Goal: Task Accomplishment & Management: Complete application form

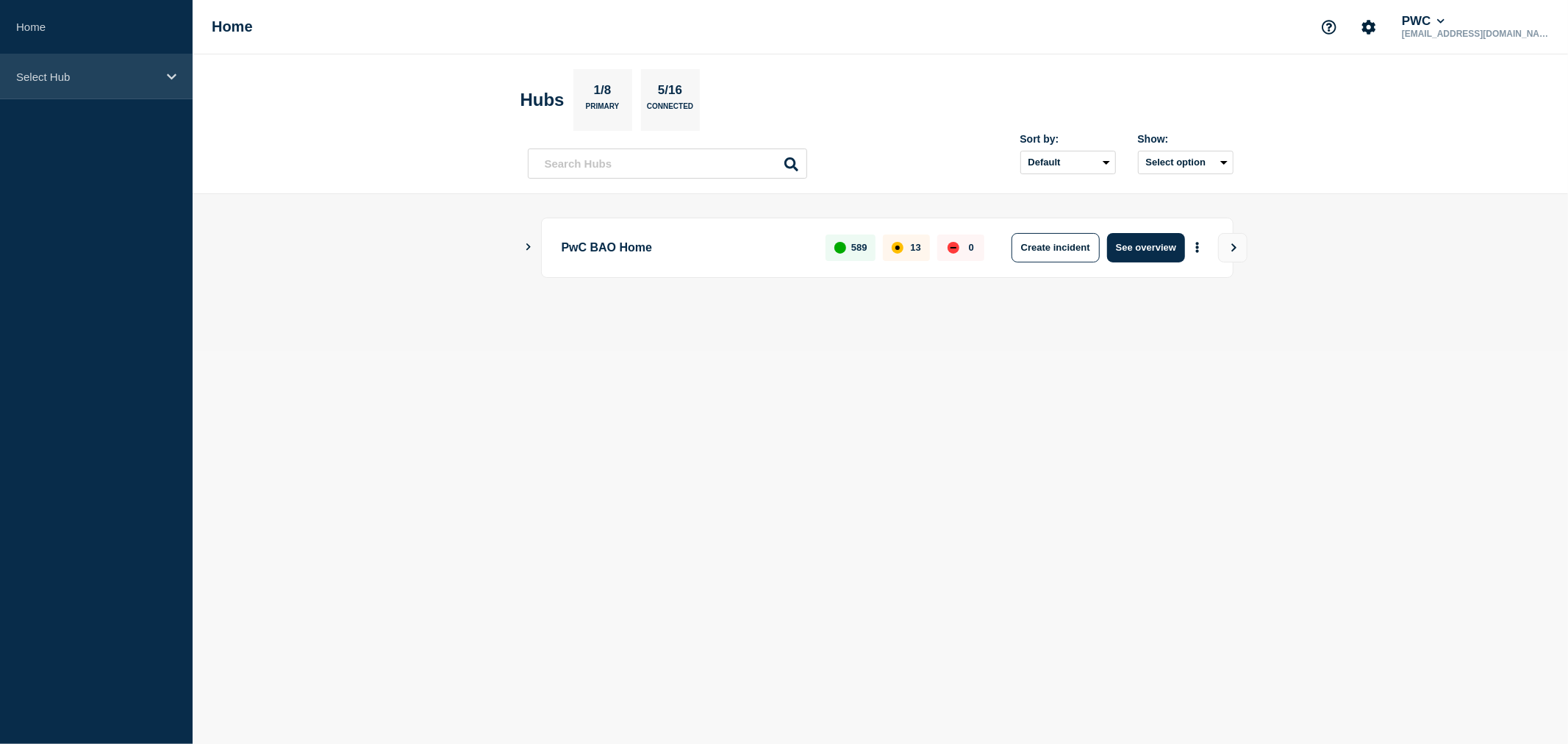
click at [172, 73] on icon at bounding box center [171, 77] width 9 height 11
click at [171, 71] on icon at bounding box center [171, 77] width 9 height 11
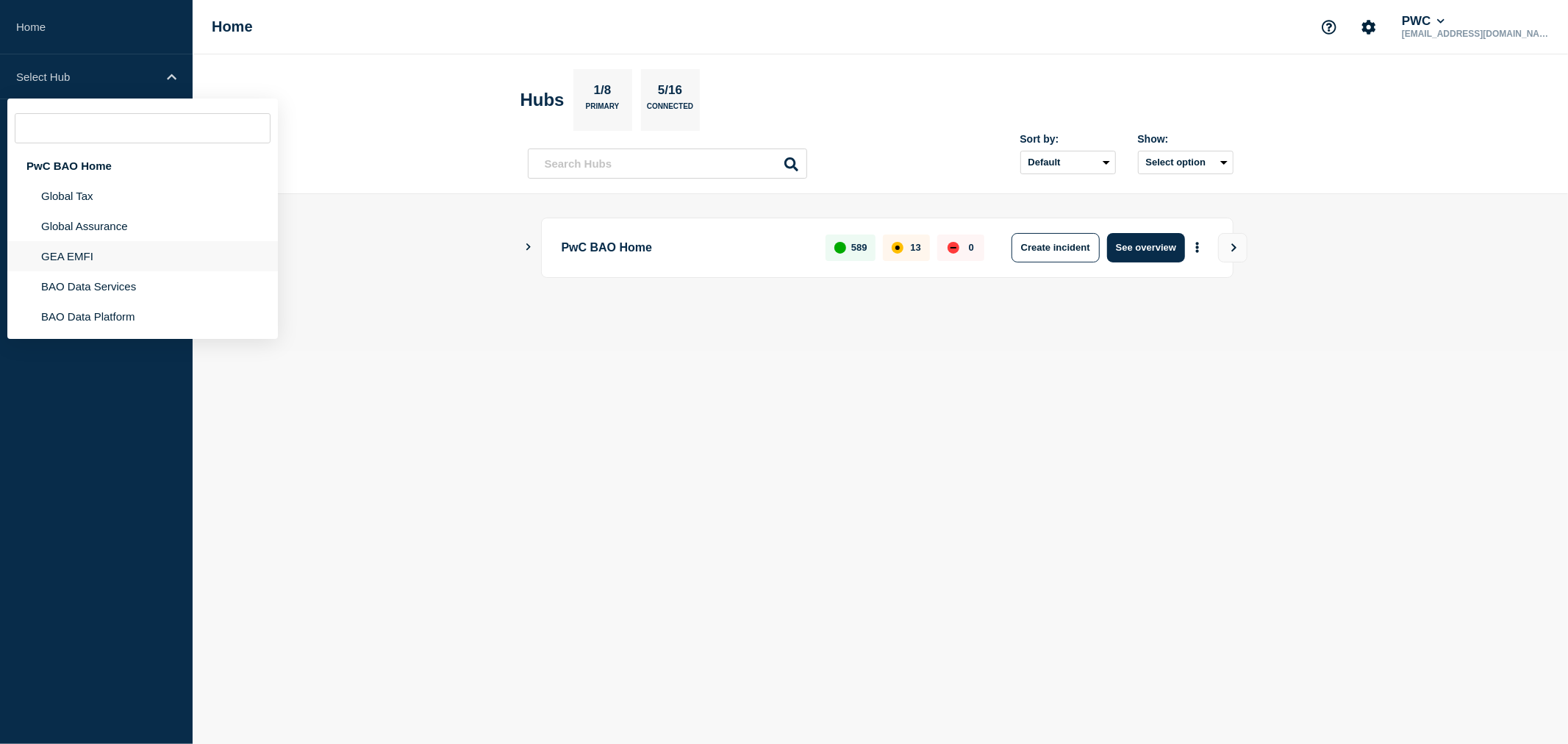
click at [86, 255] on li "GEA EMFI" at bounding box center [143, 256] width 271 height 31
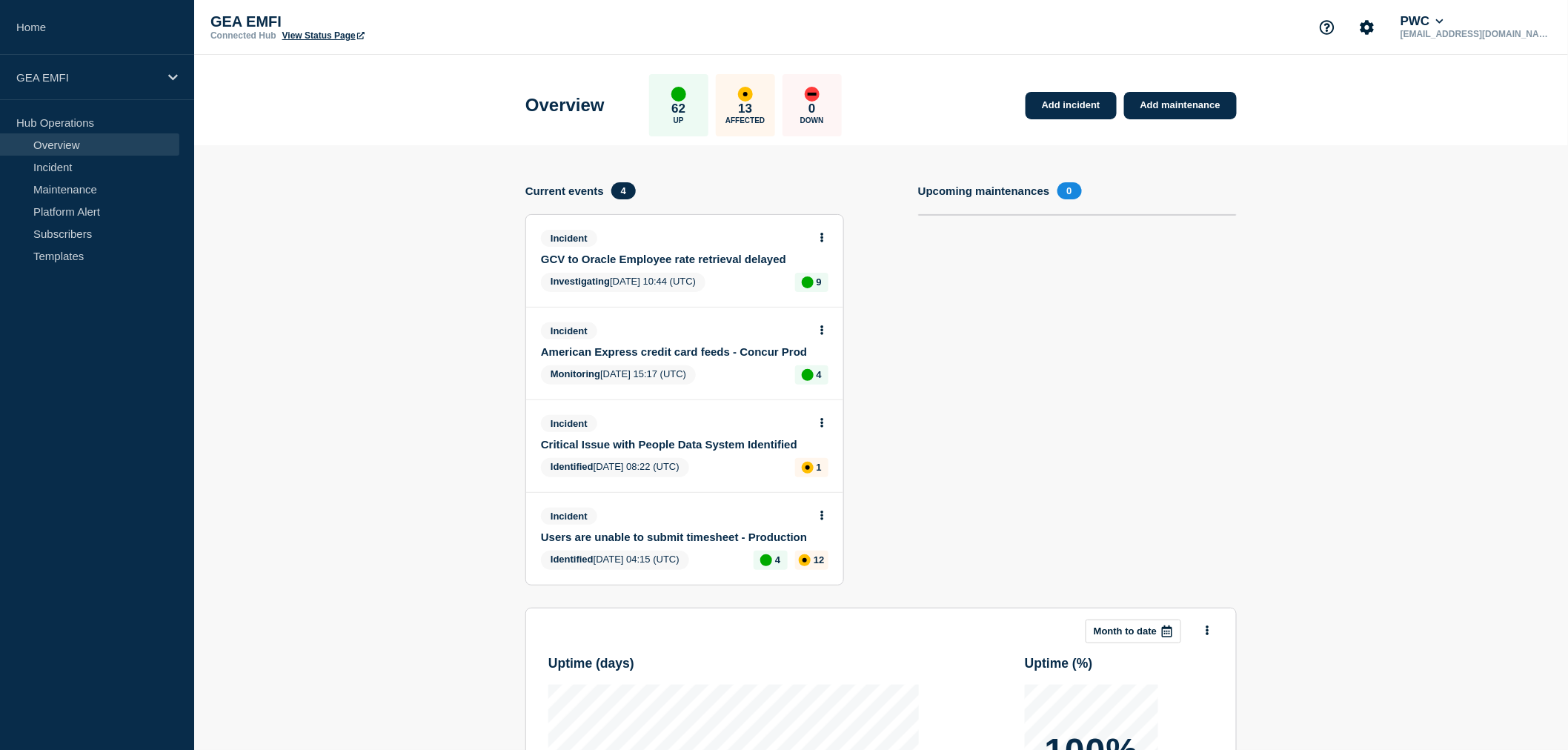
click at [664, 531] on link "Users are unable to submit timesheet - Production" at bounding box center [675, 536] width 267 height 12
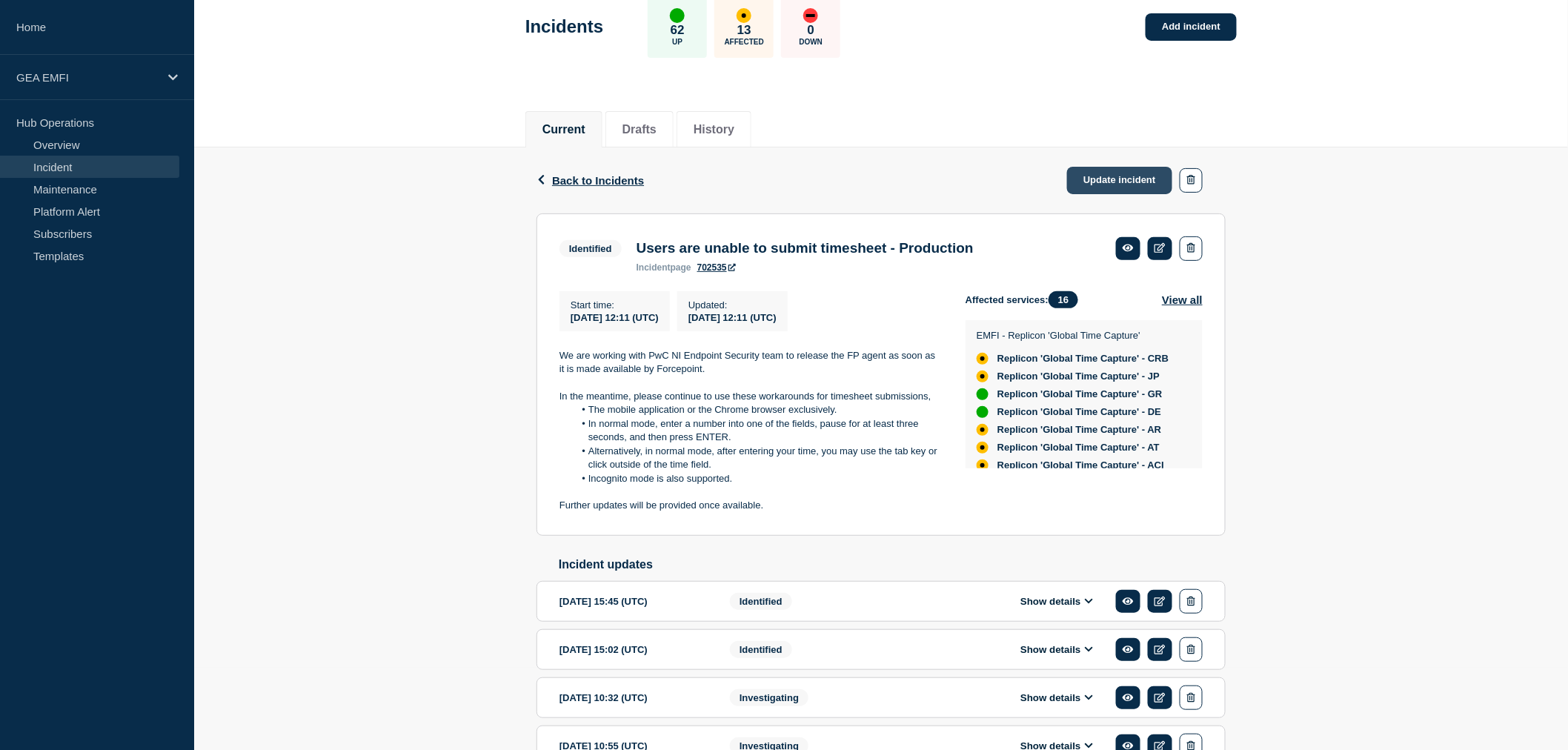
click at [1122, 177] on link "Update incident" at bounding box center [1119, 179] width 106 height 27
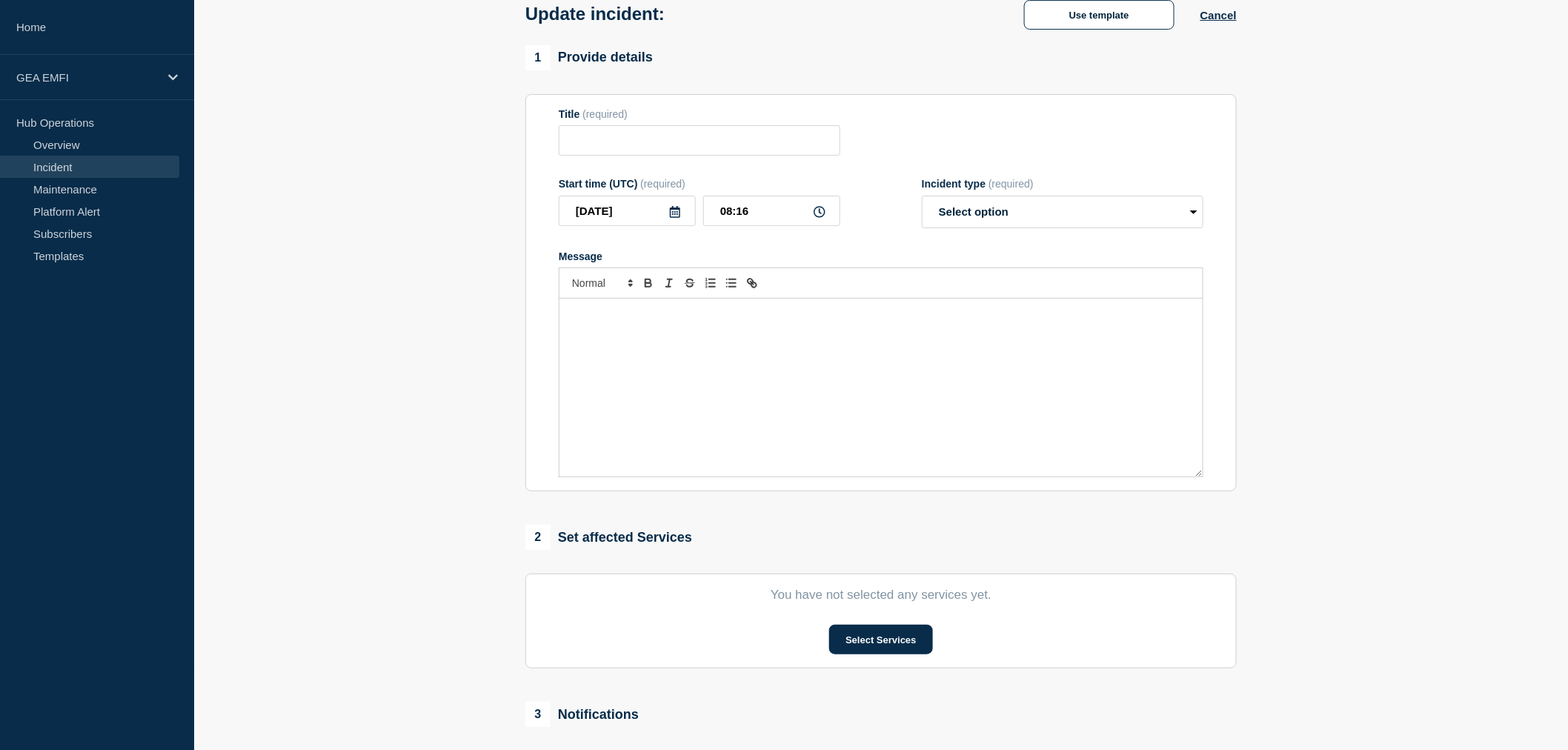
type input "Users are unable to submit timesheet - Production"
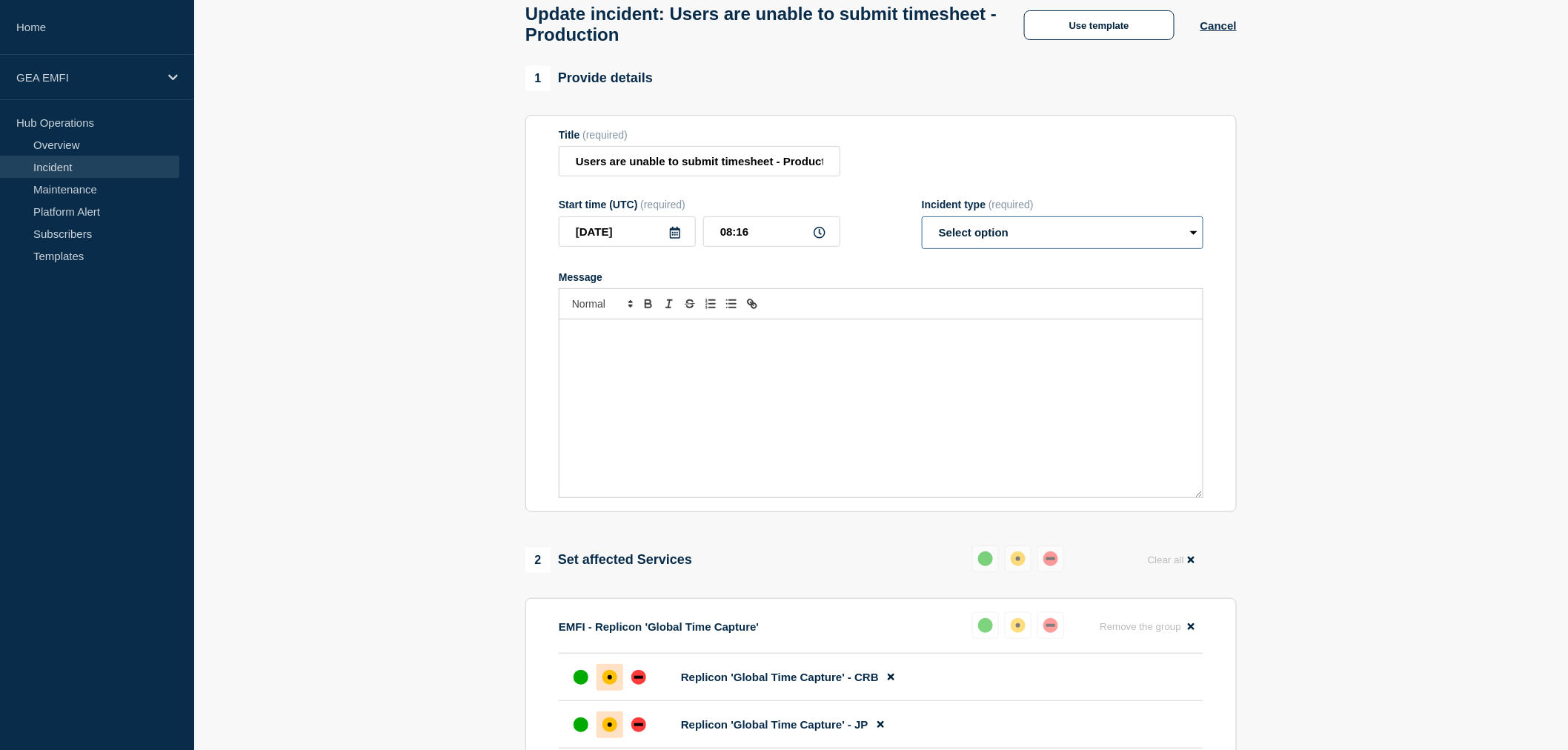
click at [1191, 239] on select "Select option Investigating Identified Monitoring Resolved" at bounding box center [1062, 233] width 281 height 33
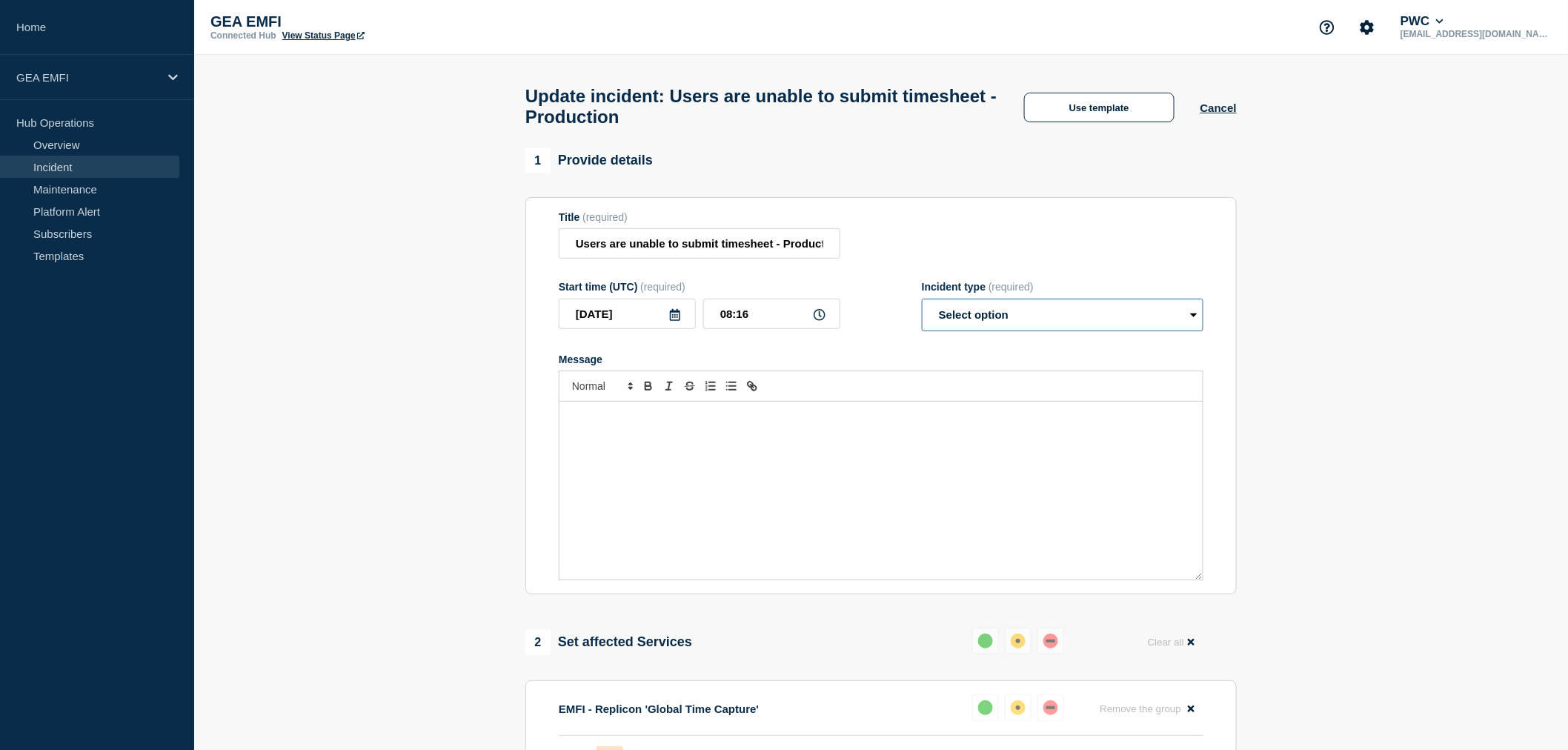
click at [1194, 324] on select "Select option Investigating Identified Monitoring Resolved" at bounding box center [1062, 315] width 281 height 33
select select "identified"
click at [922, 306] on select "Select option Investigating Identified Monitoring Resolved" at bounding box center [1062, 315] width 281 height 33
drag, startPoint x: 1187, startPoint y: 338, endPoint x: 1149, endPoint y: 386, distance: 61.2
click at [1149, 388] on div at bounding box center [881, 386] width 645 height 31
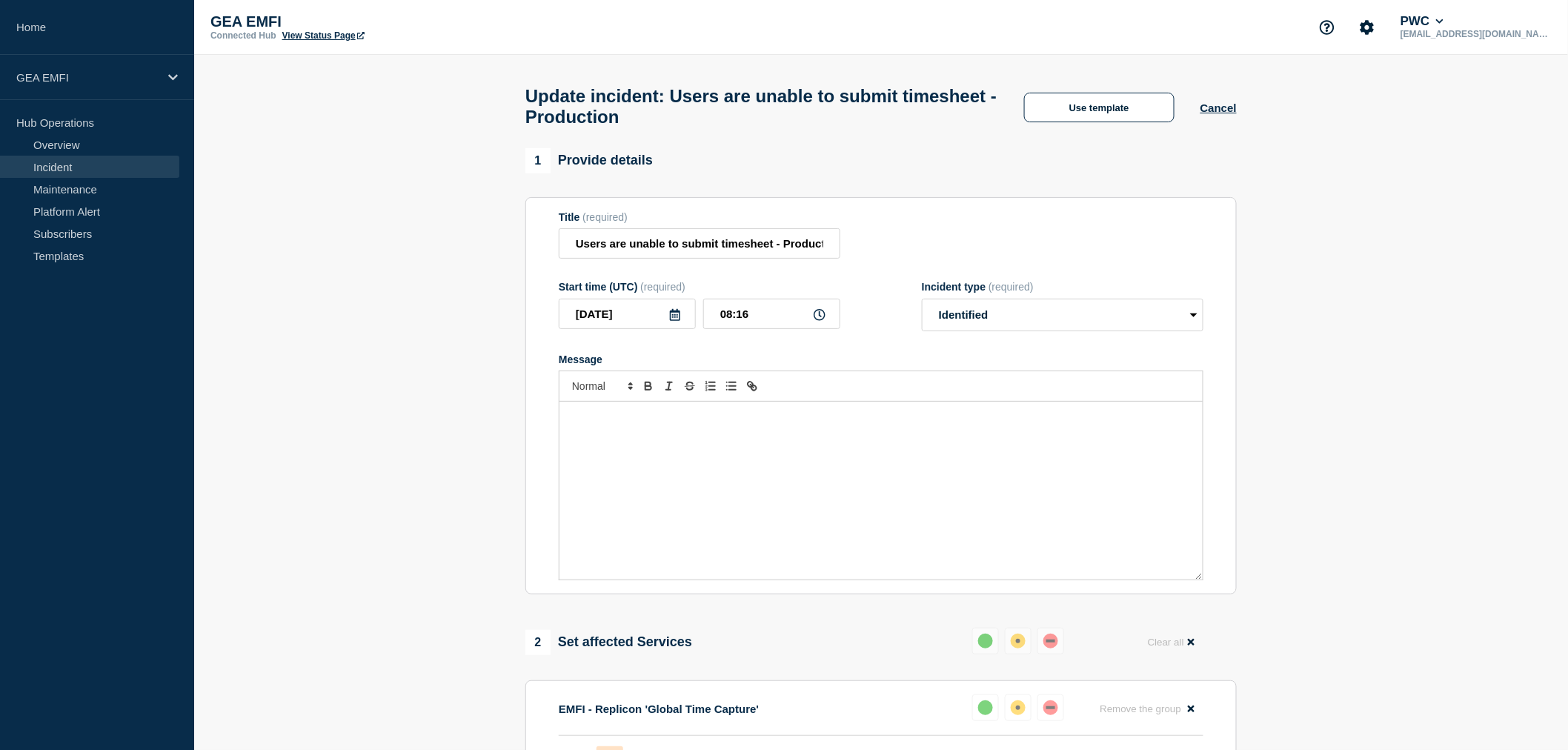
click at [727, 479] on div "Message" at bounding box center [881, 490] width 643 height 177
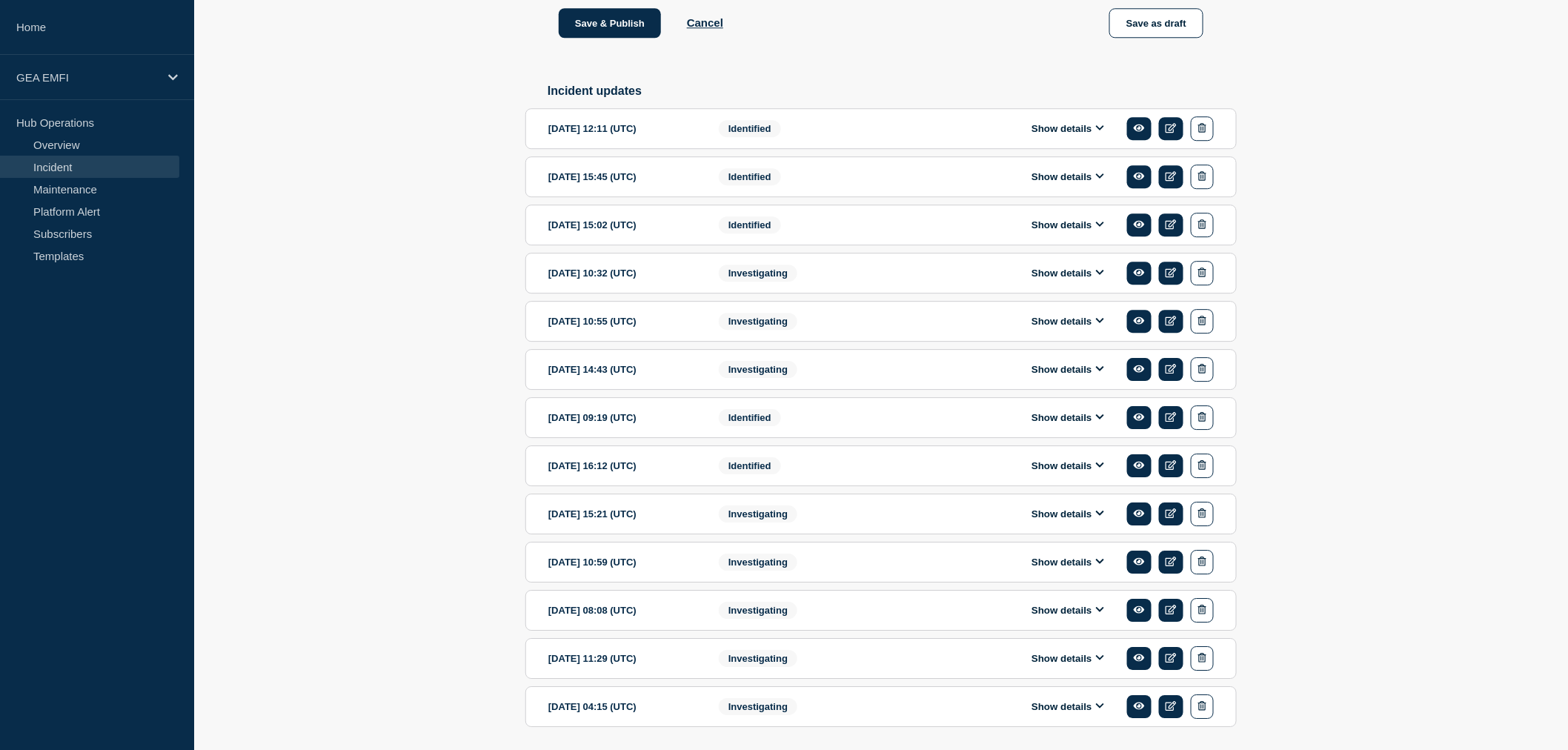
scroll to position [1610, 0]
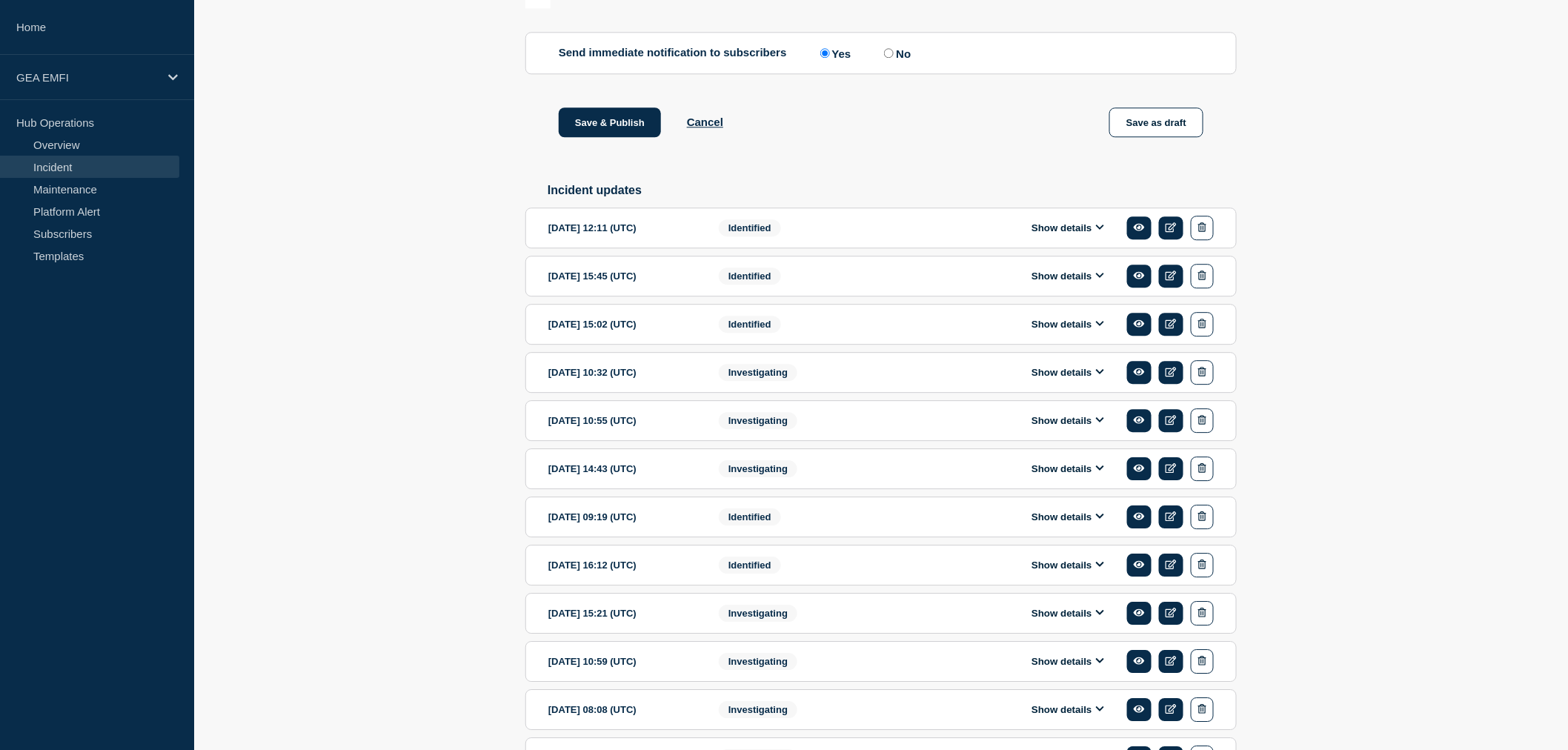
click at [1102, 232] on icon at bounding box center [1101, 227] width 9 height 9
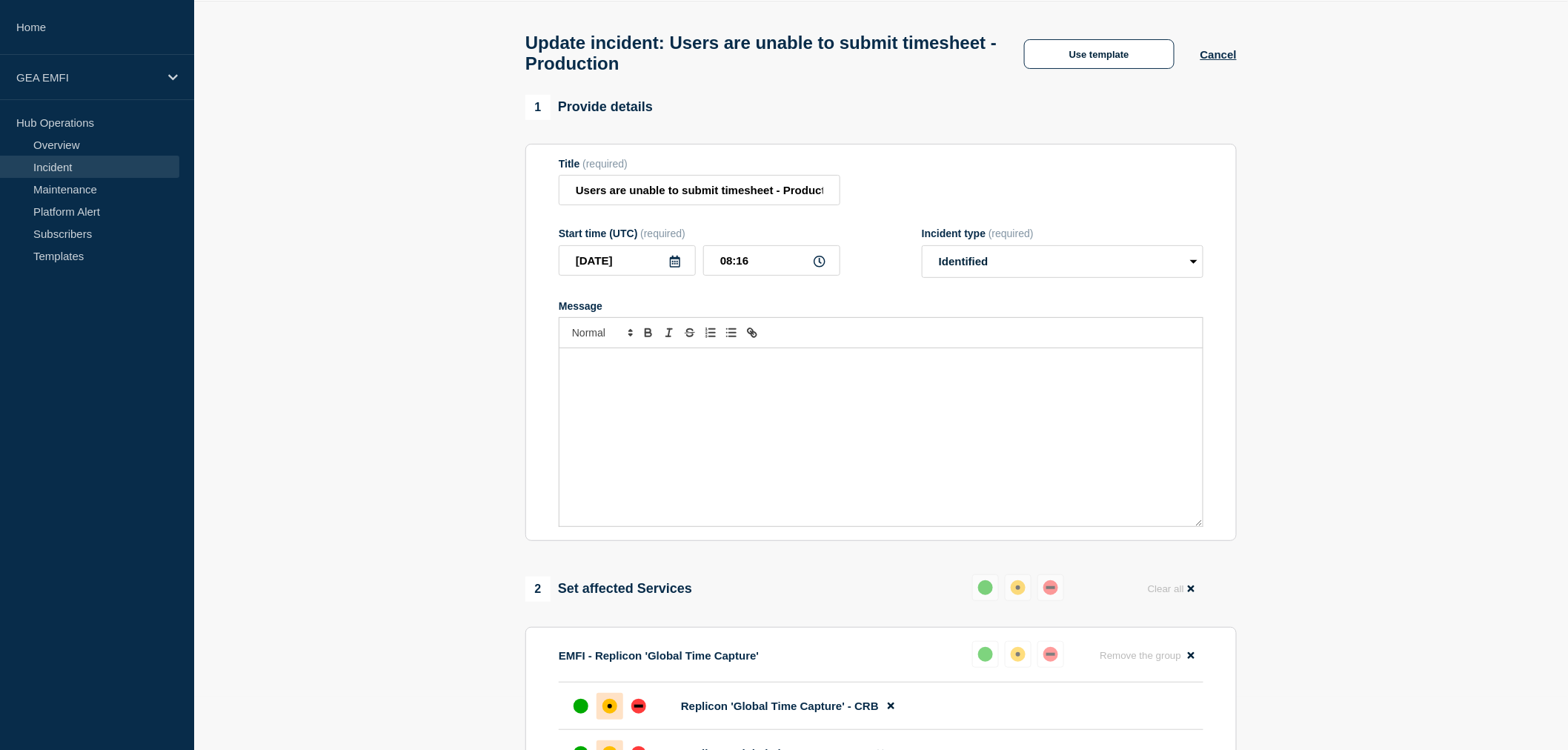
scroll to position [47, 0]
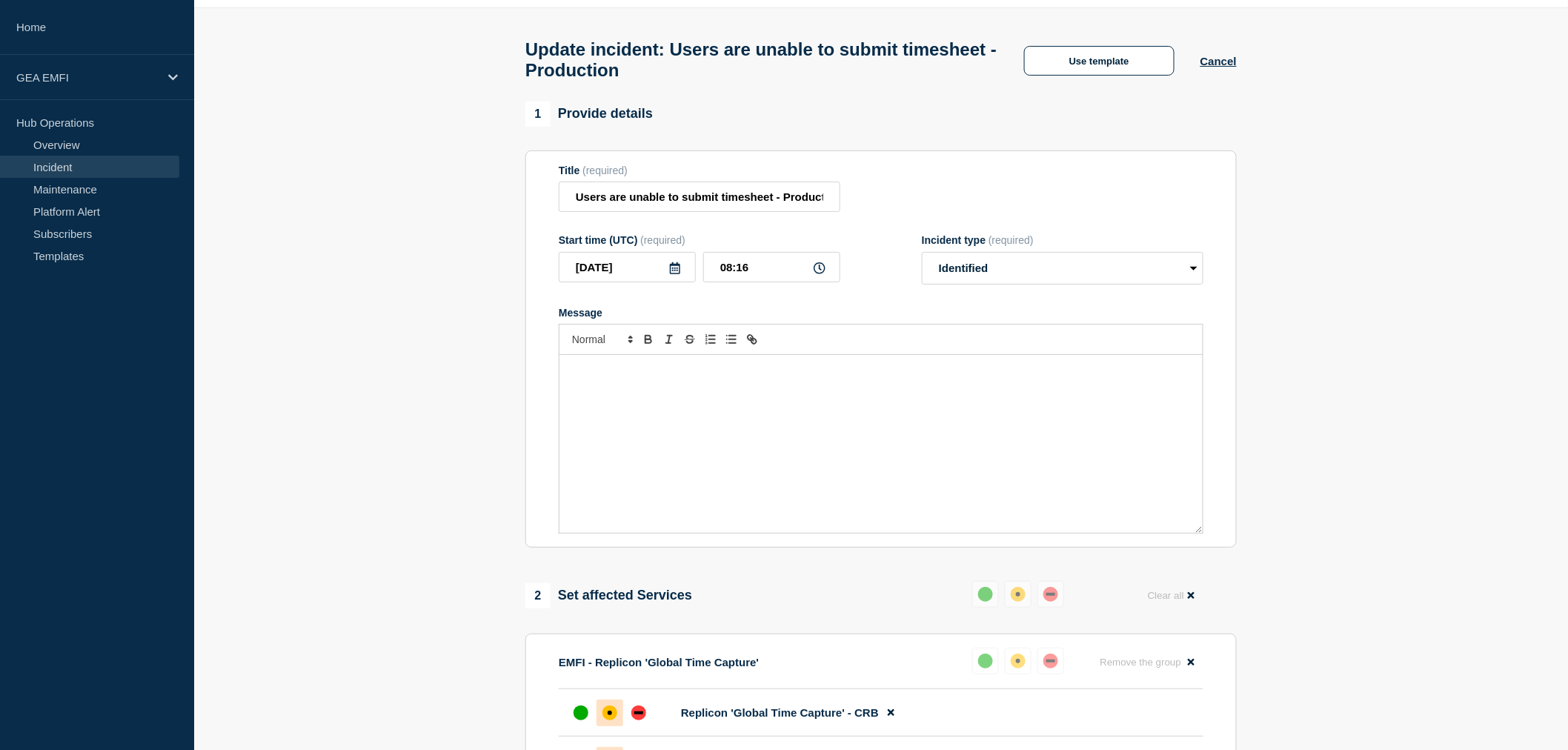
click at [618, 389] on div "Message" at bounding box center [881, 444] width 643 height 177
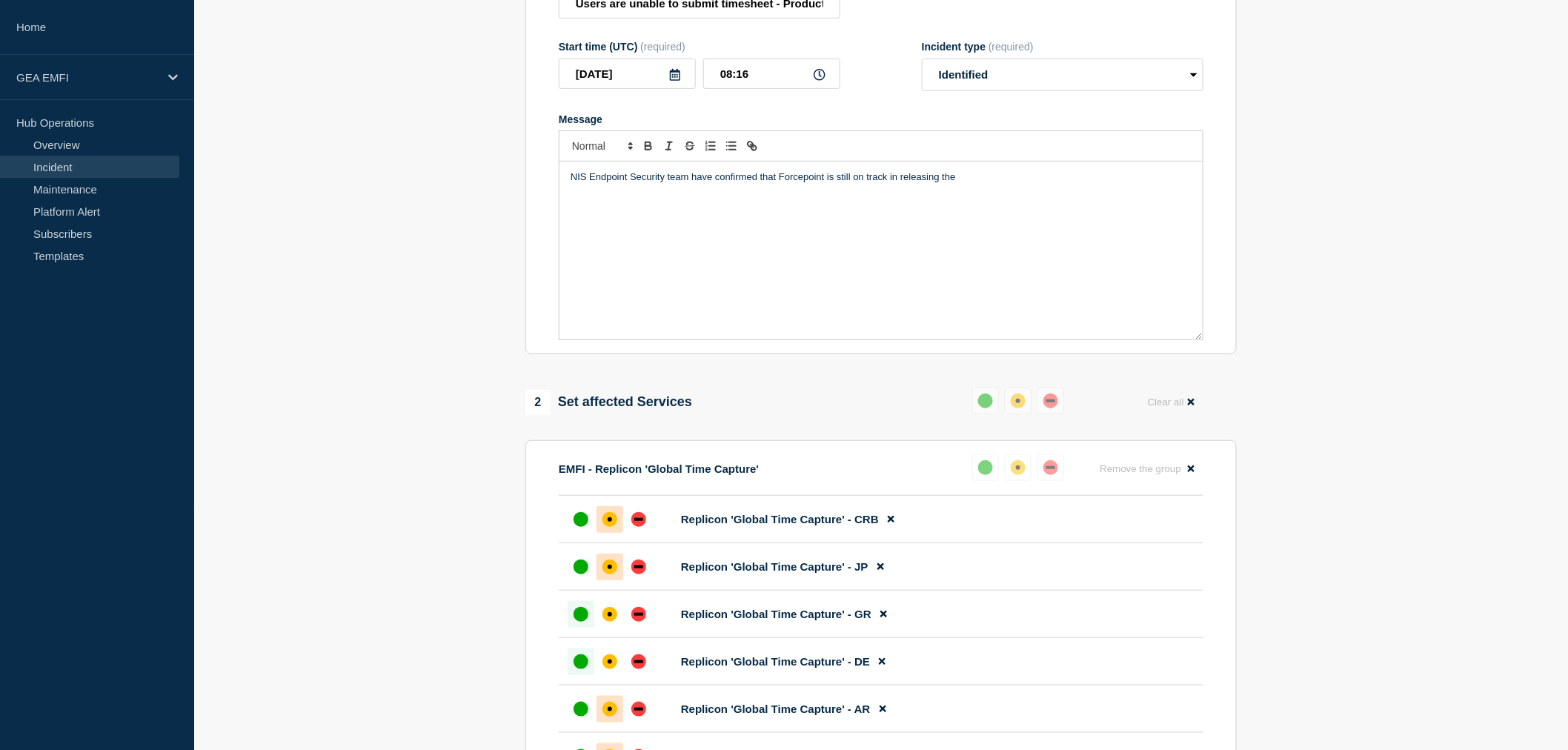
scroll to position [231, 0]
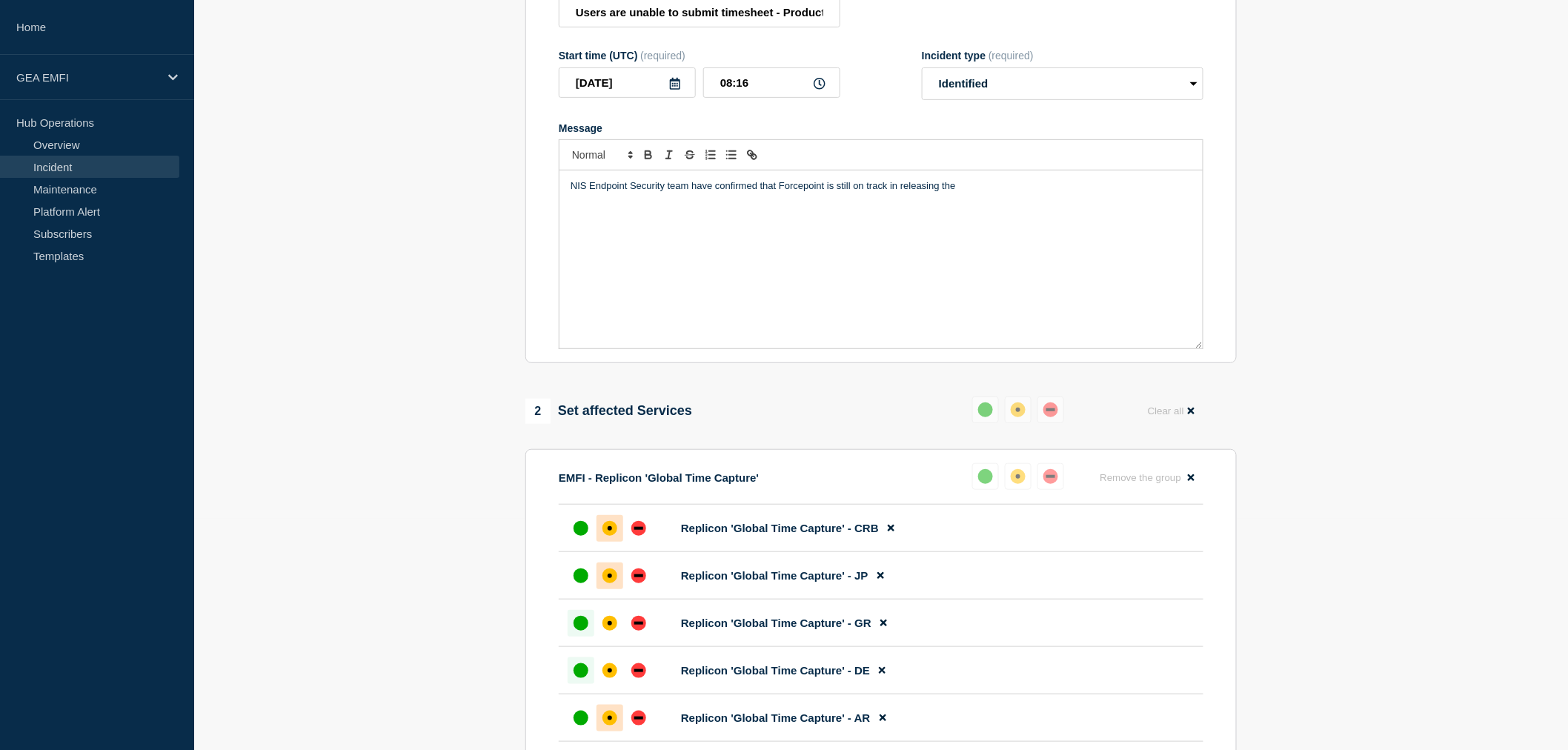
click at [822, 192] on p "NIS Endpoint Security team have confirmed that Forcepoint is still on track in …" at bounding box center [881, 186] width 621 height 13
click at [845, 192] on p "NIS Endpoint Security team have confirmed that Forcepoint (FP)is still on track…" at bounding box center [881, 186] width 621 height 13
click at [982, 191] on p "NIS Endpoint Security team have confirmed that Forcepoint (FP) is still on trac…" at bounding box center [881, 186] width 621 height 13
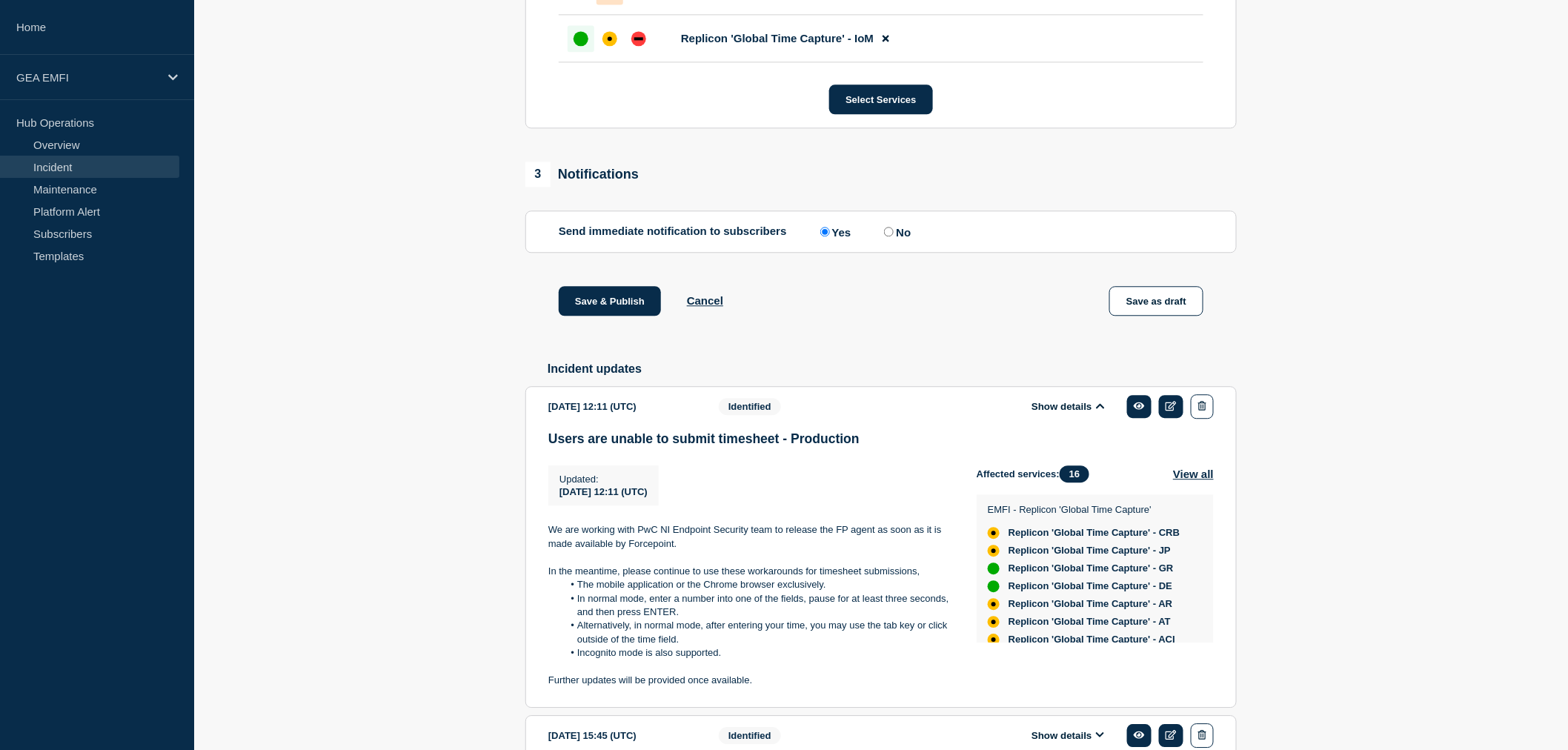
scroll to position [1548, 0]
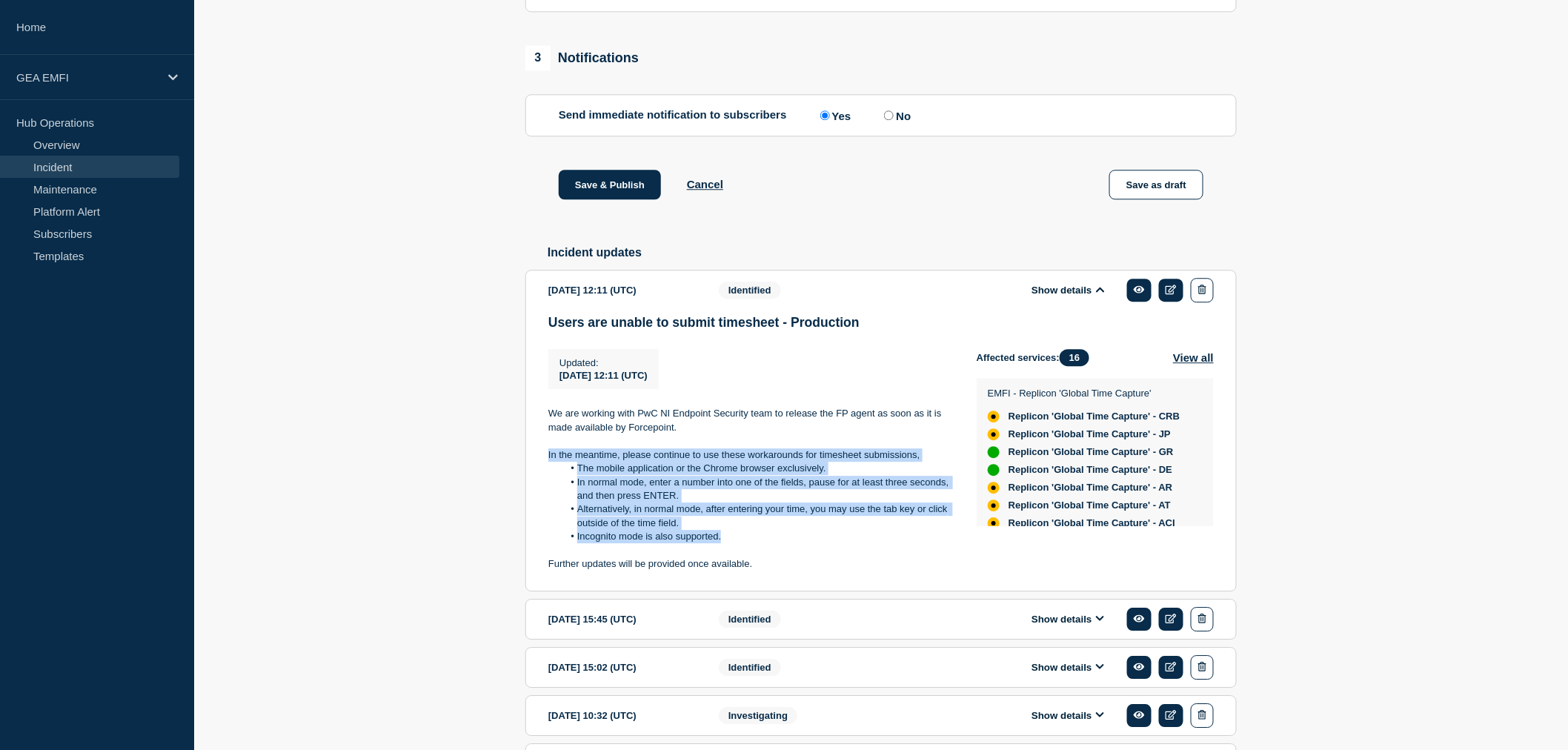
drag, startPoint x: 739, startPoint y: 559, endPoint x: 549, endPoint y: 478, distance: 206.5
click at [547, 478] on section "[DATE] 12:11 (UTC) Show details Identified Users are unable to submit timesheet…" at bounding box center [880, 431] width 711 height 321
copy div "In the meantime, please continue to use these workarounds for timesheet submiss…"
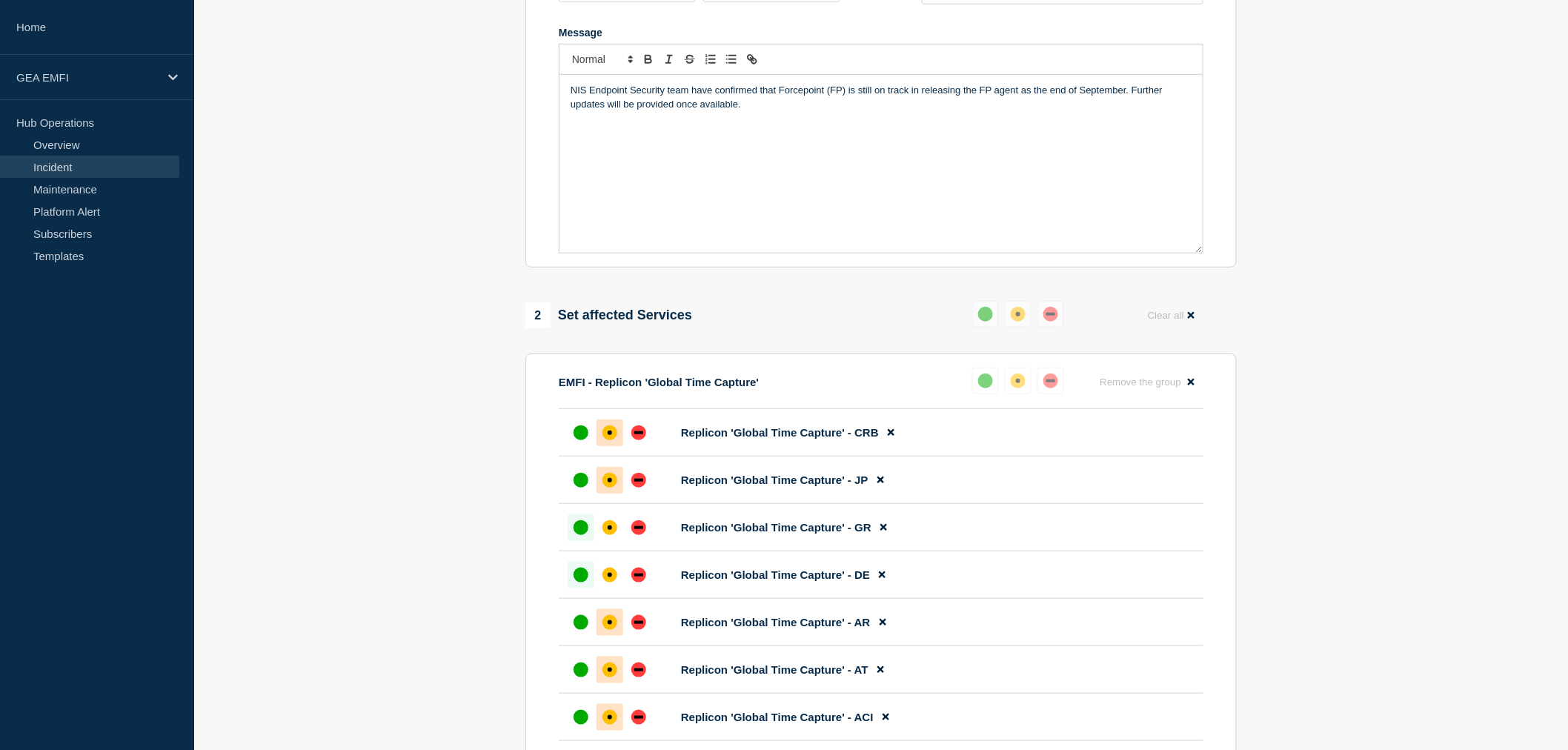
scroll to position [313, 0]
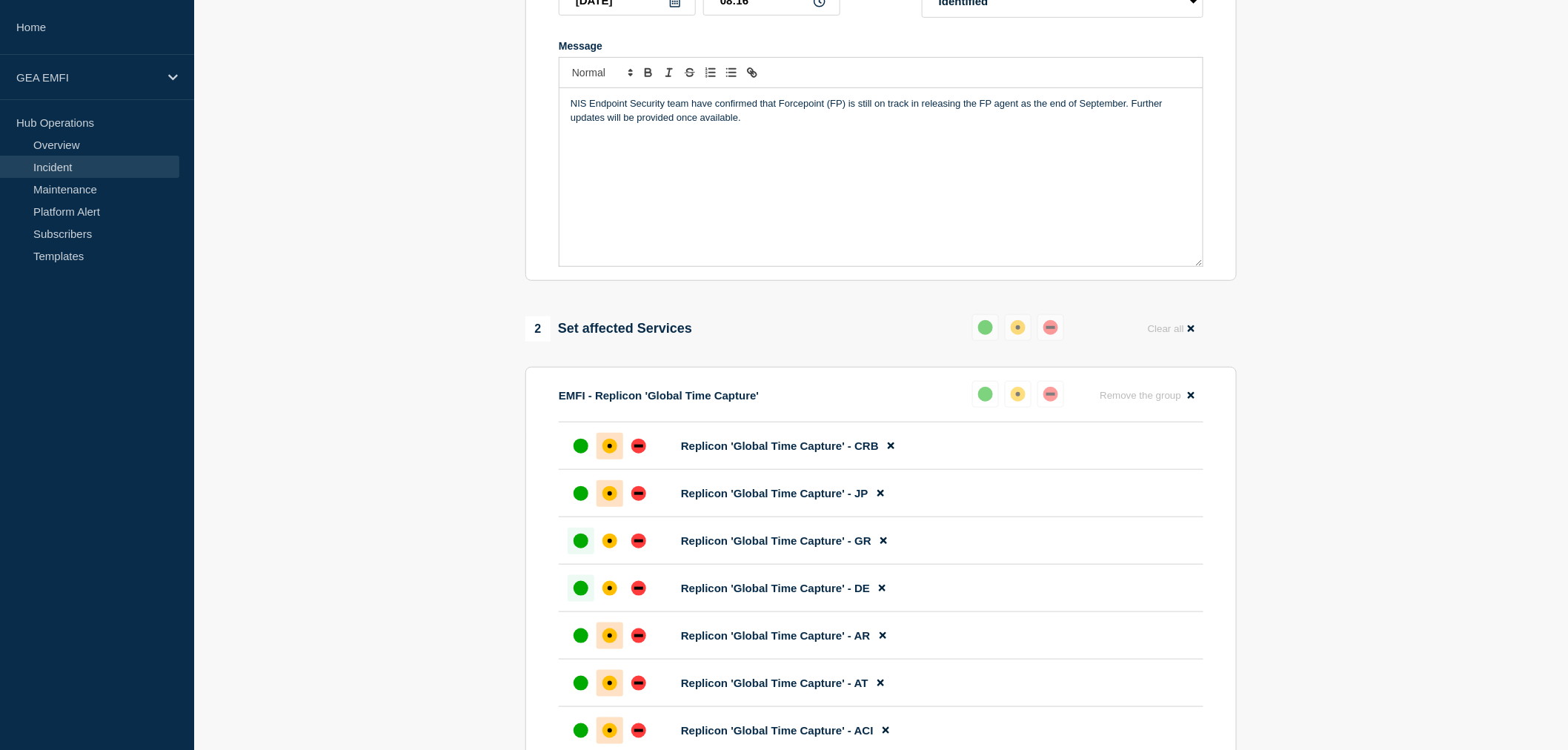
click at [601, 152] on p "Message" at bounding box center [881, 145] width 621 height 13
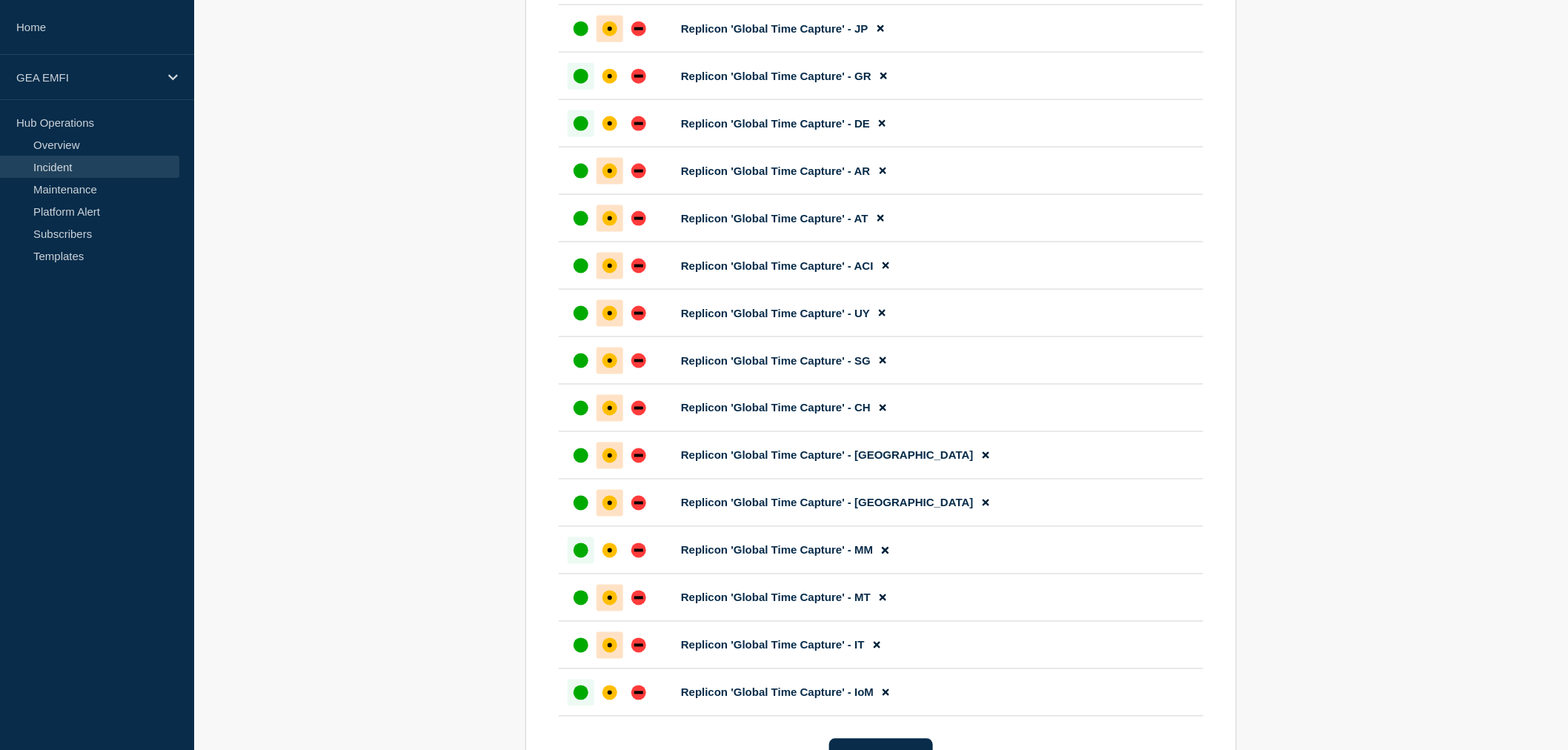
scroll to position [807, 0]
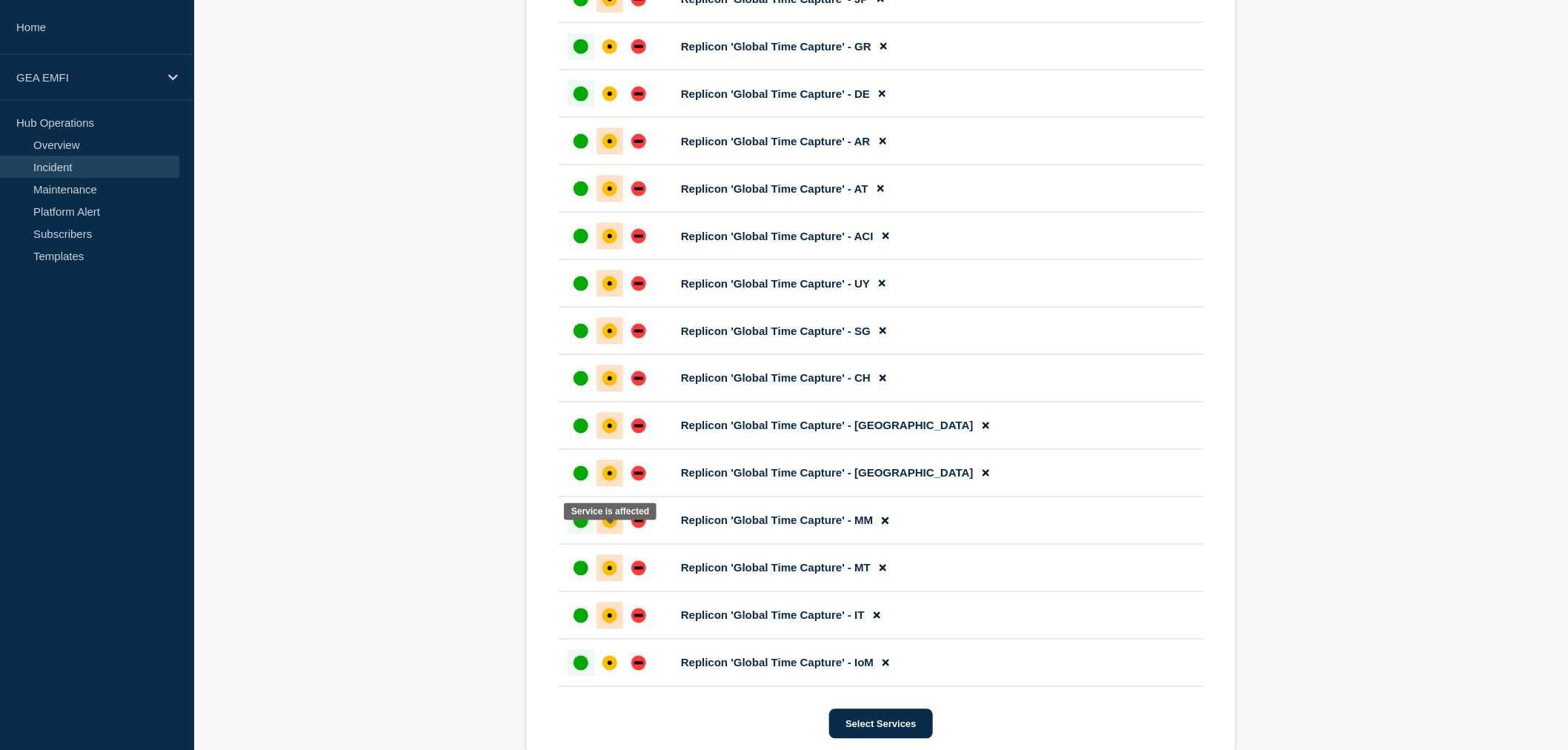
click at [610, 523] on div "affected" at bounding box center [609, 520] width 5 height 5
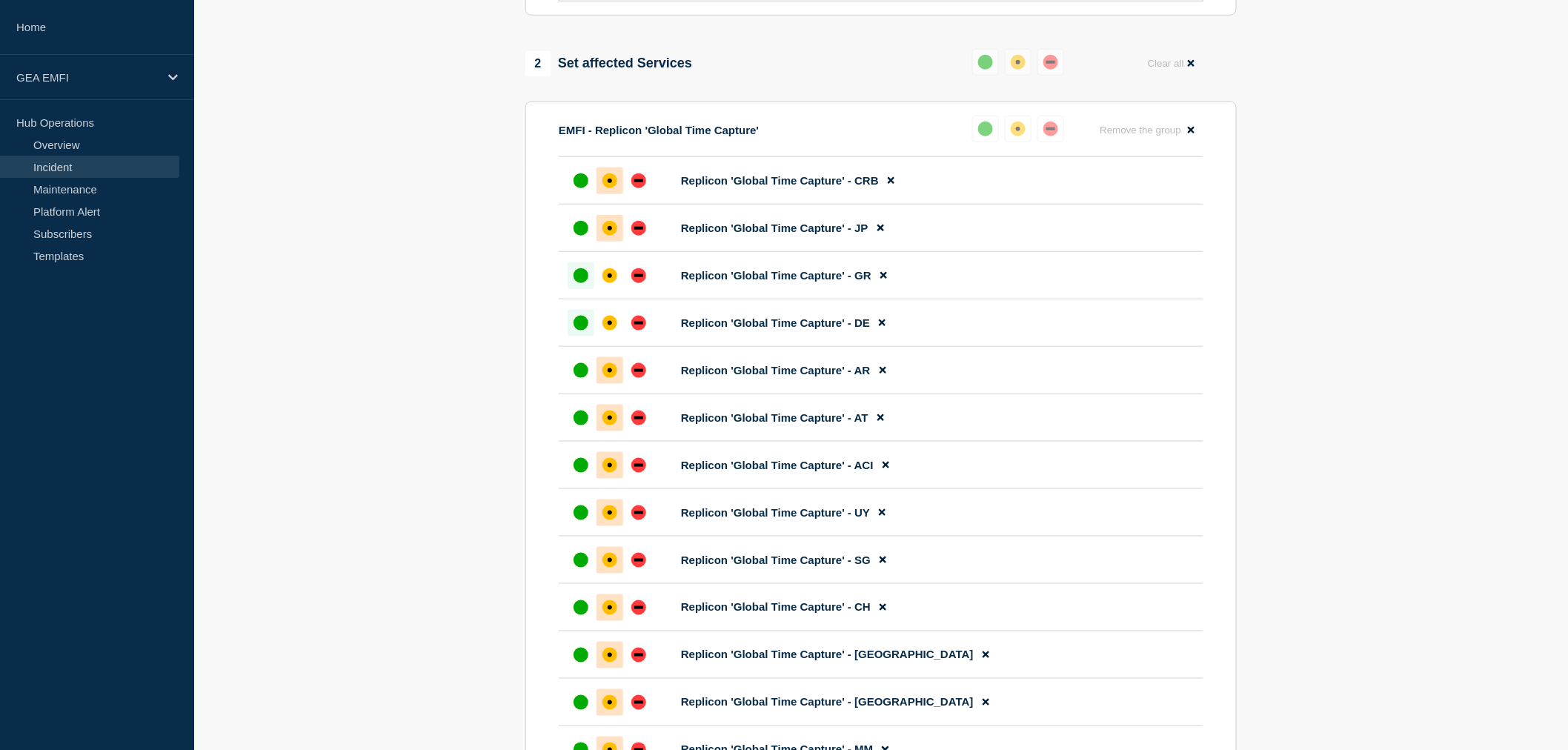
scroll to position [560, 0]
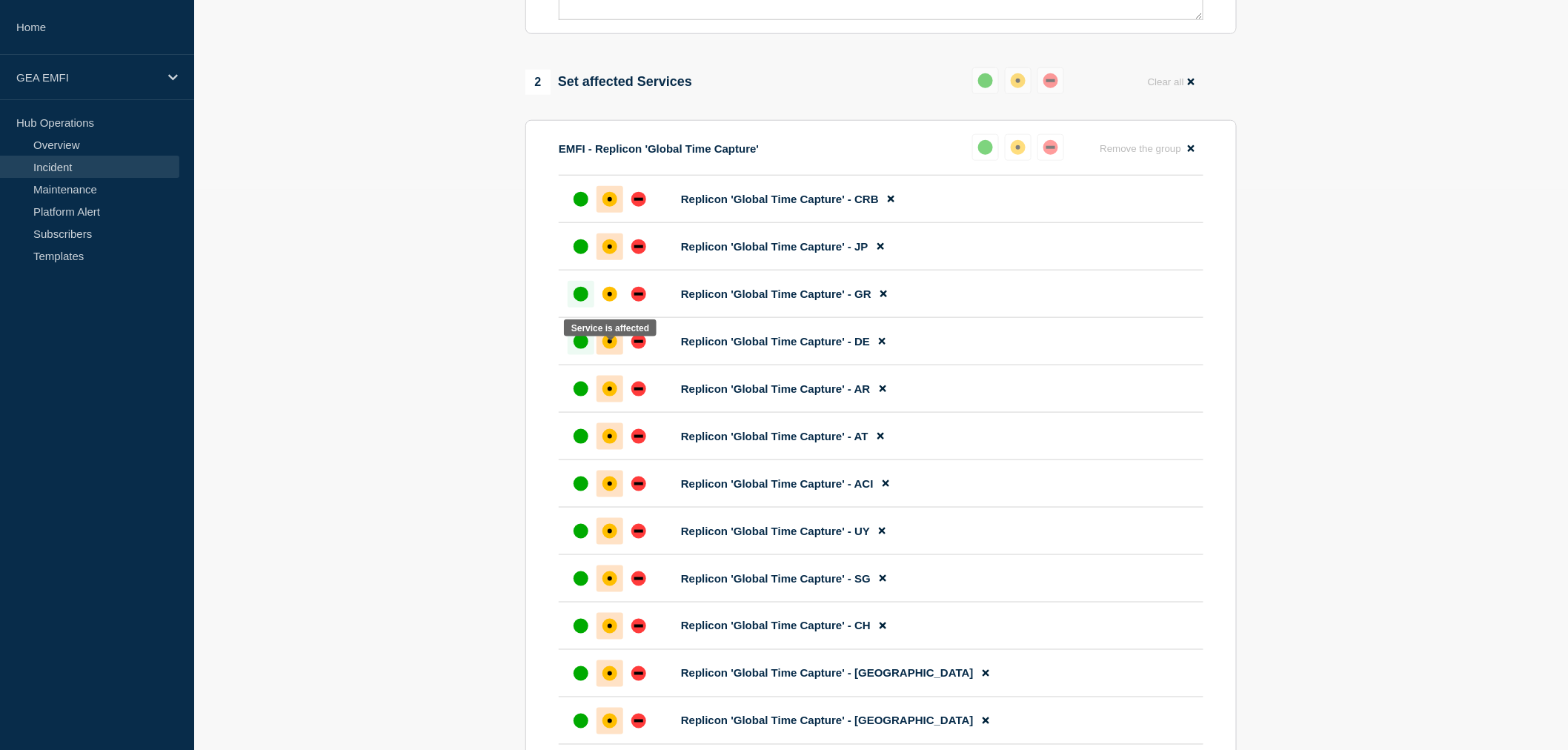
click at [608, 344] on div "affected" at bounding box center [609, 341] width 5 height 5
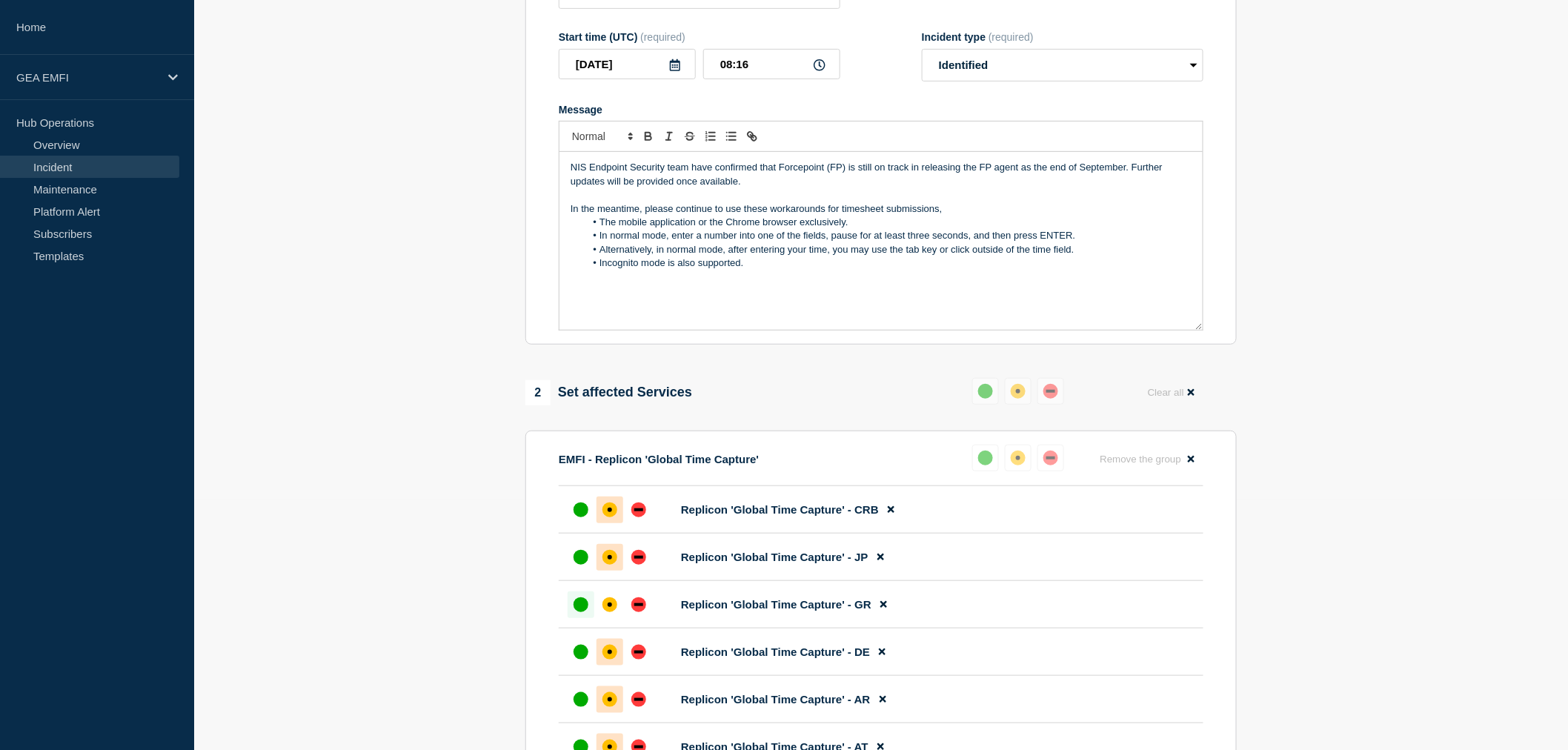
scroll to position [231, 0]
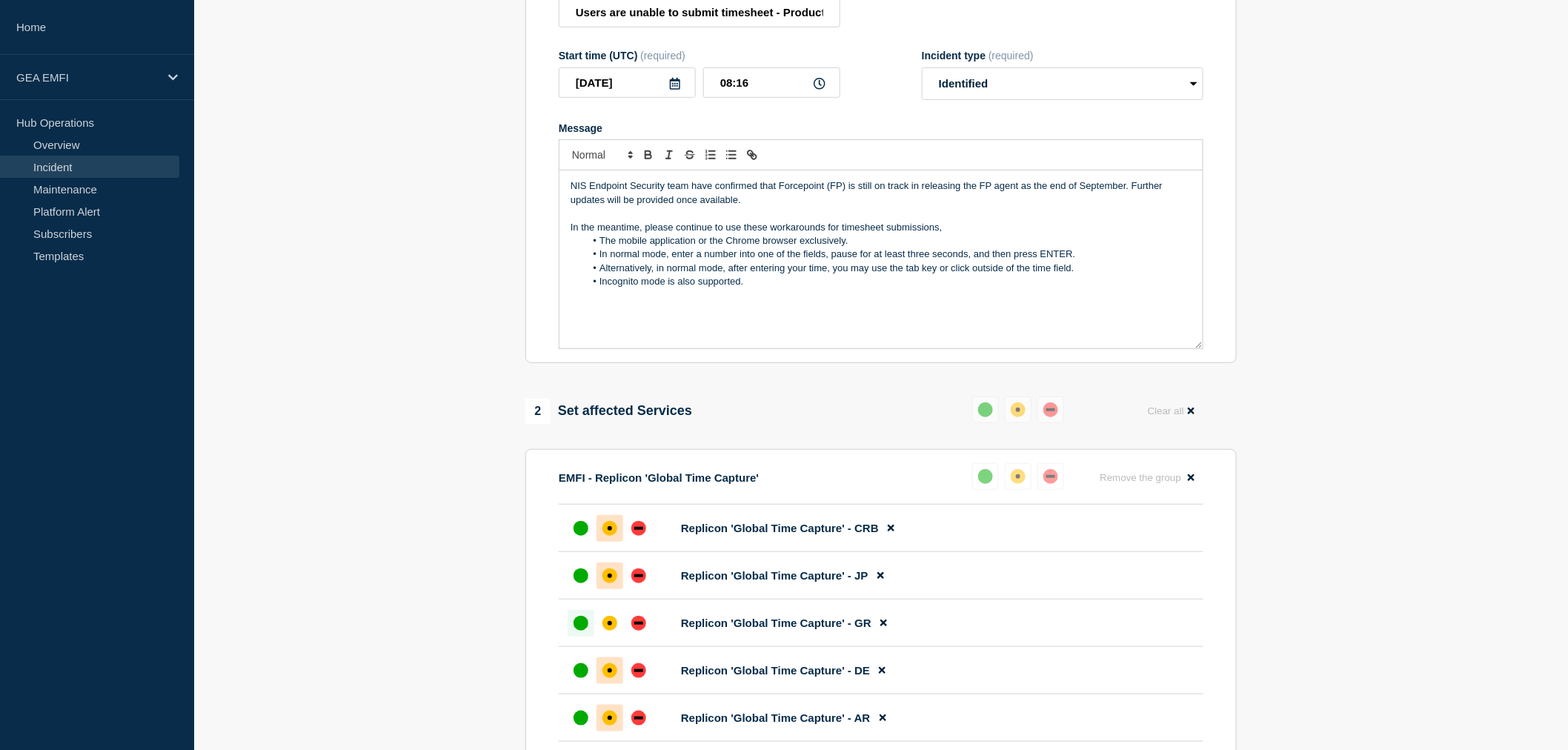
drag, startPoint x: 751, startPoint y: 209, endPoint x: 571, endPoint y: 191, distance: 180.9
click at [571, 191] on p "NIS Endpoint Security team have confirmed that Forcepoint (FP) is still on trac…" at bounding box center [881, 192] width 621 height 27
copy p "NIS Endpoint Security team have confirmed that Forcepoint (FP) is still on trac…"
click at [742, 206] on p "NIS Endpoint Security team have confirmed that Forcepoint (FP) is still on trac…" at bounding box center [881, 192] width 621 height 27
drag, startPoint x: 750, startPoint y: 210, endPoint x: 564, endPoint y: 195, distance: 186.6
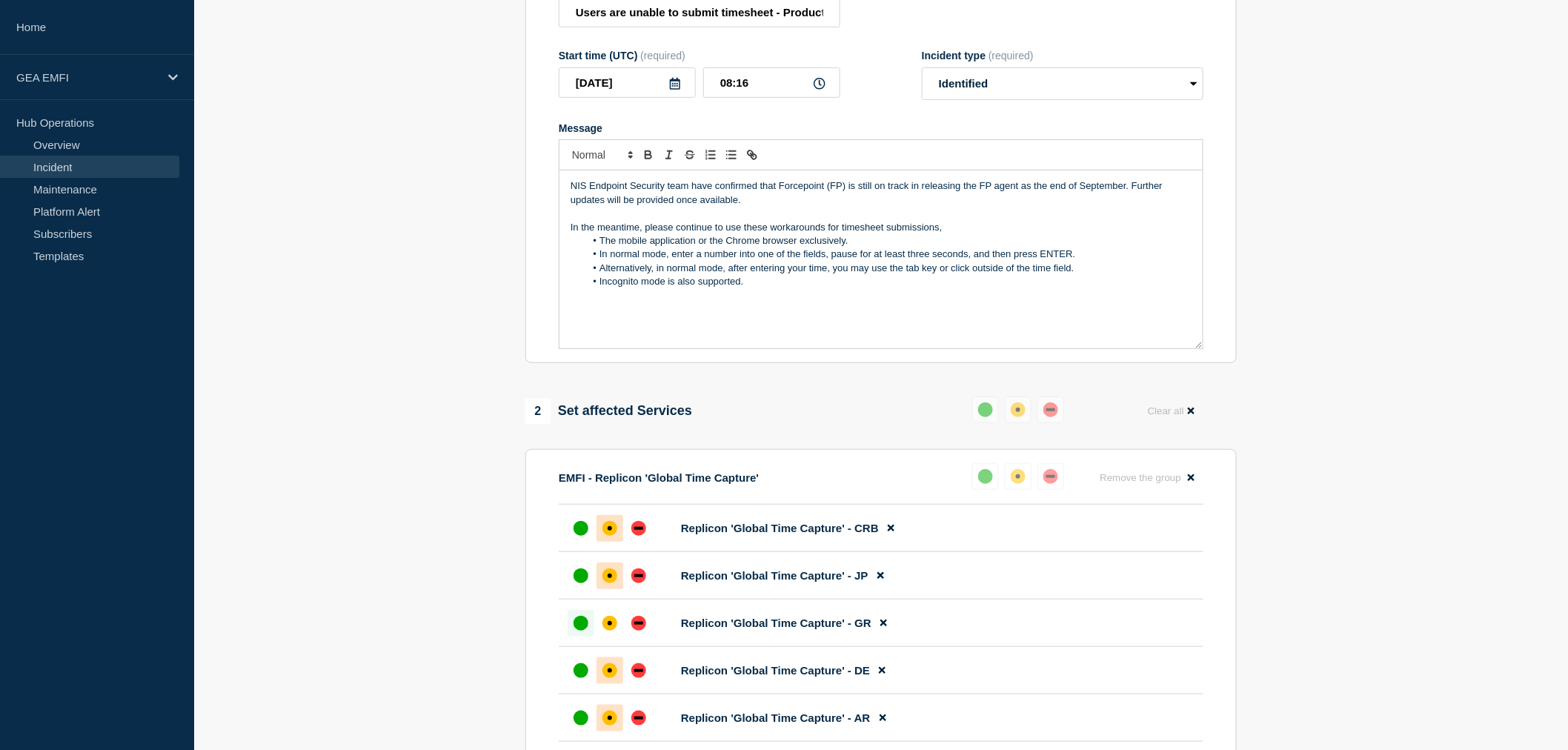
click at [564, 195] on div "NIS Endpoint Security team have confirmed that Forcepoint (FP) is still on trac…" at bounding box center [881, 259] width 643 height 177
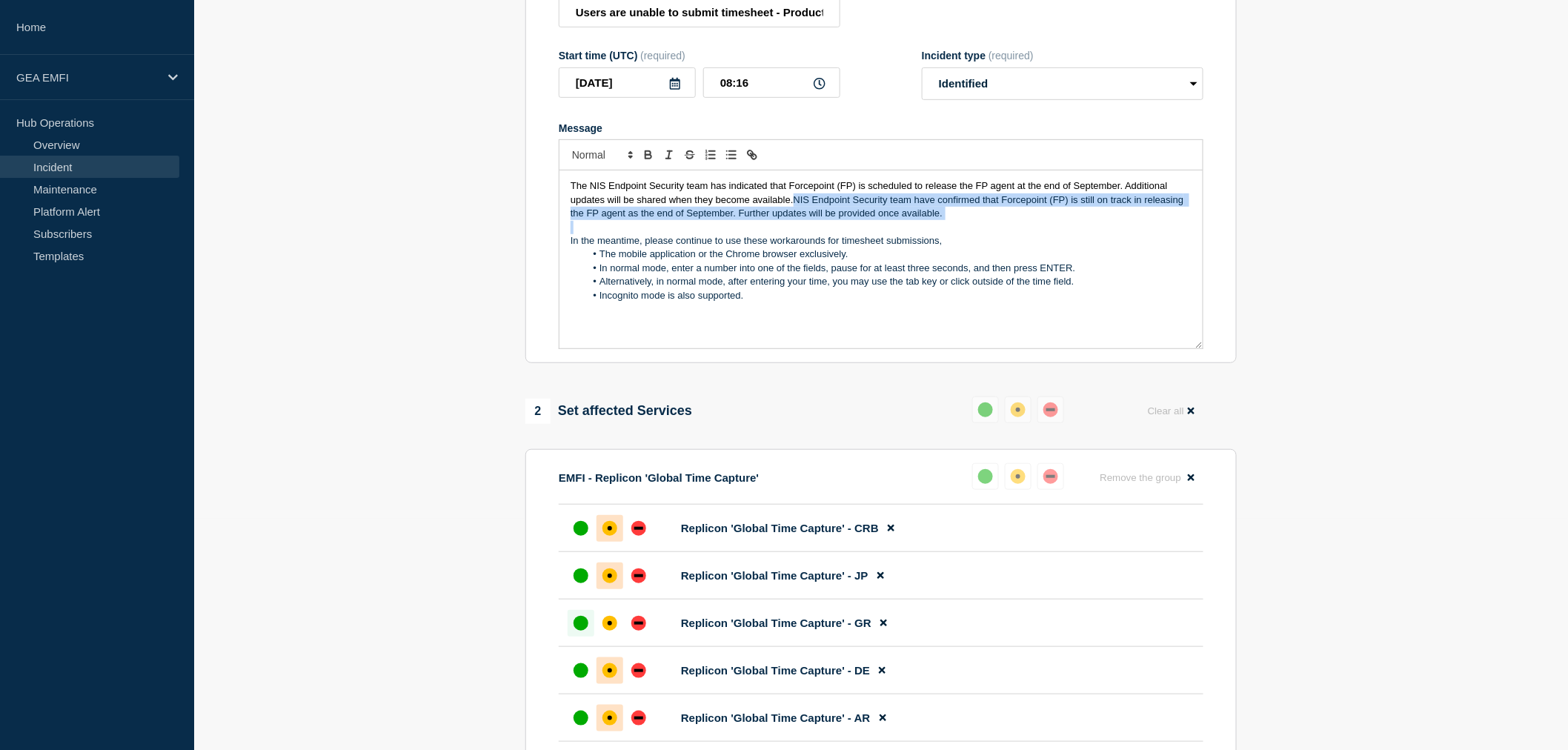
drag, startPoint x: 793, startPoint y: 207, endPoint x: 944, endPoint y: 231, distance: 152.9
click at [944, 231] on div "The NIS Endpoint Security team has indicated that Forcepoint (FP) is scheduled …" at bounding box center [881, 259] width 643 height 177
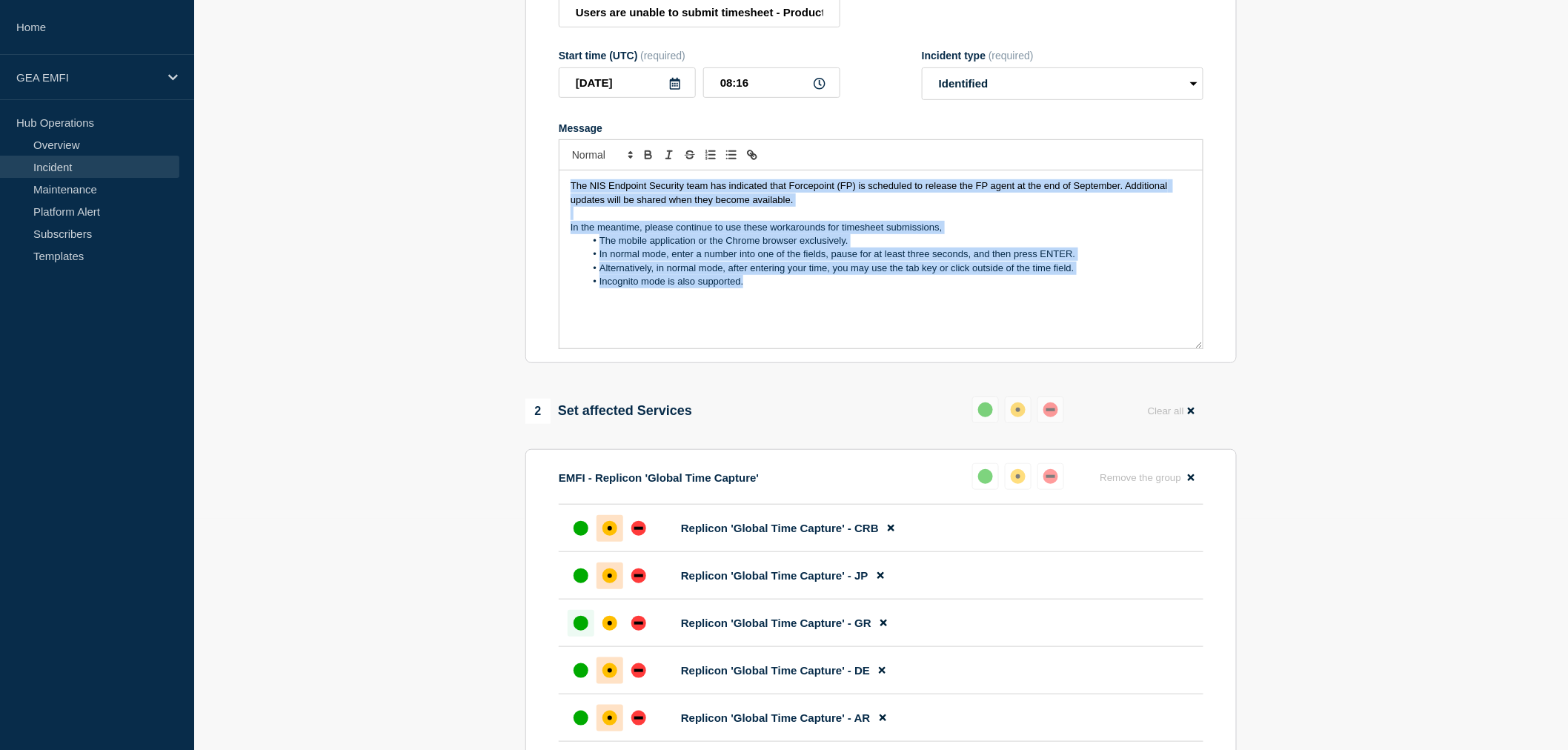
drag, startPoint x: 754, startPoint y: 295, endPoint x: 558, endPoint y: 177, distance: 228.8
click at [559, 177] on div "The NIS Endpoint Security team has indicated that Forcepoint (FP) is scheduled …" at bounding box center [881, 244] width 645 height 209
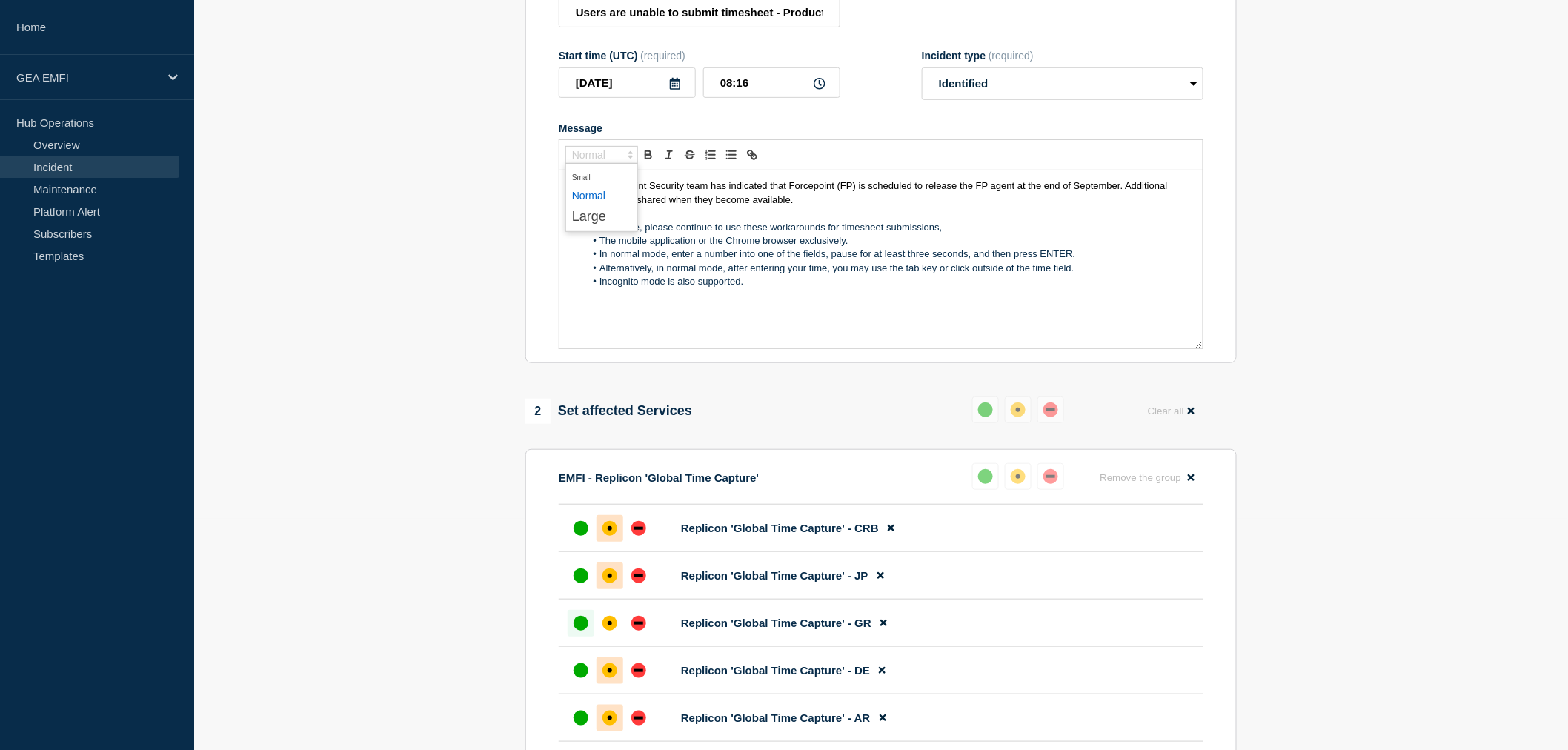
click at [631, 158] on polygon "Font size" at bounding box center [630, 157] width 3 height 2
click at [597, 203] on span "submenu" at bounding box center [601, 195] width 59 height 20
click at [597, 203] on span "The NIS Endpoint Security team has indicated that Forcepoint (FP) is scheduled …" at bounding box center [871, 192] width 600 height 24
click at [761, 248] on li "The mobile application or the Chrome browser exclusively." at bounding box center [890, 241] width 607 height 13
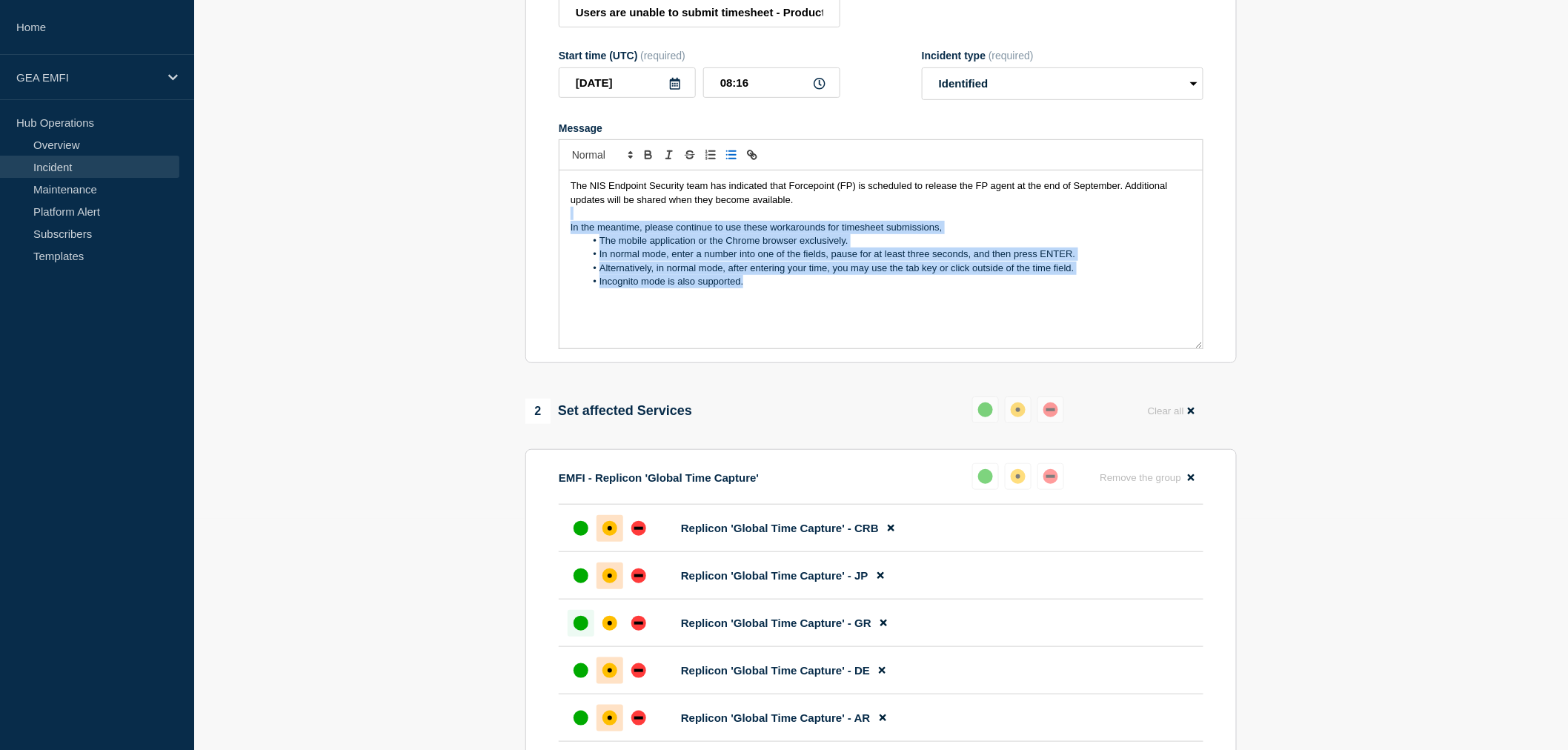
drag, startPoint x: 753, startPoint y: 290, endPoint x: 579, endPoint y: 224, distance: 186.1
click at [579, 224] on div "The NIS Endpoint Security team has indicated that Forcepoint (FP) is scheduled …" at bounding box center [881, 259] width 643 height 177
click at [649, 159] on icon "Toggle bold text" at bounding box center [649, 157] width 6 height 4
click at [790, 324] on div "The NIS Endpoint Security team has indicated that Forcepoint (FP) is scheduled …" at bounding box center [881, 259] width 643 height 177
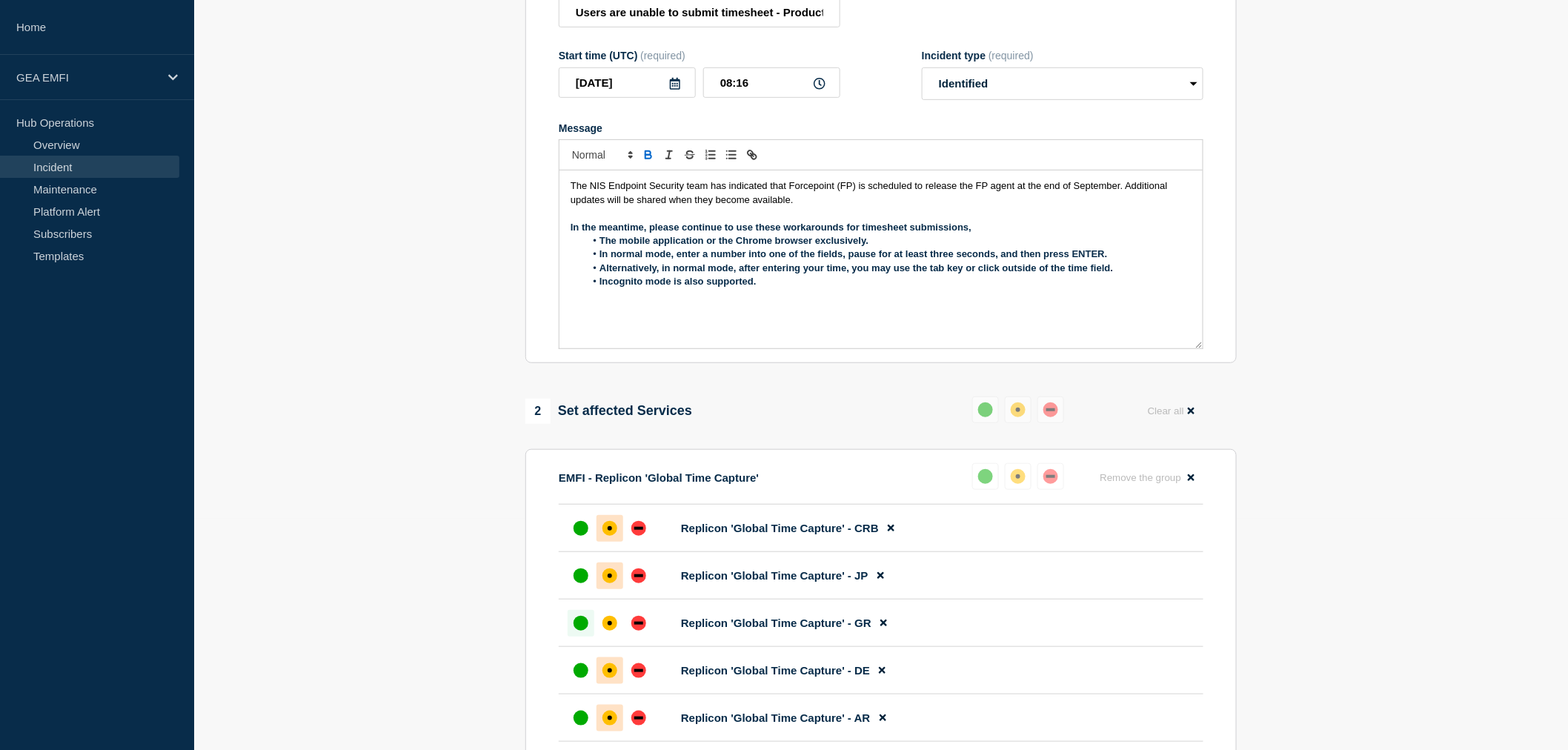
click at [790, 320] on div "The NIS Endpoint Security team has indicated that Forcepoint (FP) is scheduled …" at bounding box center [881, 259] width 643 height 177
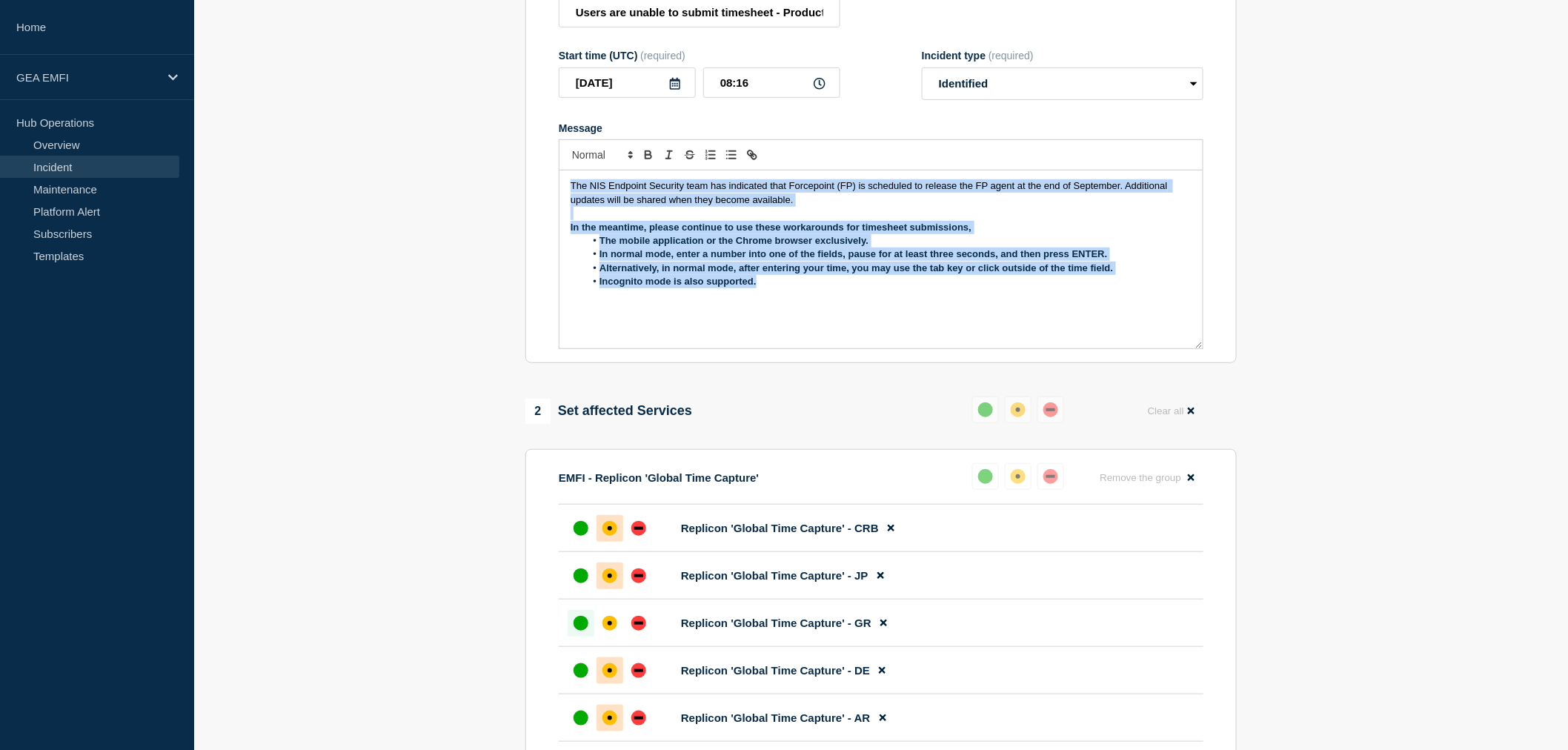
drag, startPoint x: 778, startPoint y: 291, endPoint x: 567, endPoint y: 198, distance: 230.6
click at [567, 198] on div "The NIS Endpoint Security team has indicated that Forcepoint (FP) is scheduled …" at bounding box center [881, 259] width 643 height 177
click at [649, 155] on icon "Toggle bold text" at bounding box center [649, 153] width 6 height 4
click at [648, 161] on icon "Toggle bold text" at bounding box center [649, 155] width 13 height 13
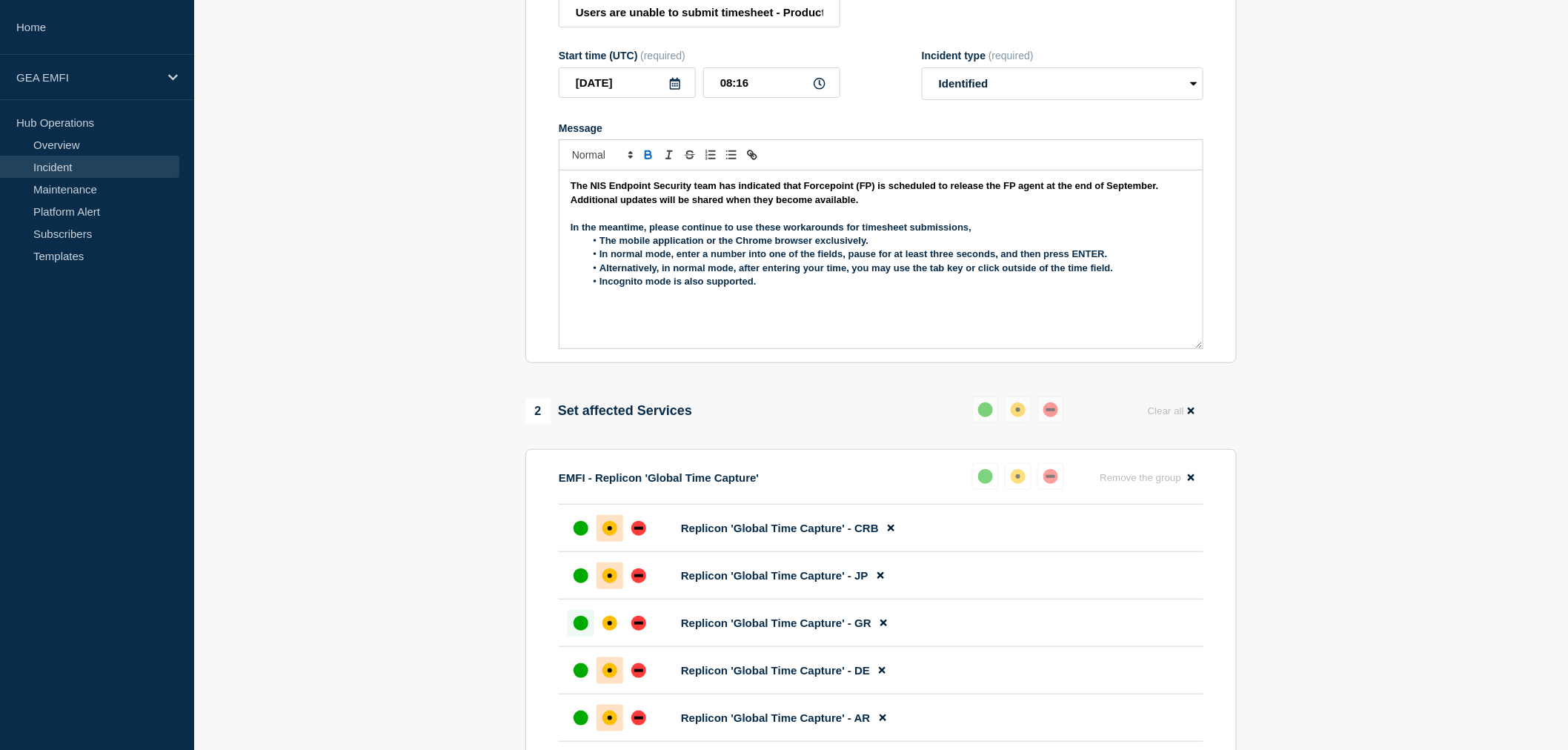
click at [800, 320] on div "The NIS Endpoint Security team has indicated that Forcepoint (FP) is scheduled …" at bounding box center [881, 259] width 643 height 177
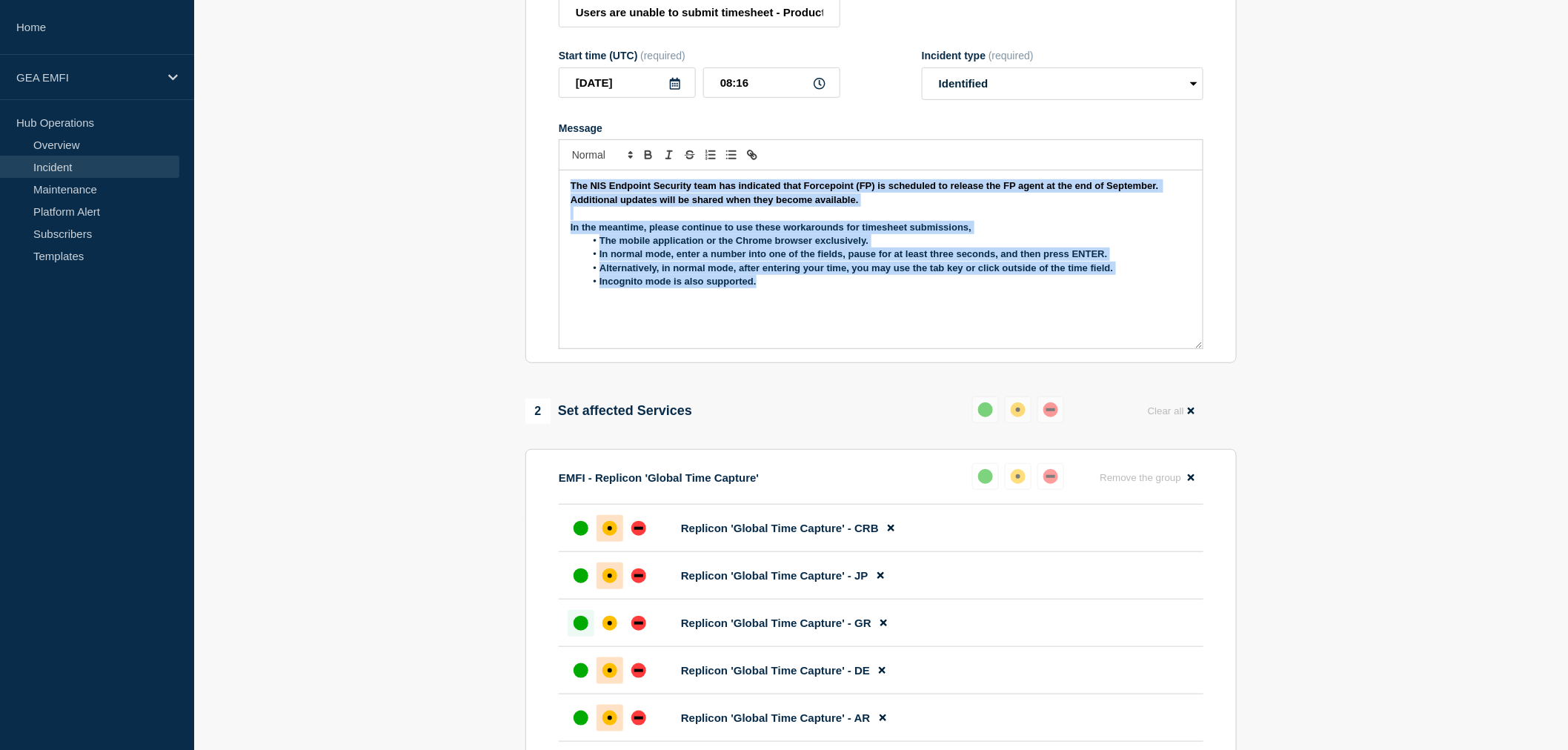
drag, startPoint x: 778, startPoint y: 292, endPoint x: 635, endPoint y: 198, distance: 171.1
click at [563, 198] on div "The NIS Endpoint Security team has indicated that Forcepoint (FP) is scheduled …" at bounding box center [881, 259] width 643 height 177
click at [650, 155] on icon "Toggle bold text" at bounding box center [649, 153] width 6 height 4
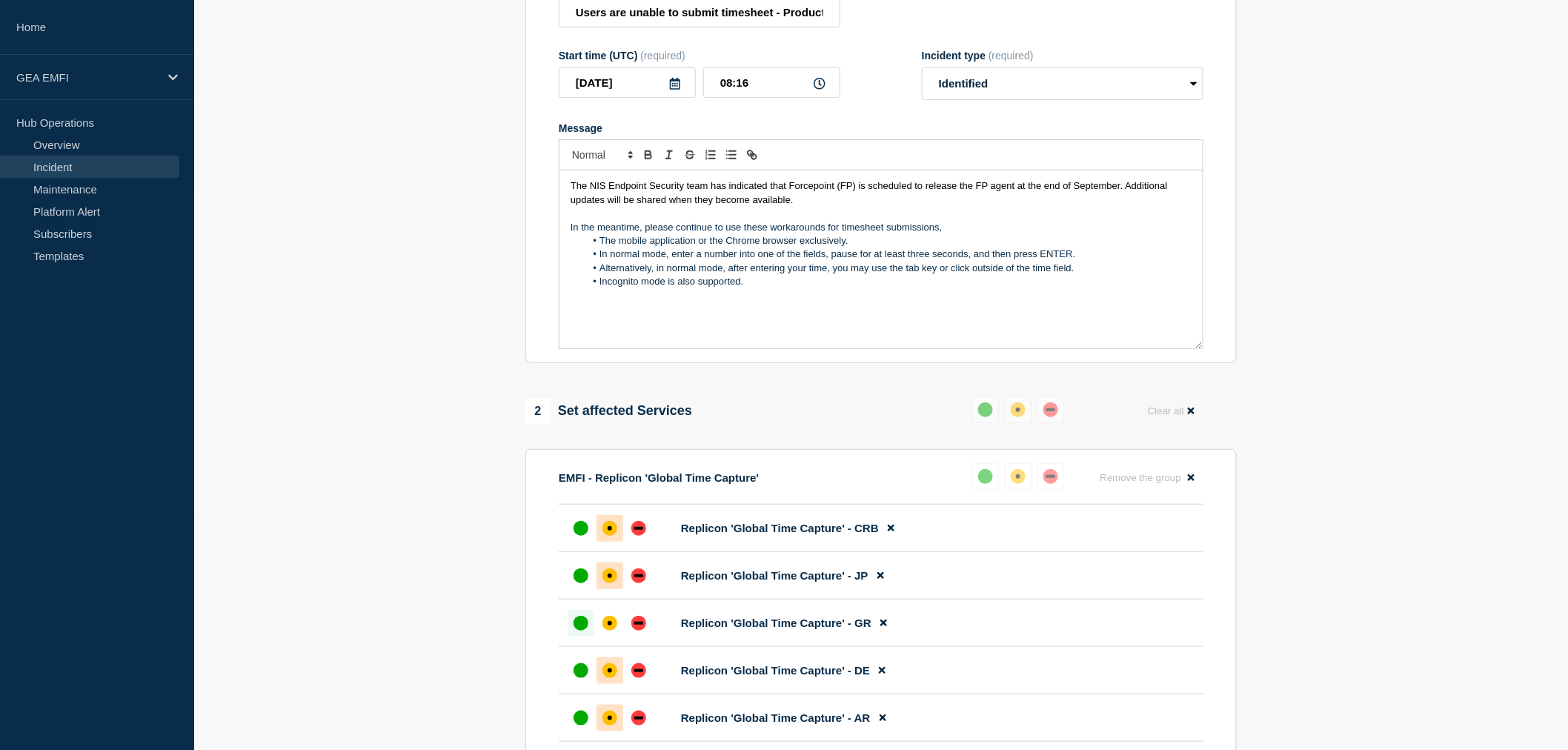
click at [790, 318] on div "The NIS Endpoint Security team has indicated that Forcepoint (FP) is scheduled …" at bounding box center [881, 259] width 643 height 177
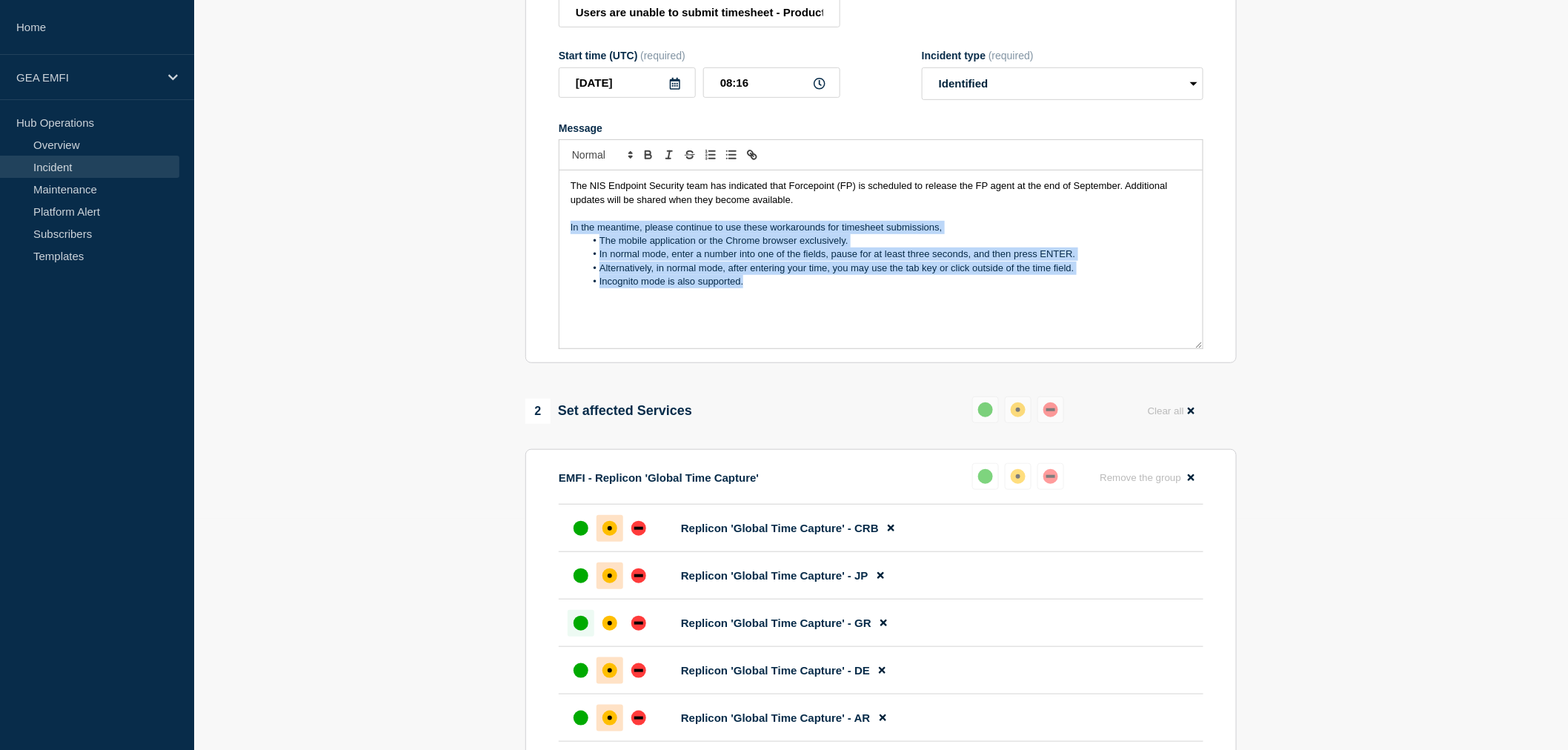
drag, startPoint x: 752, startPoint y: 286, endPoint x: 568, endPoint y: 234, distance: 191.2
click at [568, 234] on div "The NIS Endpoint Security team has indicated that Forcepoint (FP) is scheduled …" at bounding box center [881, 259] width 643 height 177
copy div "In the meantime, please continue to use these workarounds for timesheet submiss…"
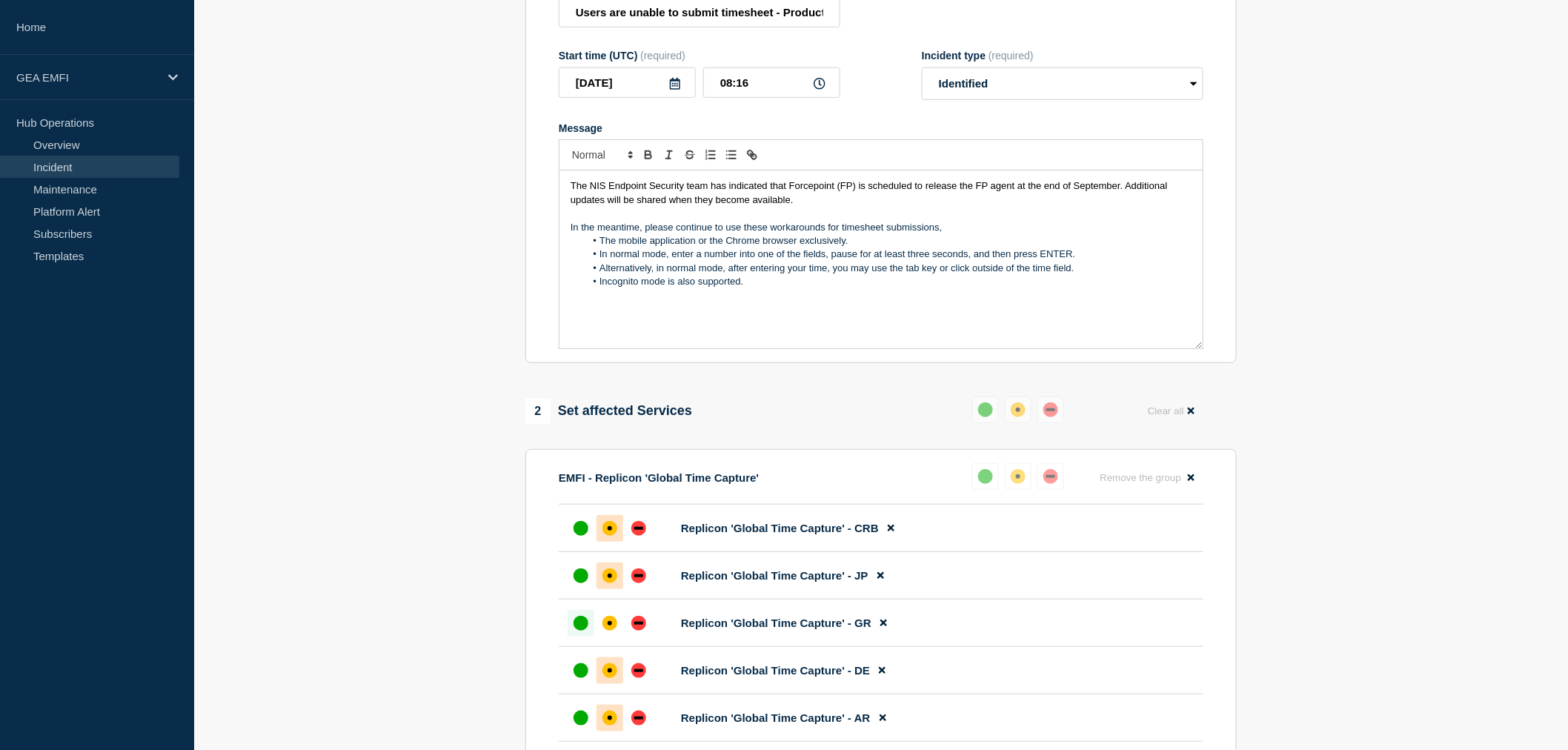
drag, startPoint x: 640, startPoint y: 245, endPoint x: 269, endPoint y: 527, distance: 466.0
click at [690, 326] on div "The NIS Endpoint Security team has indicated that Forcepoint (FP) is scheduled …" at bounding box center [881, 259] width 643 height 177
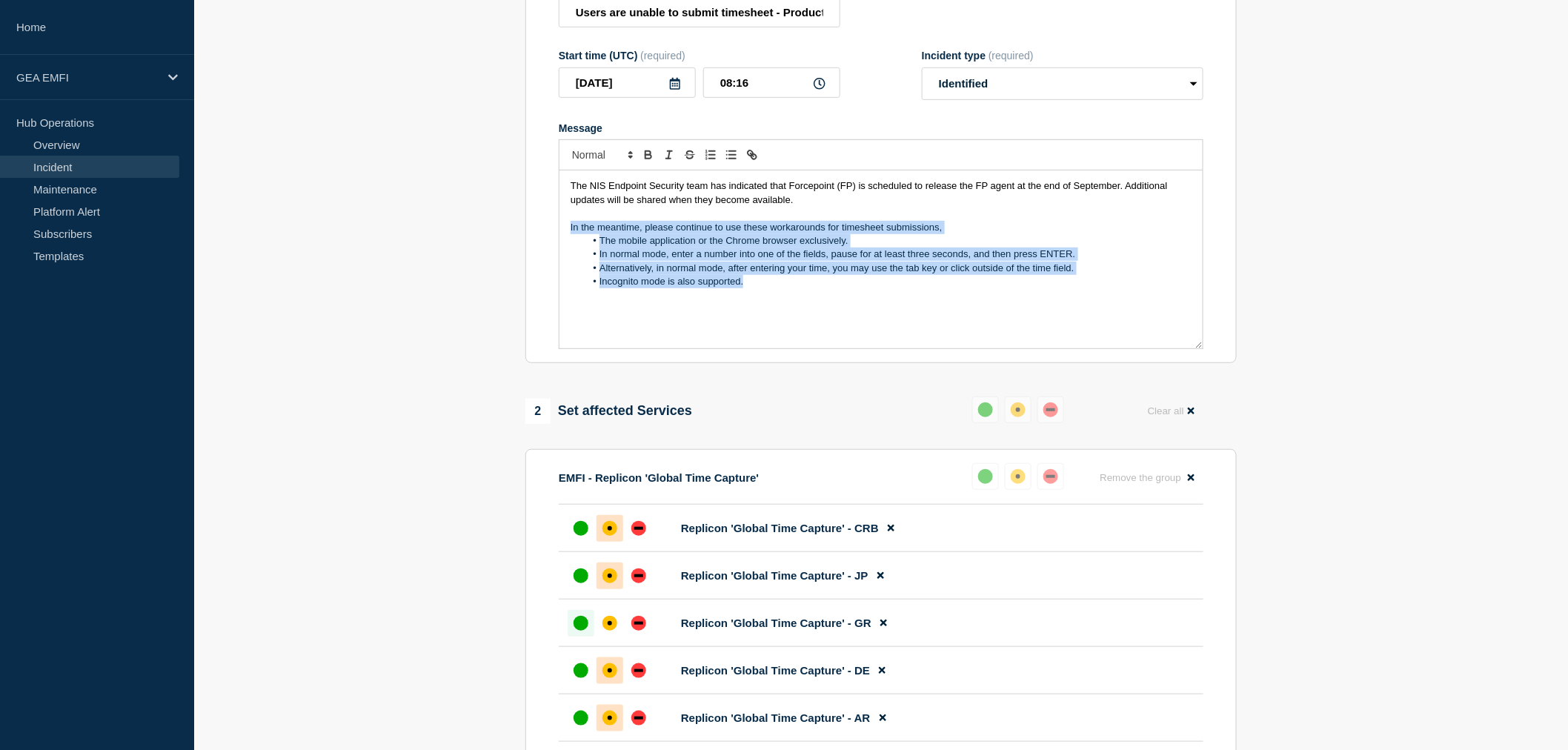
drag, startPoint x: 711, startPoint y: 286, endPoint x: 563, endPoint y: 238, distance: 155.6
click at [563, 238] on div "The NIS Endpoint Security team has indicated that Forcepoint (FP) is scheduled …" at bounding box center [881, 259] width 643 height 177
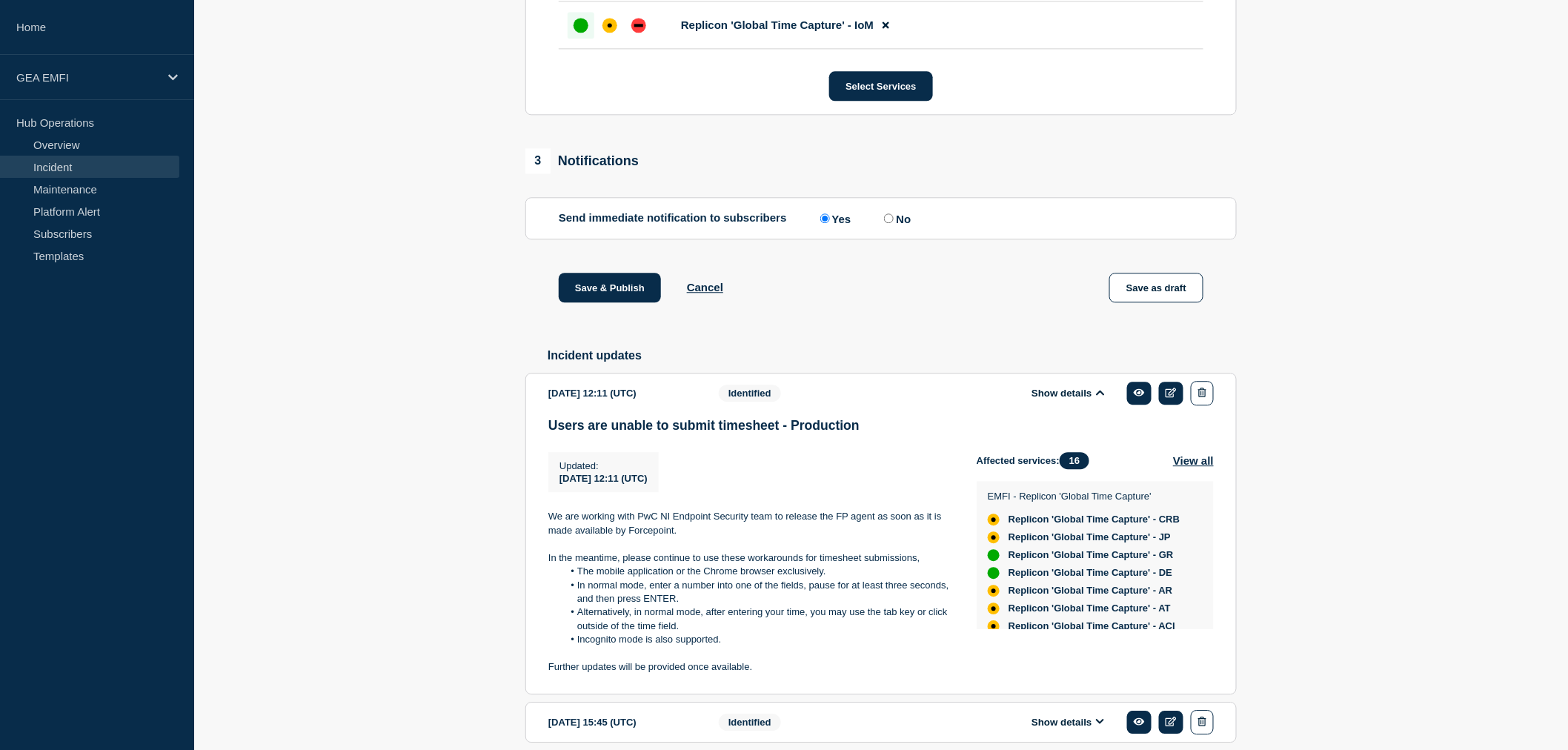
scroll to position [1465, 0]
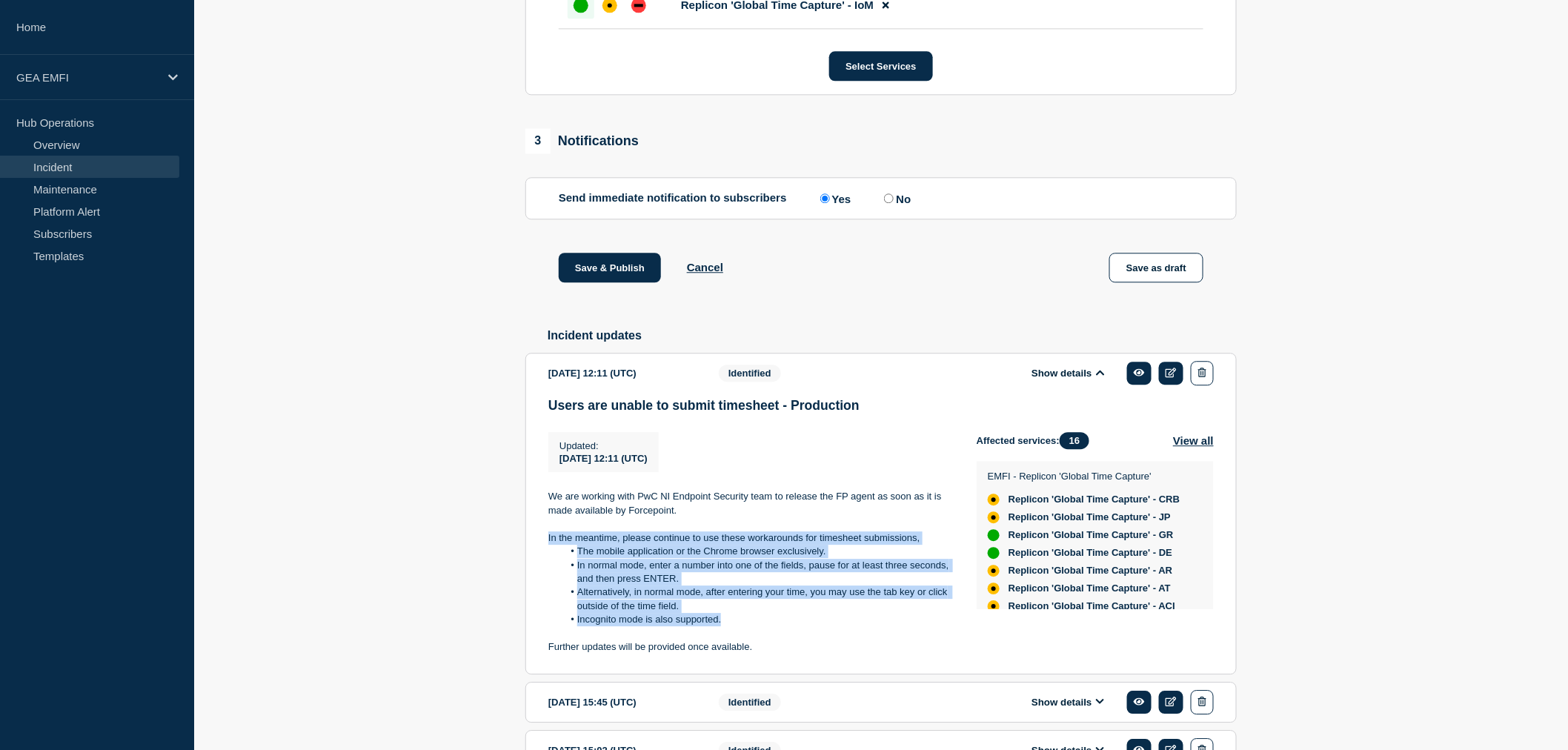
drag, startPoint x: 728, startPoint y: 642, endPoint x: 549, endPoint y: 564, distance: 195.3
click at [546, 560] on section "[DATE] 12:11 (UTC) Show details Identified Users are unable to submit timesheet…" at bounding box center [880, 513] width 711 height 321
copy div "In the meantime, please continue to use these workarounds for timesheet submiss…"
drag, startPoint x: 553, startPoint y: 557, endPoint x: 599, endPoint y: 580, distance: 51.4
click at [599, 580] on li "In normal mode, enter a number into one of the fields, pause for at least three…" at bounding box center [759, 572] width 391 height 27
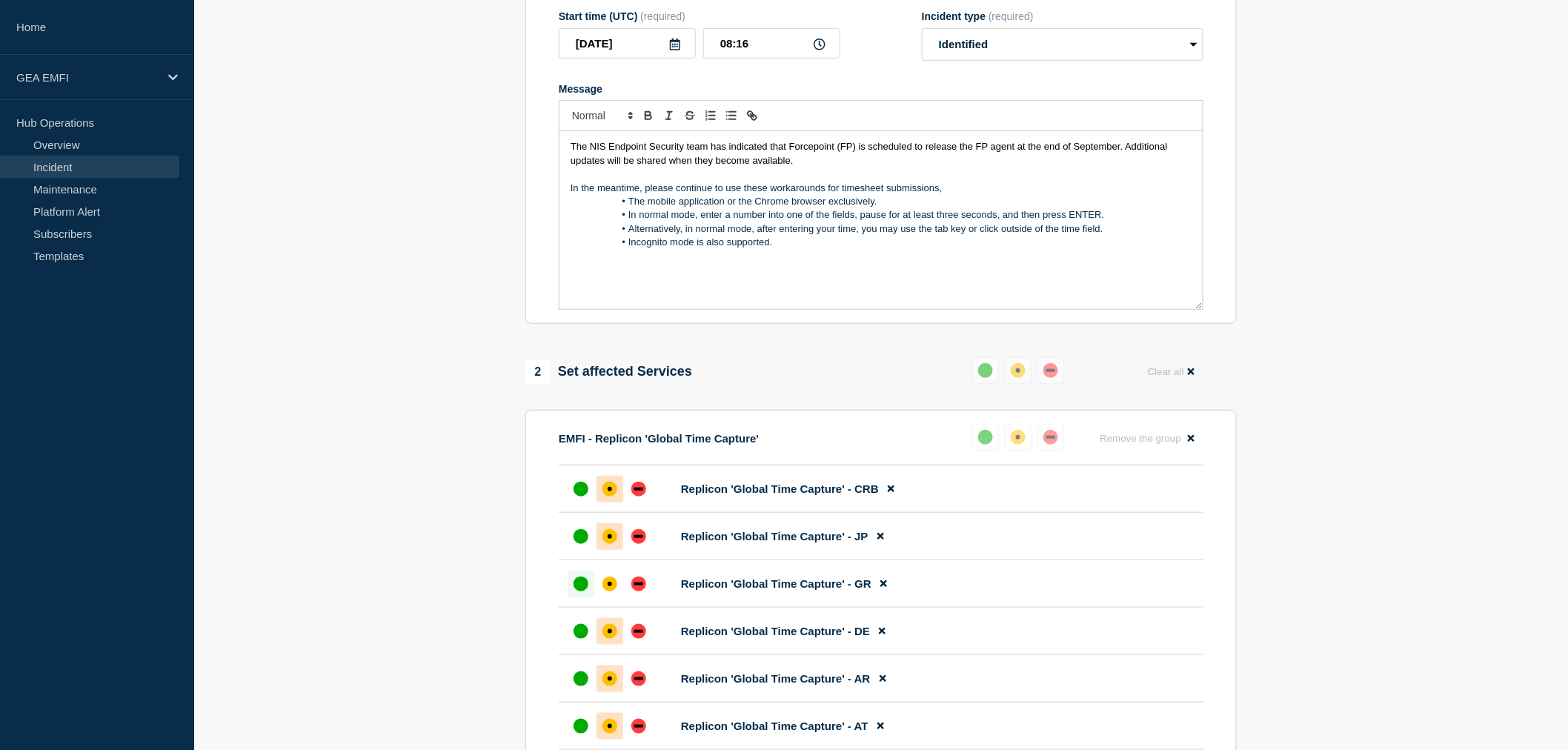
scroll to position [231, 0]
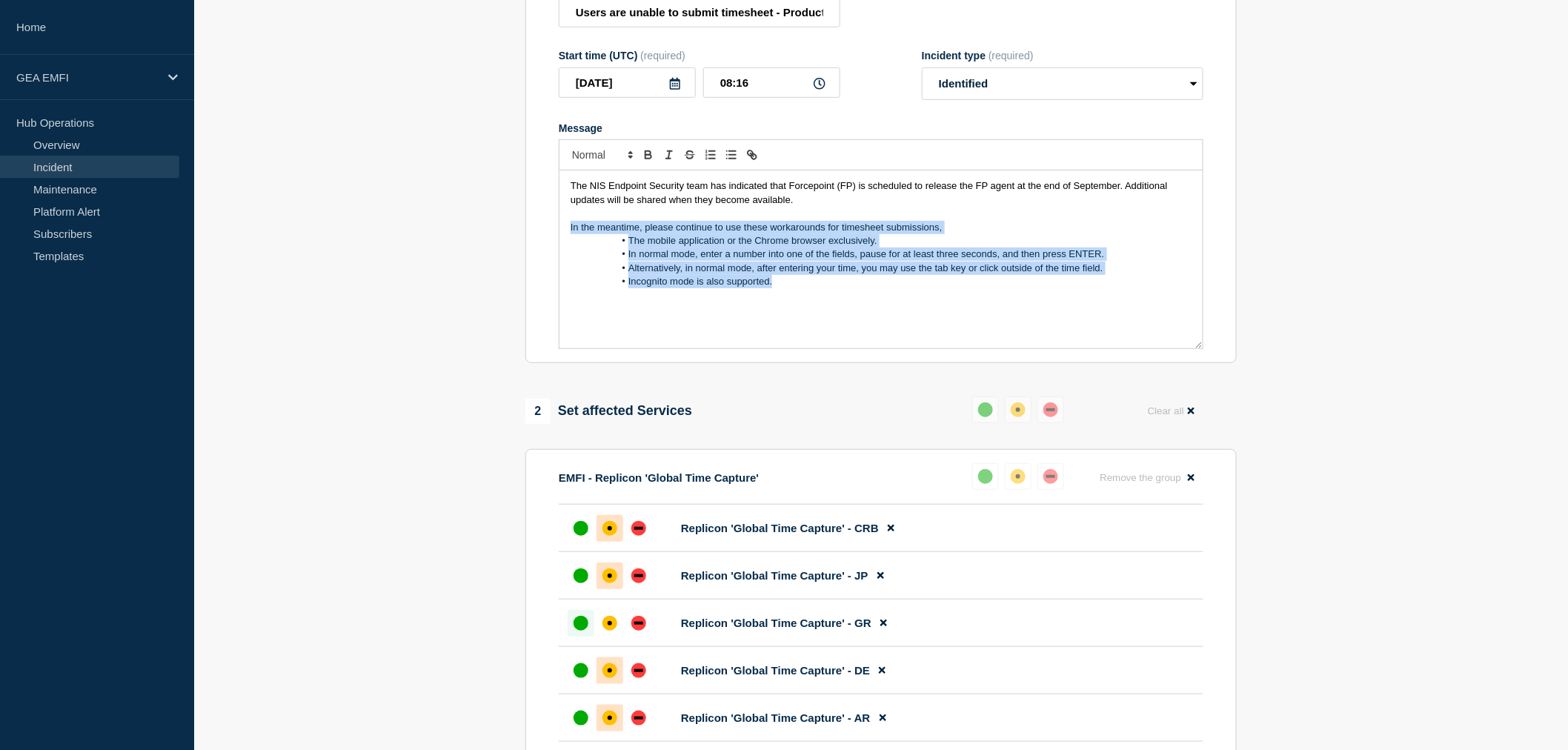
drag, startPoint x: 790, startPoint y: 295, endPoint x: 562, endPoint y: 238, distance: 235.0
click at [562, 238] on div "The NIS Endpoint Security team has indicated that Forcepoint (FP) is scheduled …" at bounding box center [881, 259] width 643 height 177
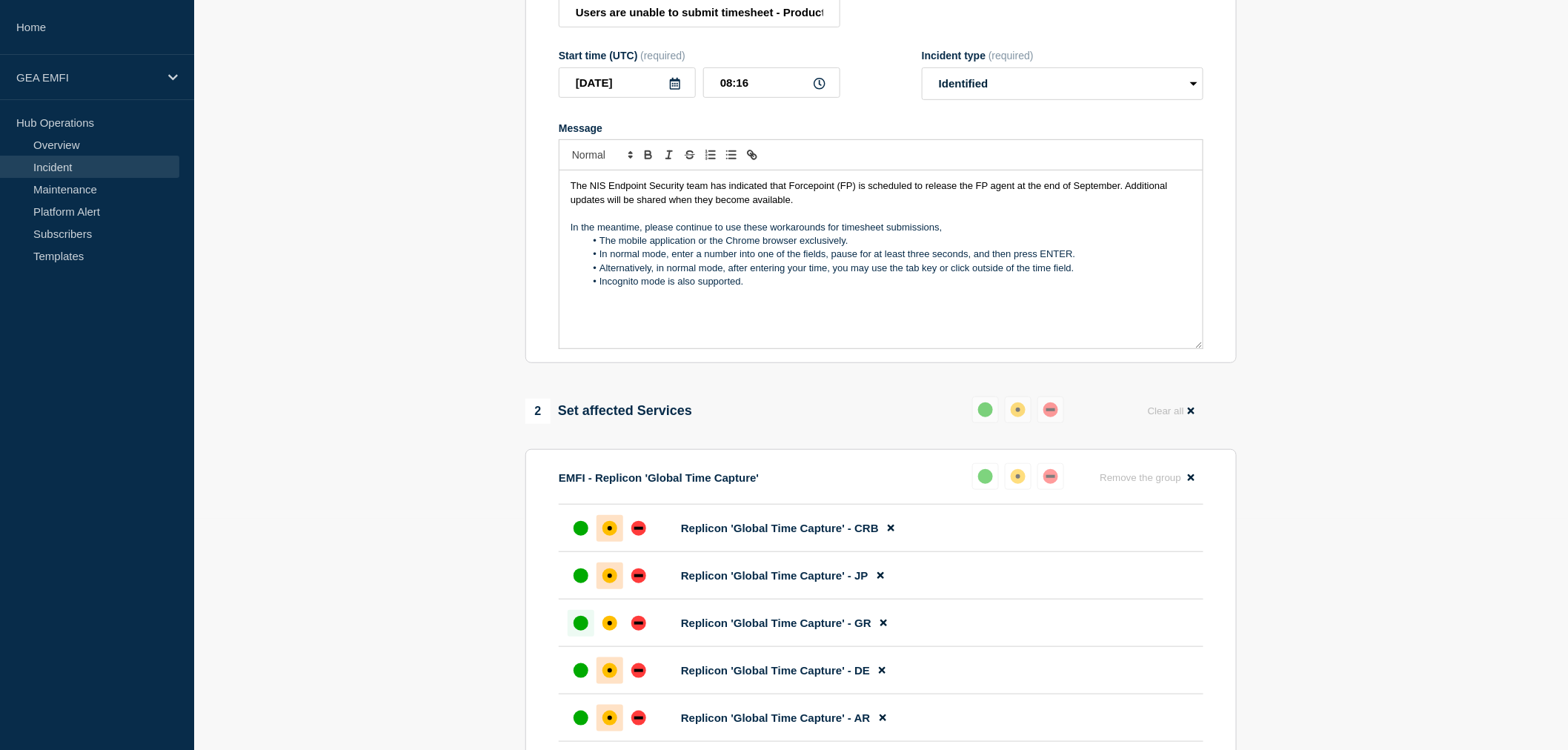
click at [988, 195] on span "The NIS Endpoint Security team has indicated that Forcepoint (FP) is scheduled …" at bounding box center [871, 192] width 600 height 24
click at [1169, 220] on p "Message" at bounding box center [881, 213] width 621 height 13
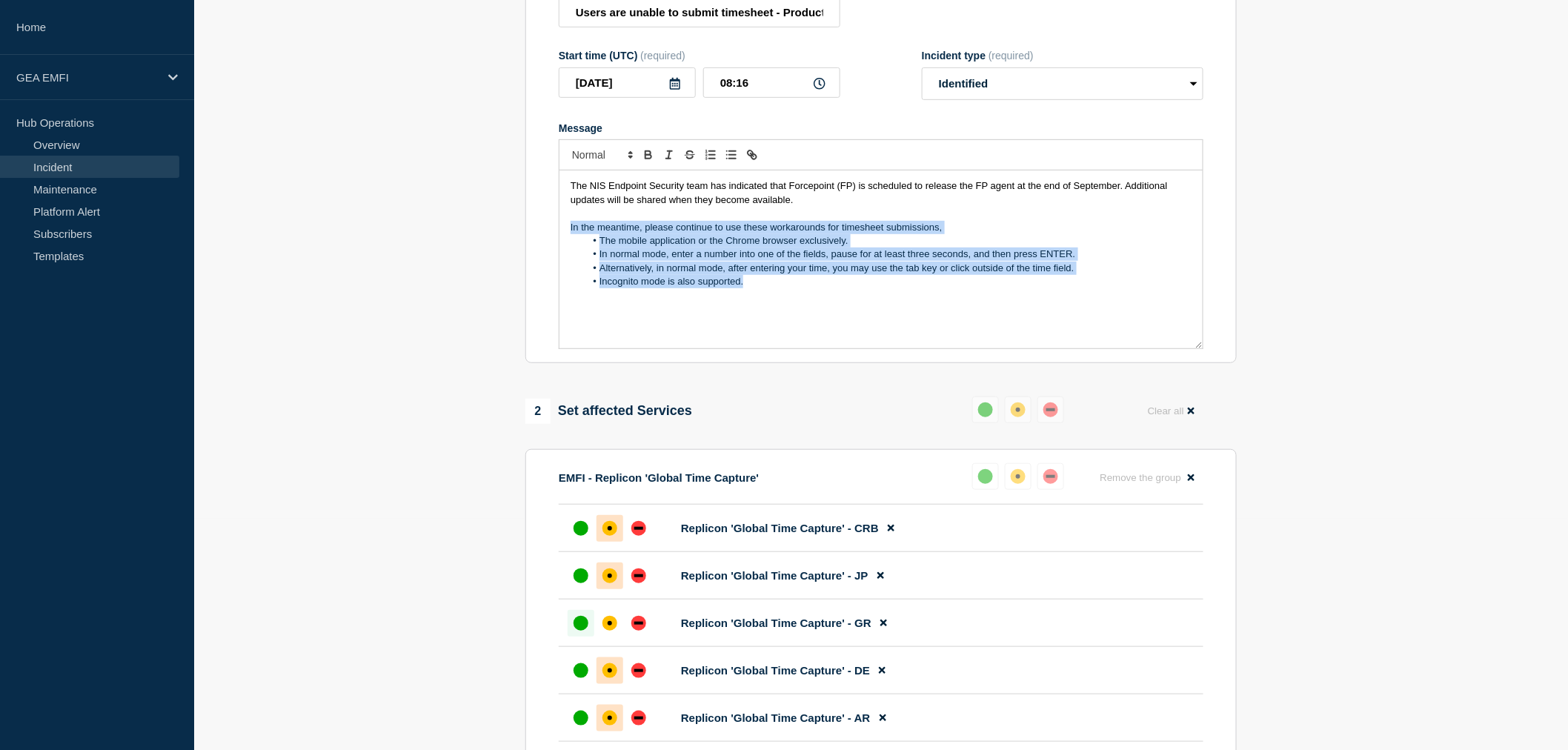
drag, startPoint x: 751, startPoint y: 288, endPoint x: 564, endPoint y: 234, distance: 194.6
click at [564, 234] on div "The NIS Endpoint Security team has indicated that Forcepoint (FP) is scheduled …" at bounding box center [881, 259] width 643 height 177
click at [936, 313] on p "Message" at bounding box center [881, 309] width 621 height 13
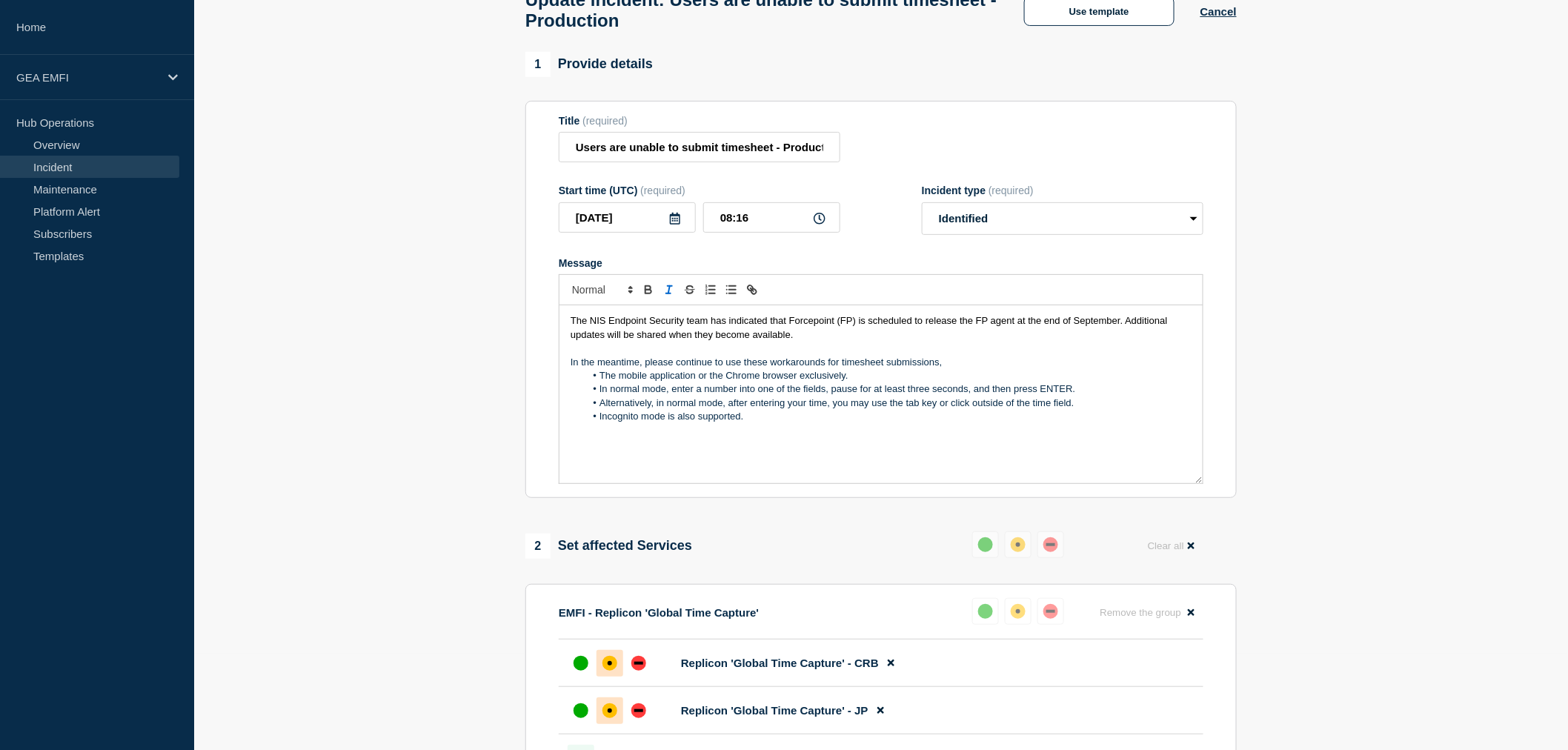
scroll to position [82, 0]
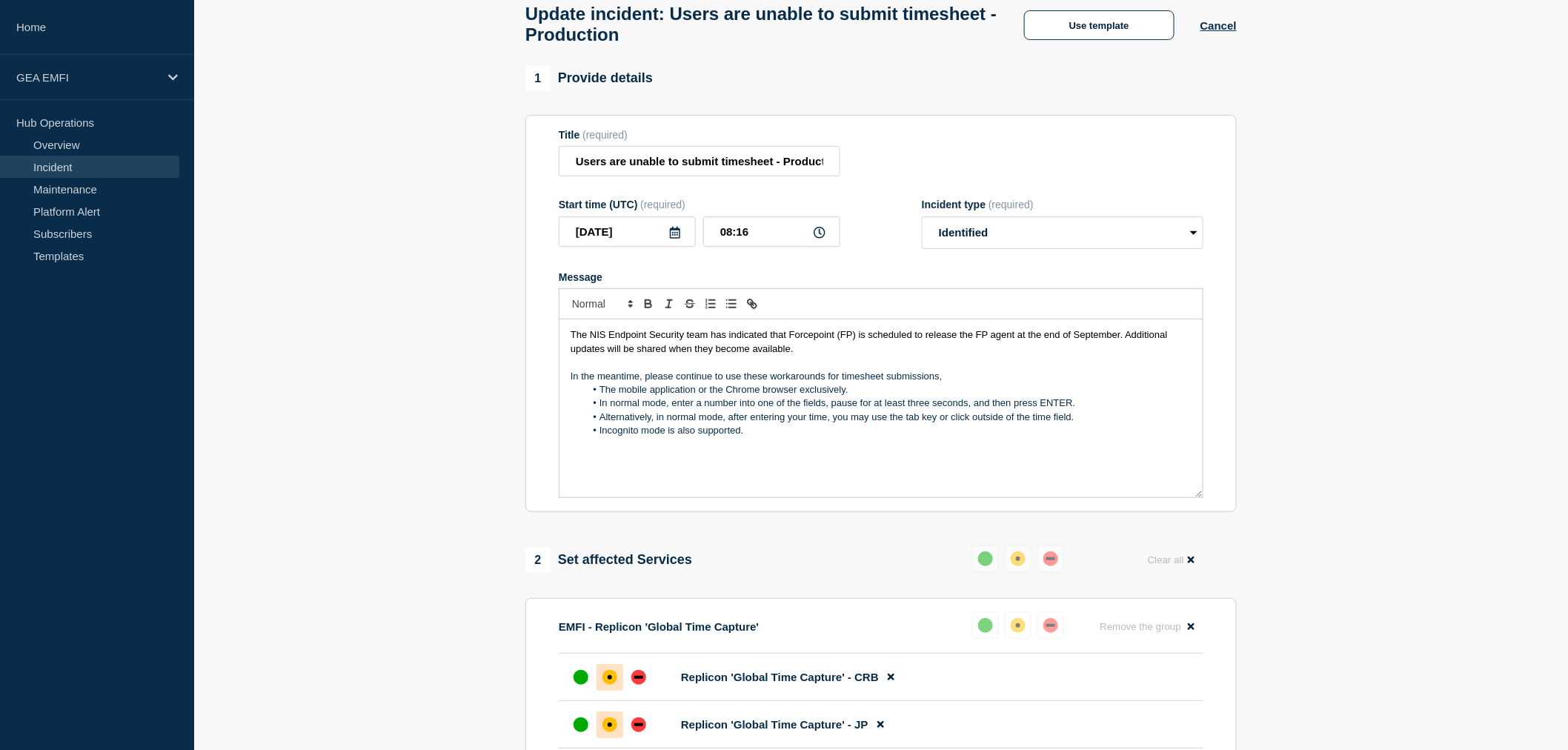
click at [765, 345] on span "The NIS Endpoint Security team has indicated that Forcepoint (FP) is scheduled …" at bounding box center [871, 341] width 600 height 24
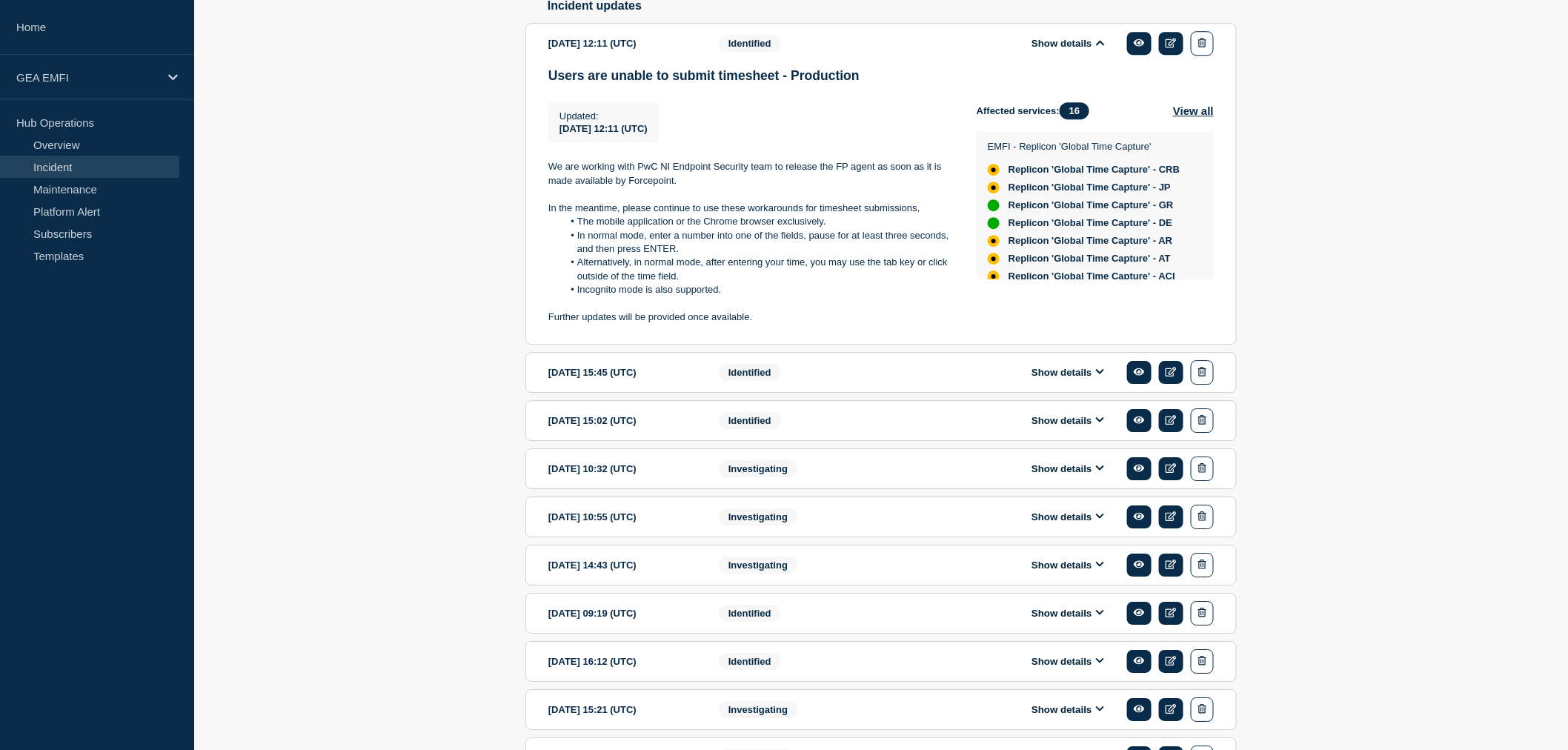
scroll to position [1892, 0]
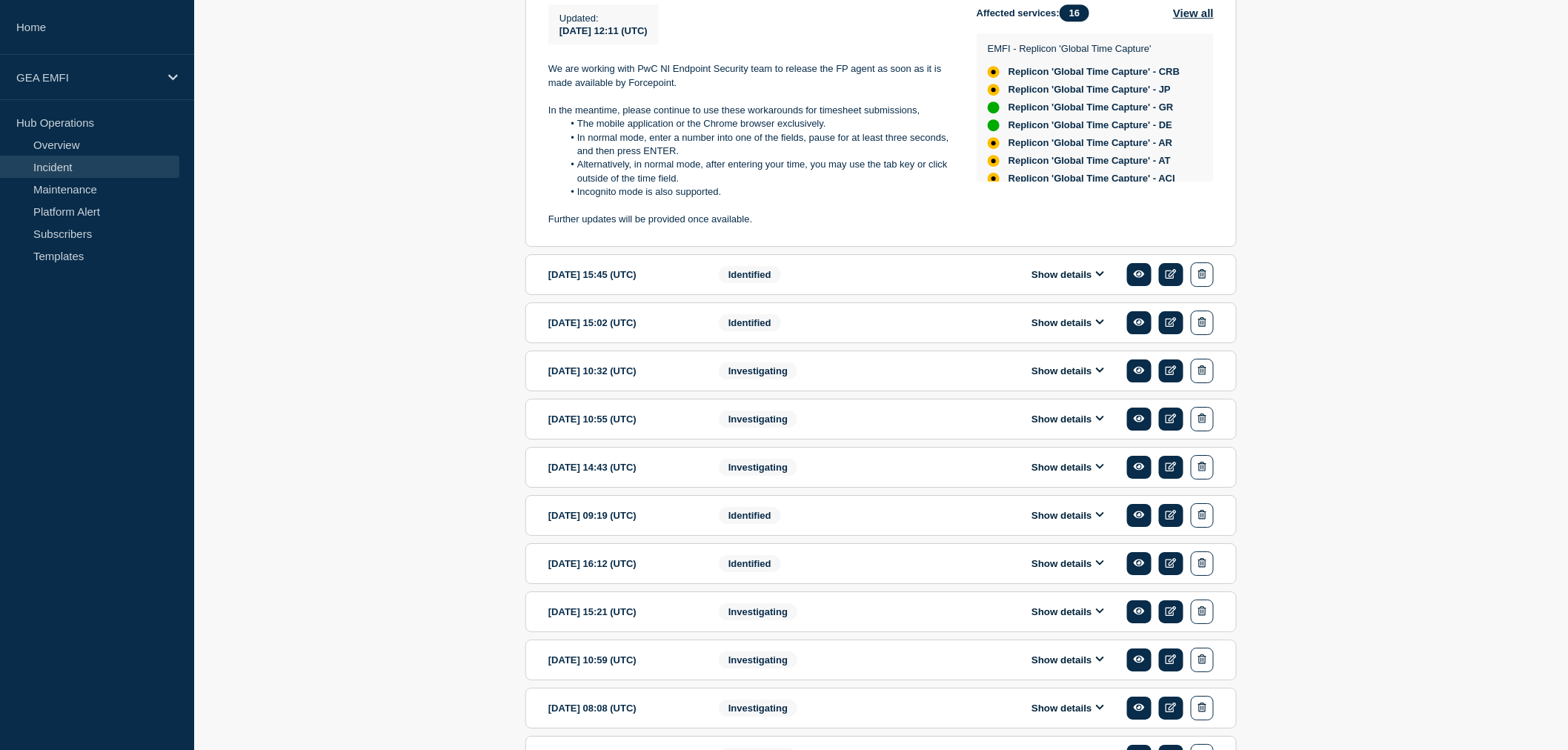
click at [1099, 276] on icon at bounding box center [1100, 274] width 8 height 6
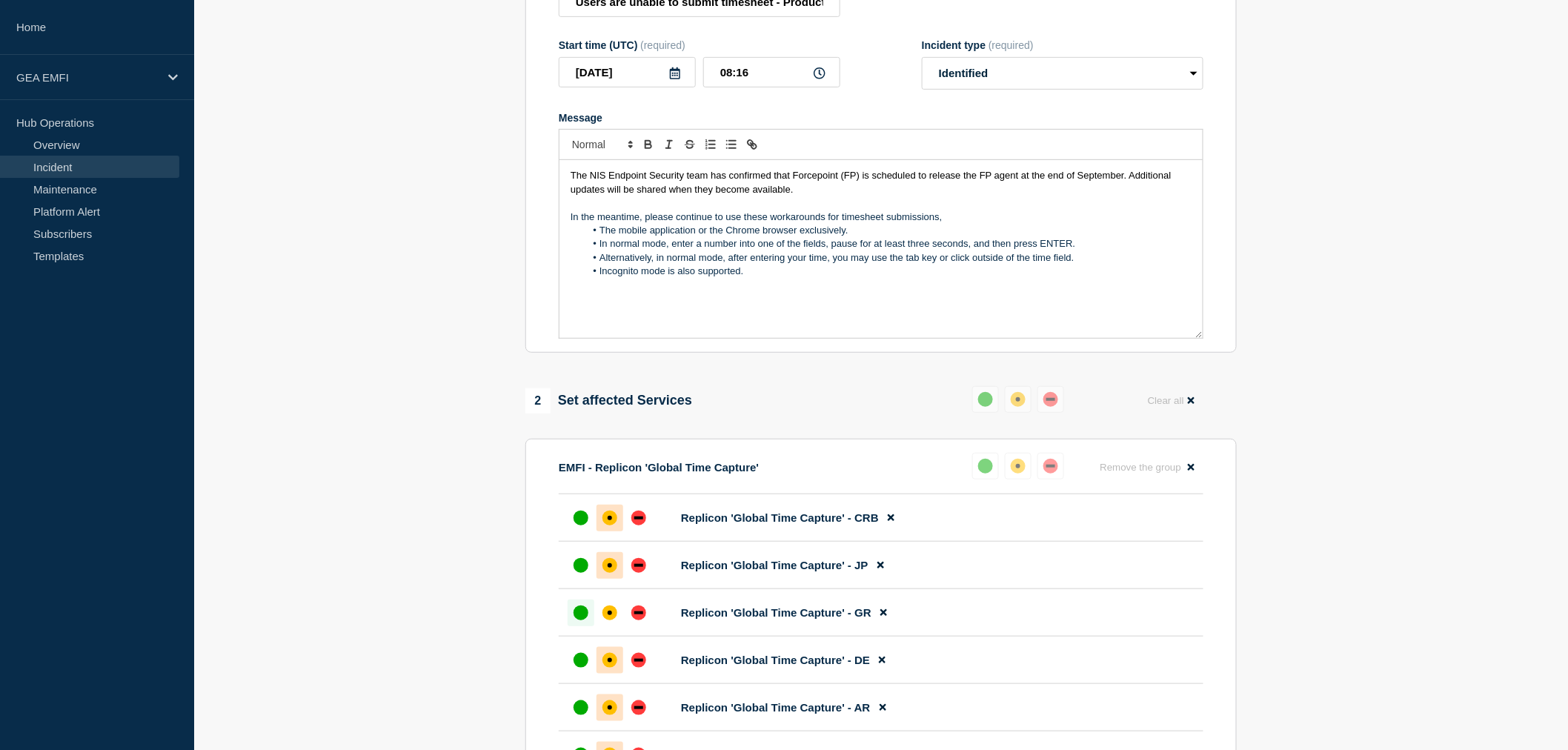
scroll to position [164, 0]
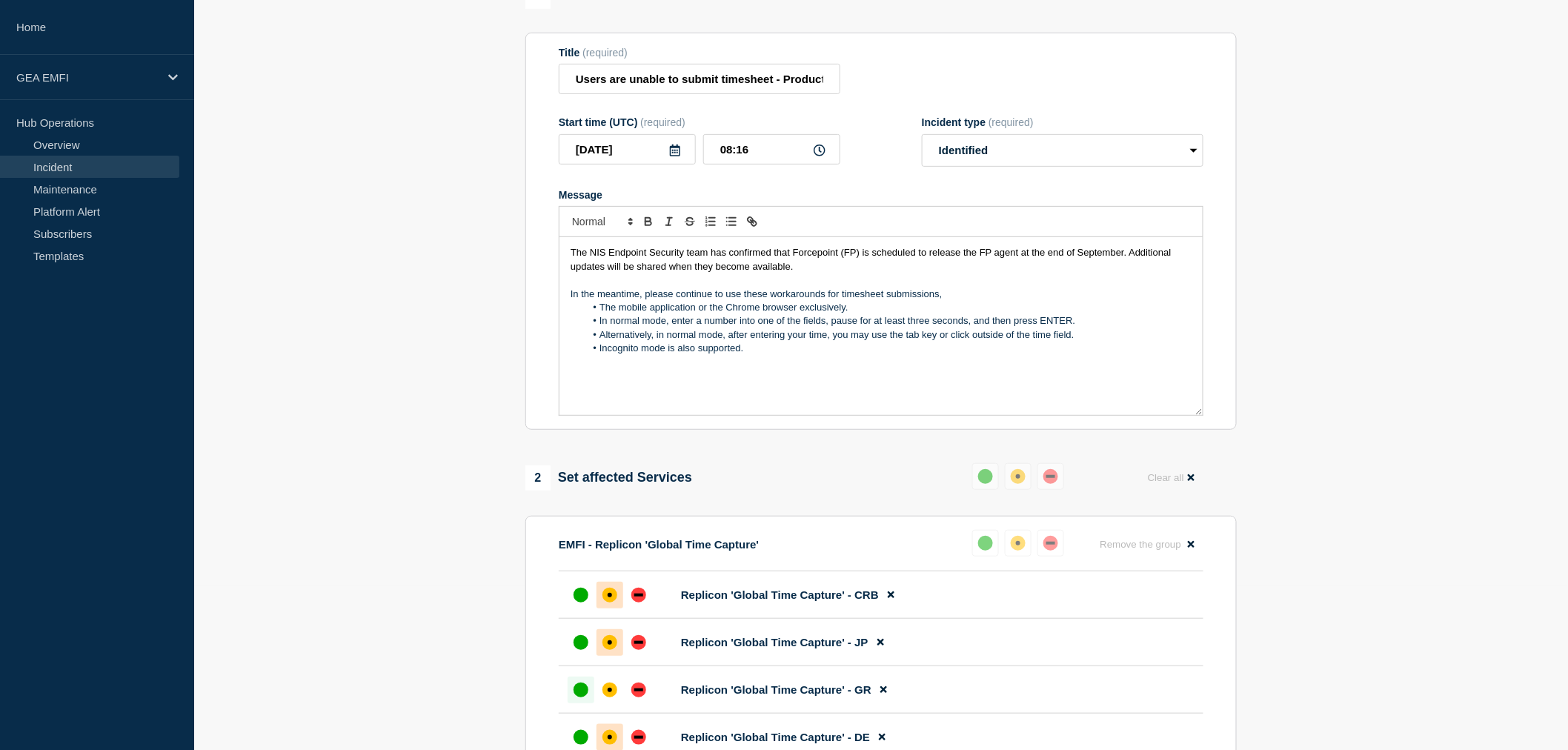
click at [976, 262] on span "The NIS Endpoint Security team has confirmed that Forcepoint (FP) is scheduled …" at bounding box center [873, 259] width 604 height 24
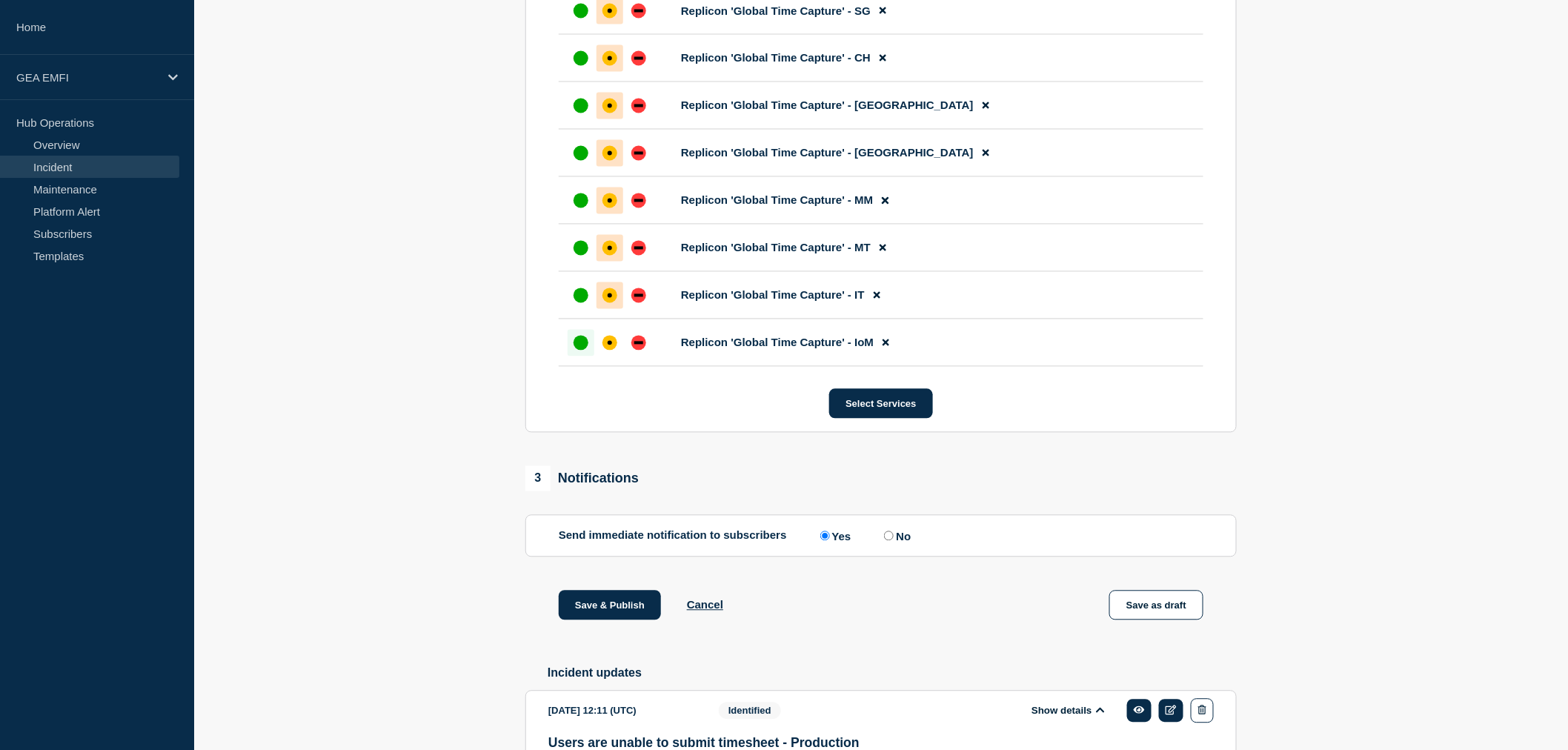
scroll to position [1152, 0]
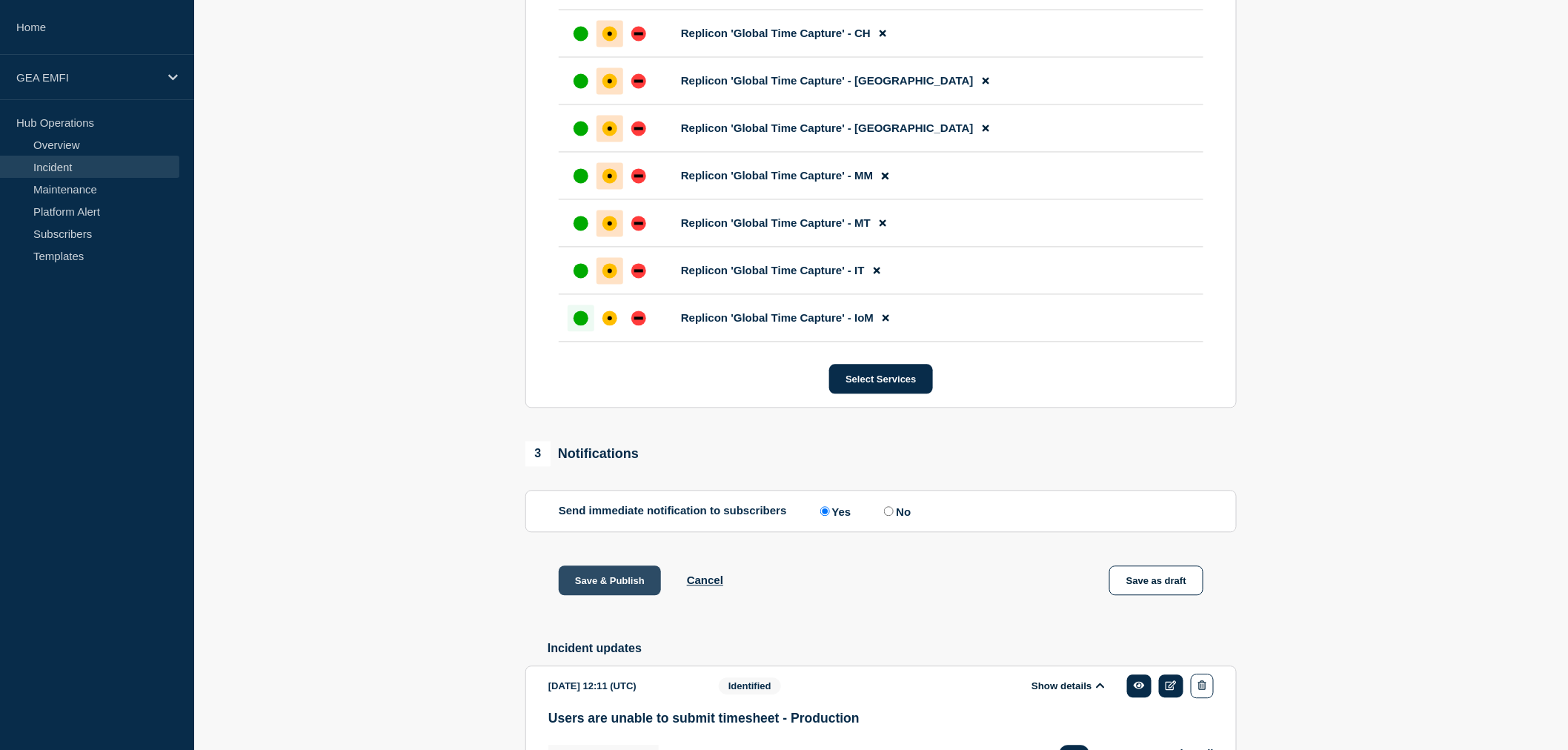
click at [625, 596] on button "Save & Publish" at bounding box center [609, 581] width 102 height 30
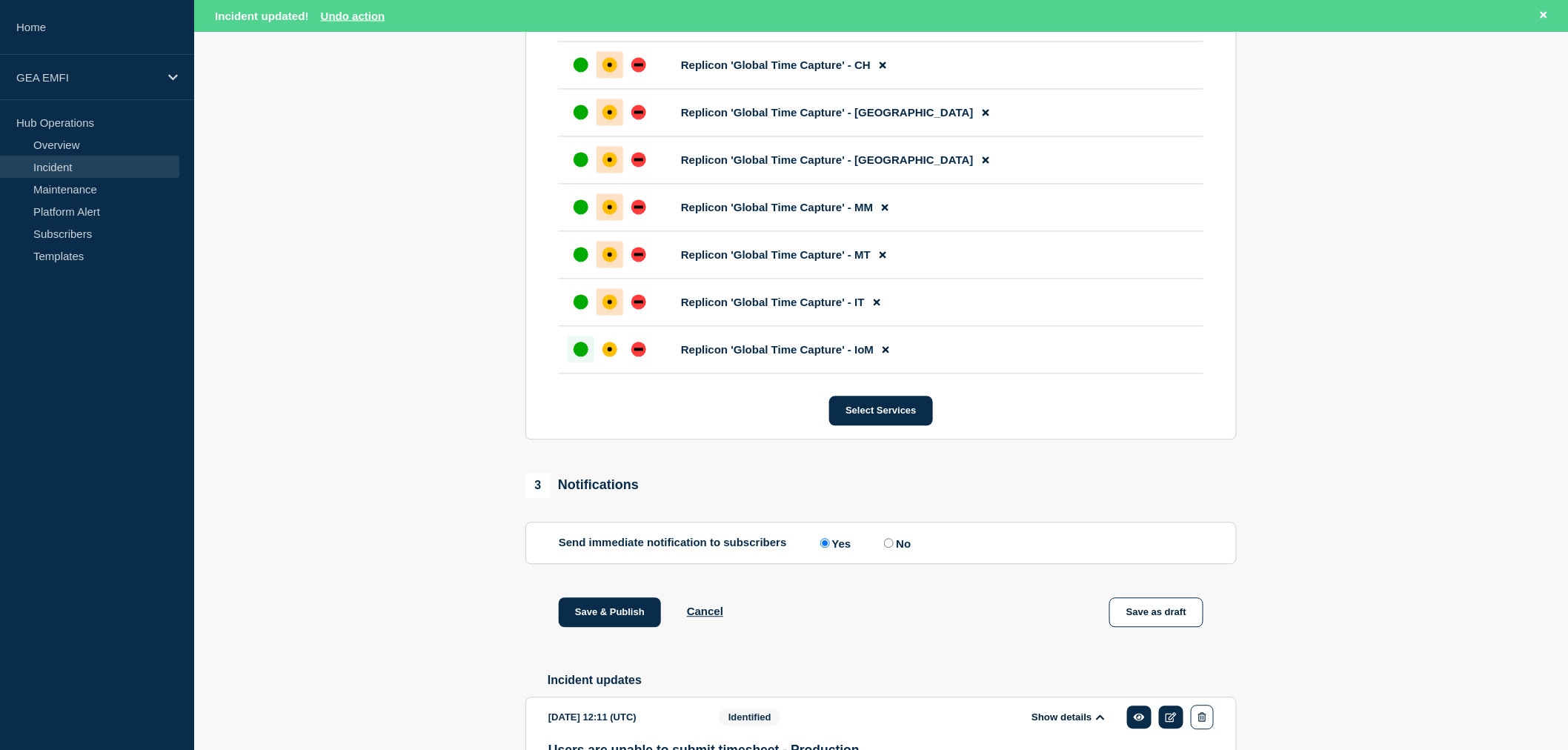
scroll to position [1182, 0]
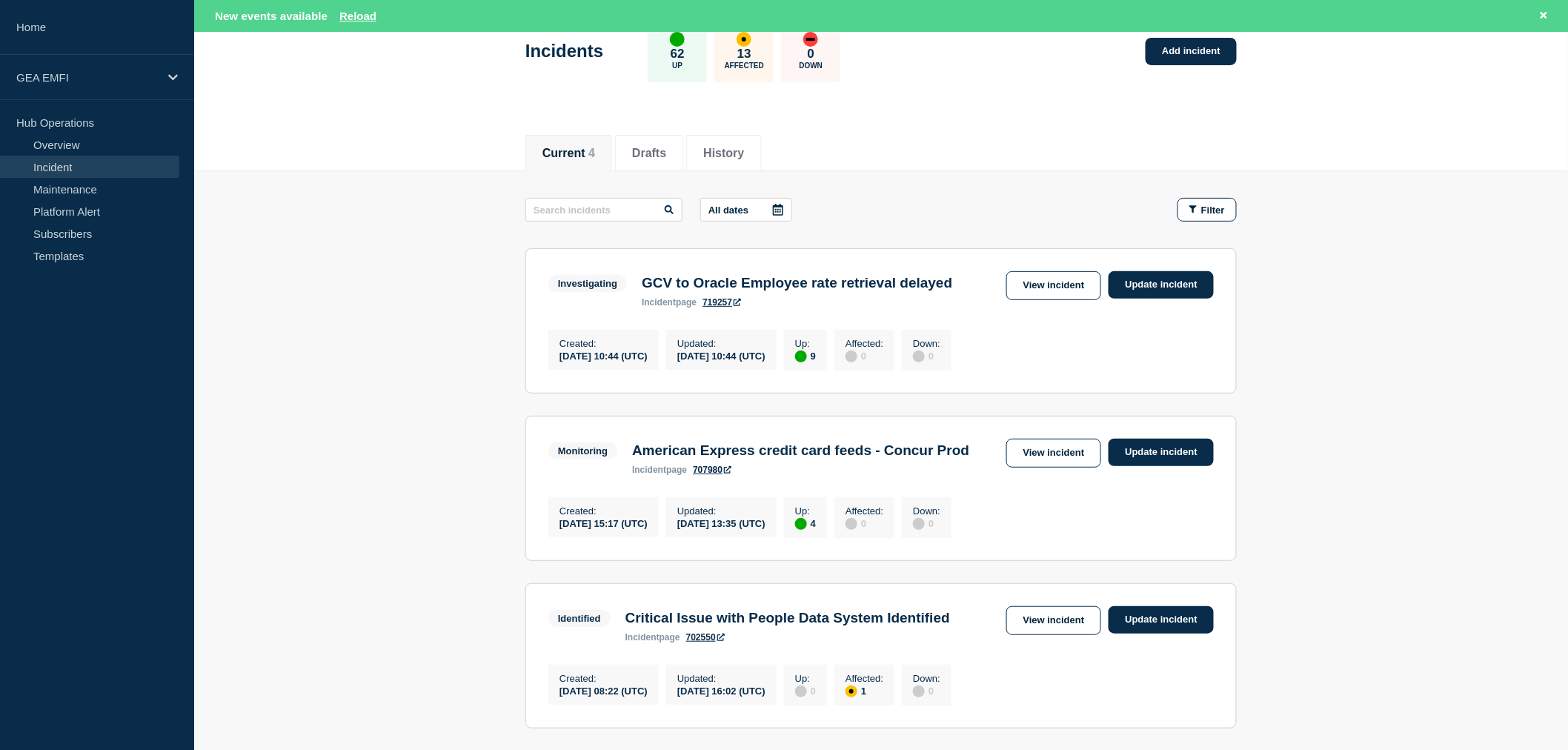
scroll to position [82, 0]
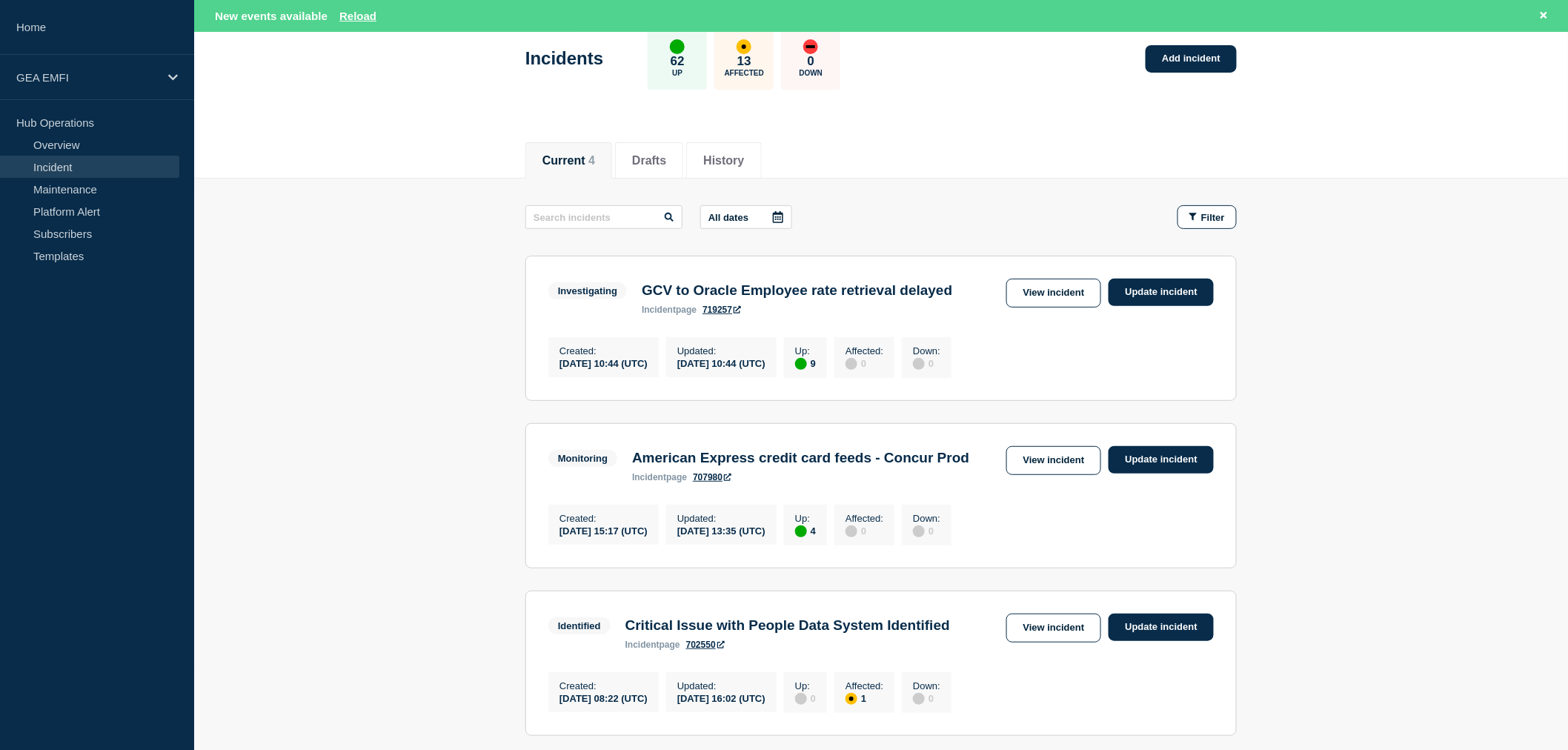
click at [65, 167] on link "Incident" at bounding box center [90, 167] width 179 height 22
click at [64, 191] on link "Maintenance" at bounding box center [90, 189] width 179 height 22
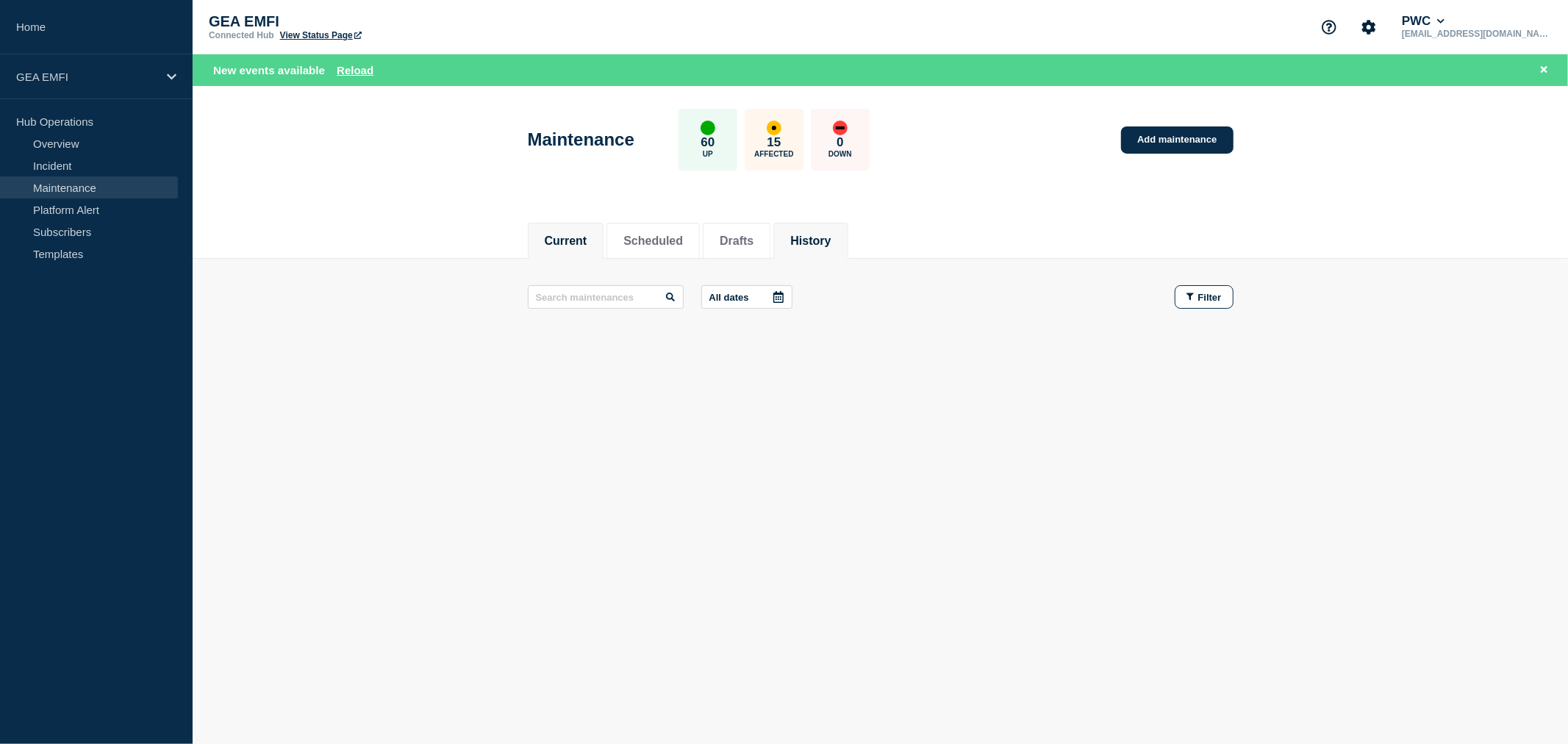
drag, startPoint x: 848, startPoint y: 239, endPoint x: 849, endPoint y: 246, distance: 7.1
click at [830, 240] on button "History" at bounding box center [811, 241] width 41 height 13
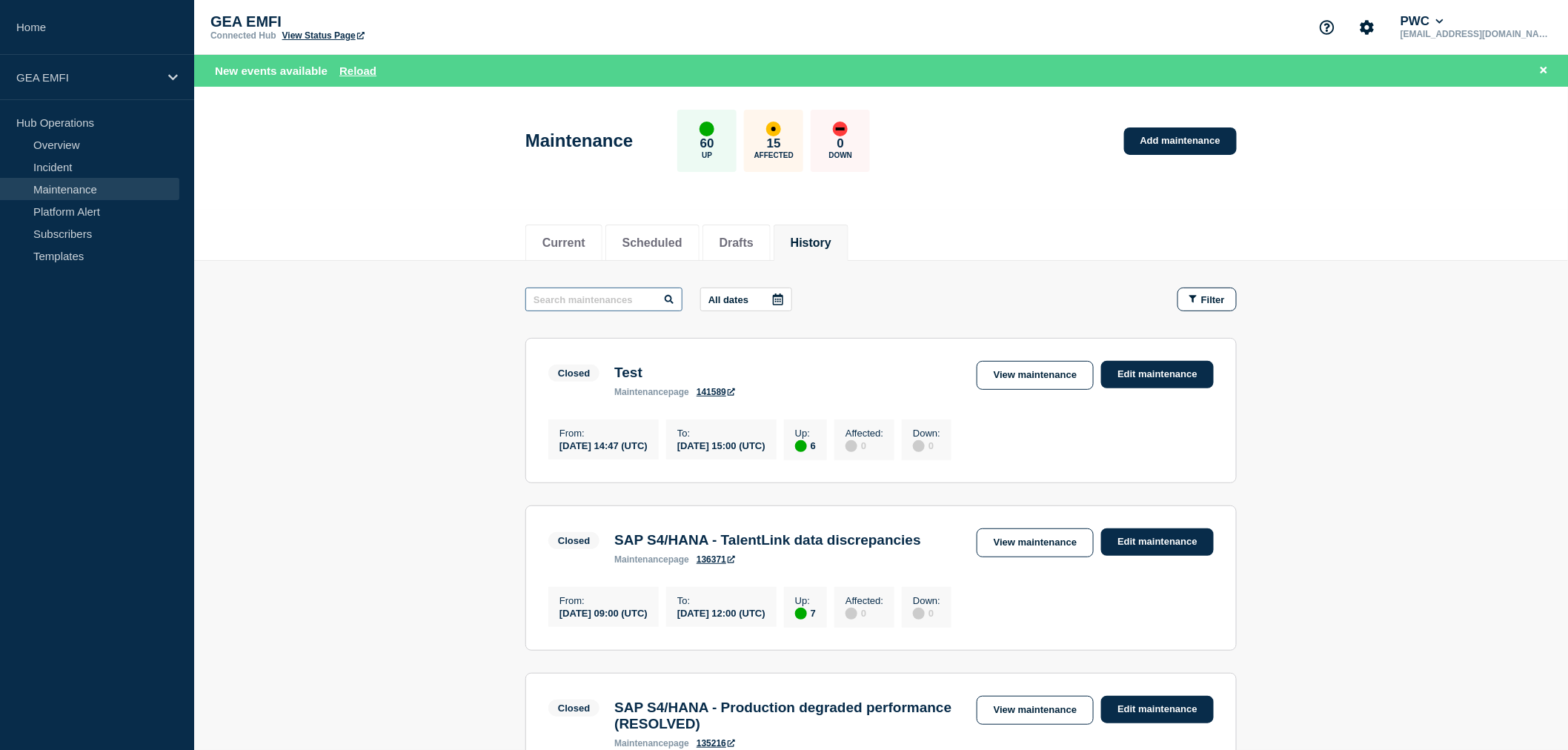
click at [620, 301] on input "text" at bounding box center [604, 299] width 157 height 23
type input "Replicon"
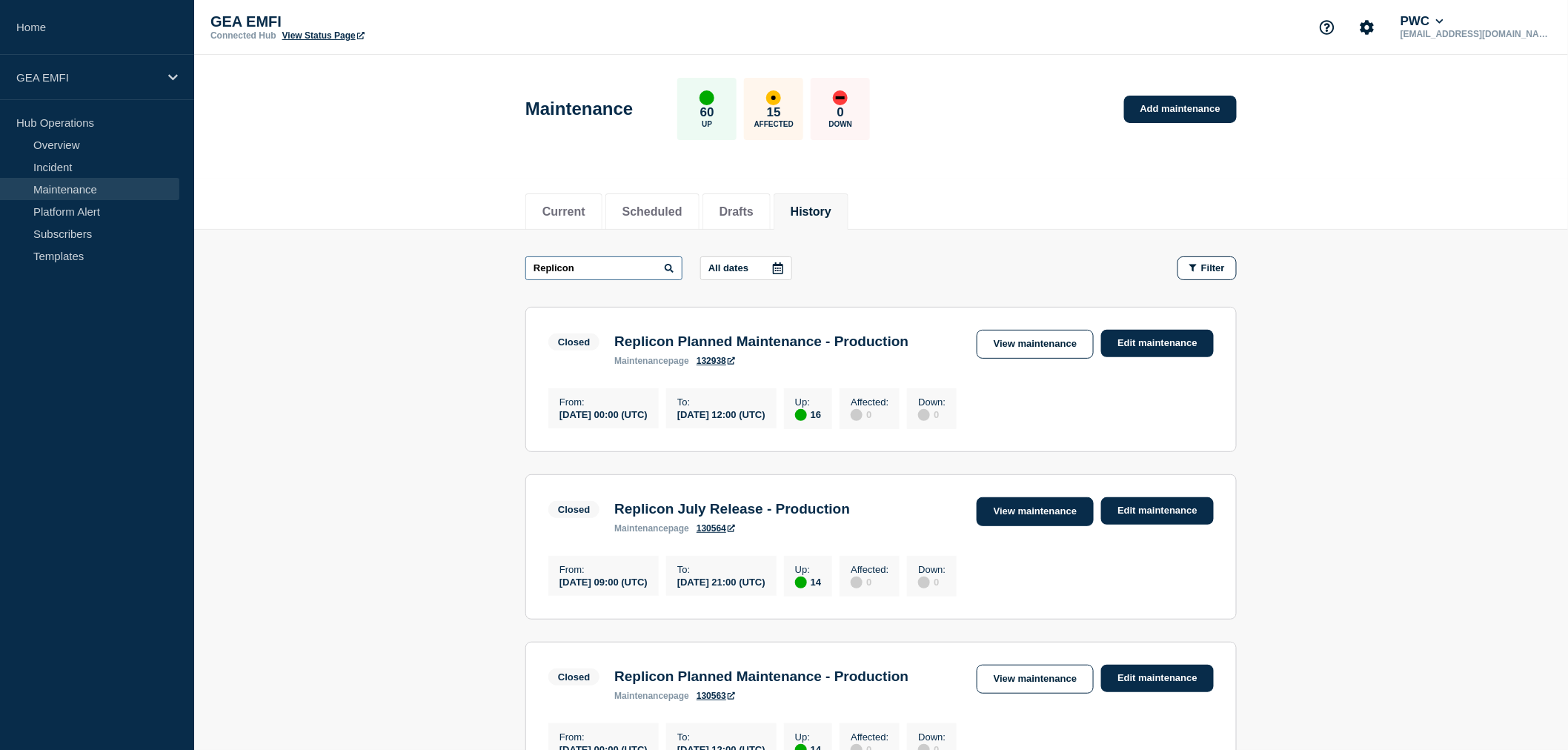
scroll to position [82, 0]
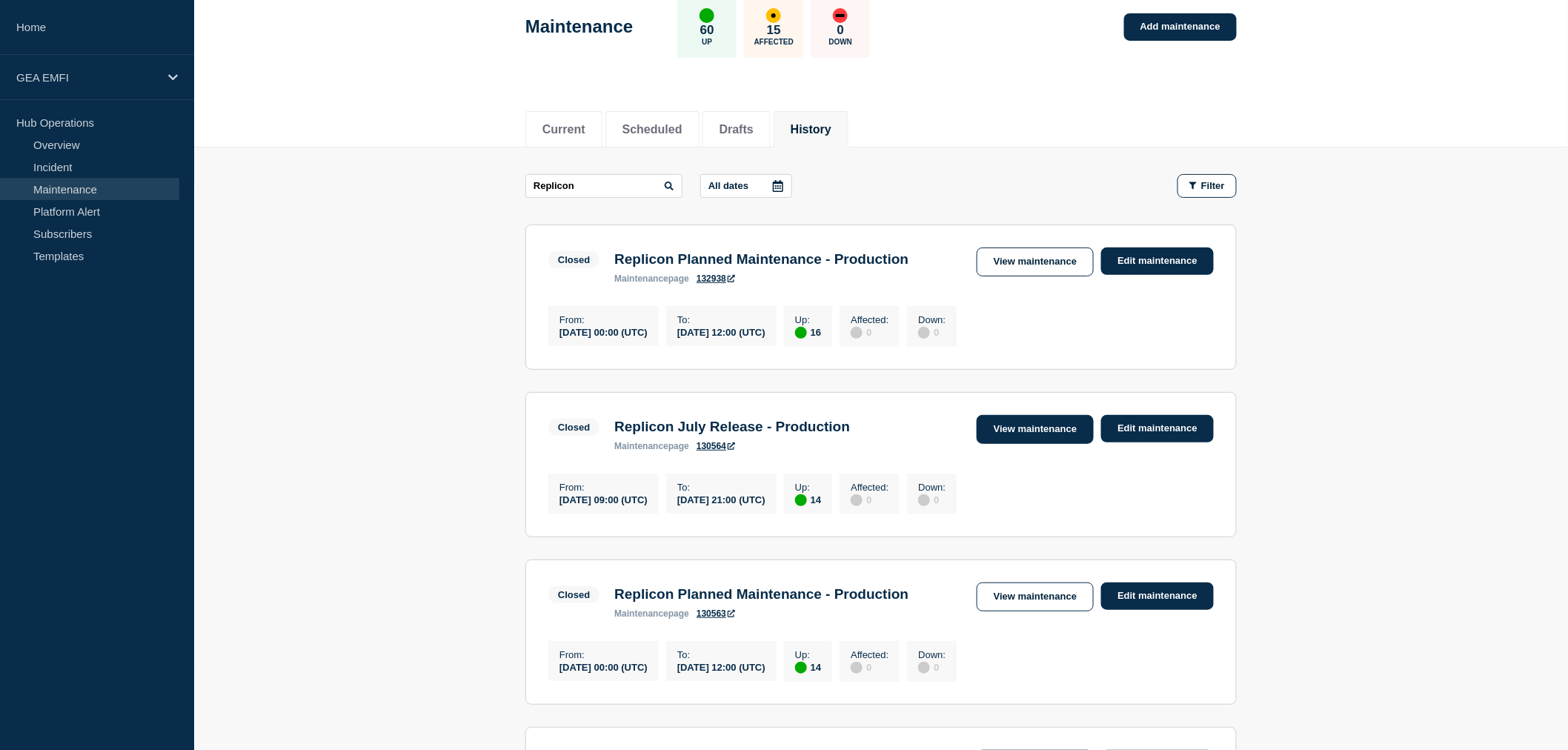
click at [1040, 435] on link "View maintenance" at bounding box center [1034, 429] width 117 height 29
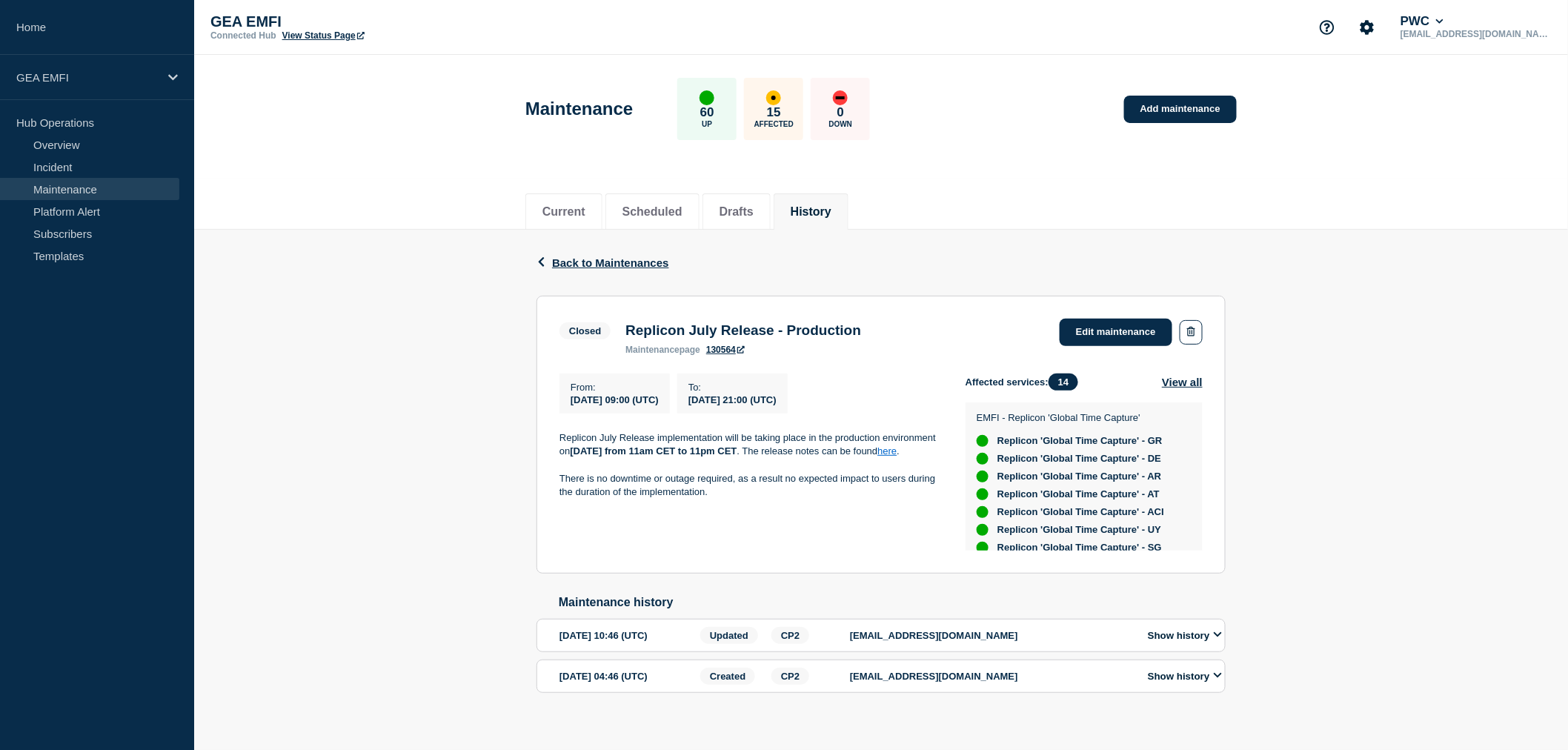
click at [618, 493] on p "There is no downtime or outage required, as a result no expected impact to user…" at bounding box center [750, 485] width 382 height 27
drag, startPoint x: 793, startPoint y: 454, endPoint x: 562, endPoint y: 442, distance: 231.3
click at [562, 442] on p "Replicon July Release implementation will be taking place in the production env…" at bounding box center [750, 445] width 382 height 27
copy p "Replicon July Release implementation will be taking place in the production env…"
drag, startPoint x: 714, startPoint y: 514, endPoint x: 562, endPoint y: 496, distance: 153.1
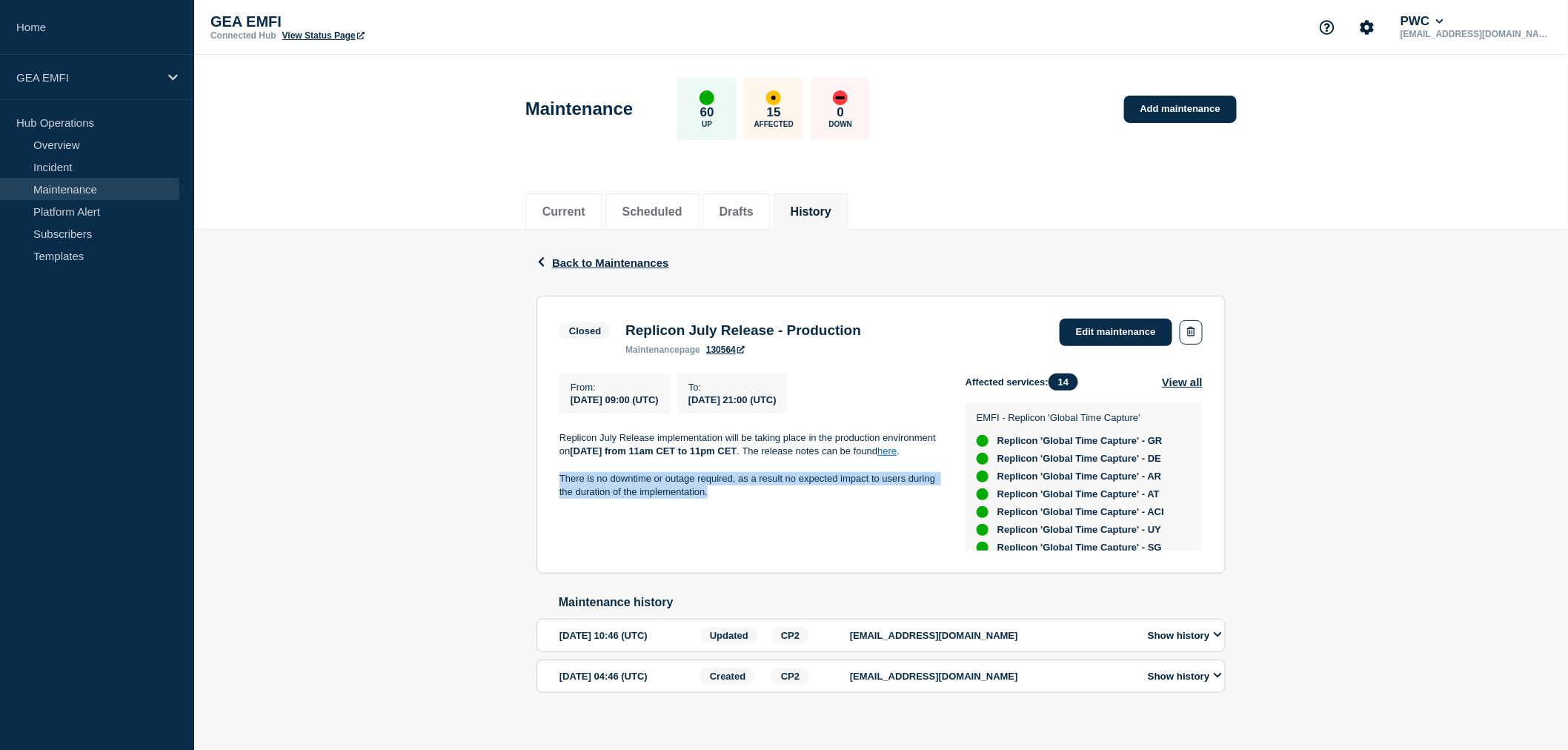
click at [562, 496] on p "There is no downtime or outage required, as a result no expected impact to user…" at bounding box center [750, 485] width 382 height 27
copy p "There is no downtime or outage required, as a result no expected impact to user…"
click at [824, 559] on section "Closed Replicon July Release - Production maintenance page 130564 Edit maintena…" at bounding box center [881, 433] width 690 height 277
click at [827, 557] on section "Closed Replicon July Release - Production maintenance page 130564 Edit maintena…" at bounding box center [881, 433] width 690 height 277
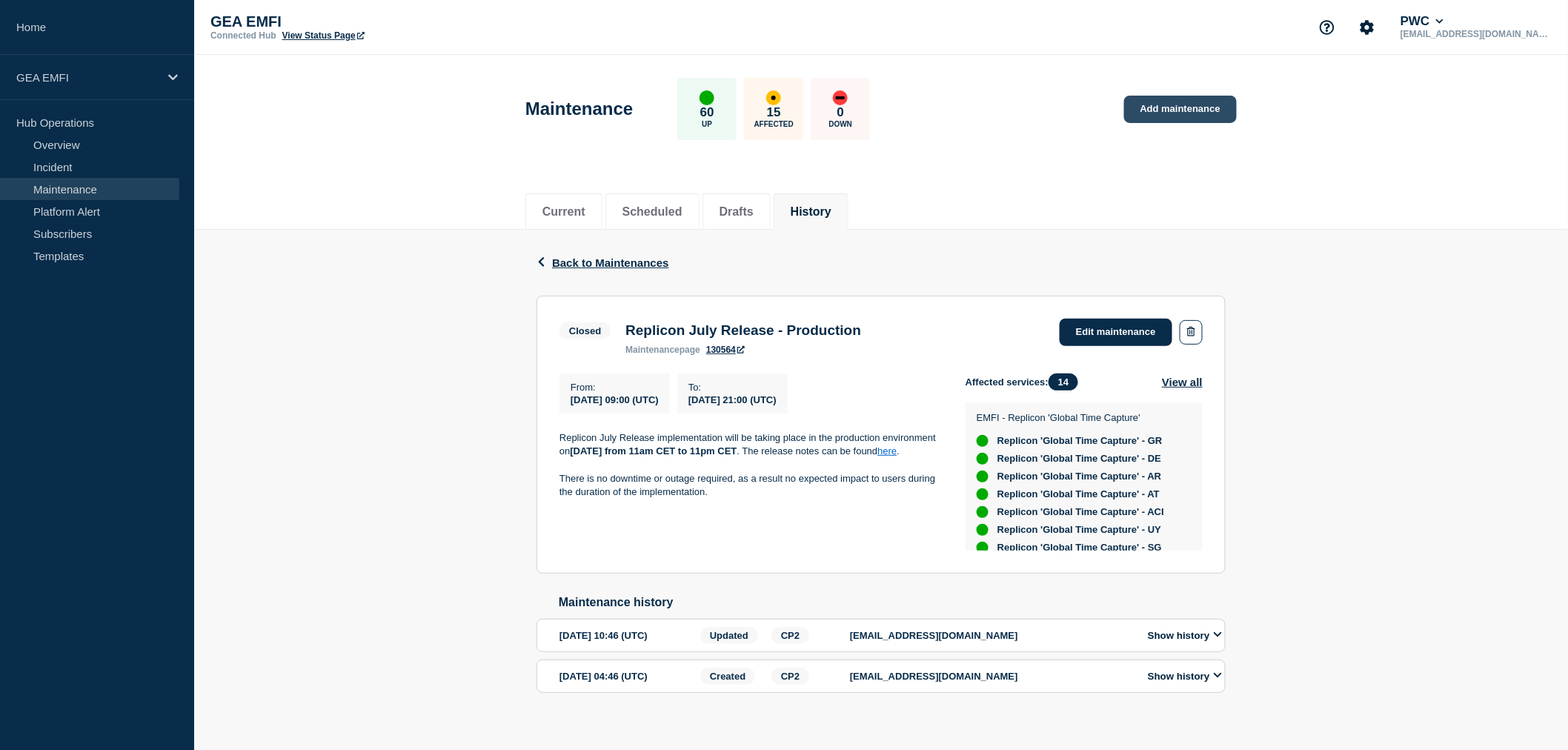
click at [1184, 105] on link "Add maintenance" at bounding box center [1180, 108] width 113 height 27
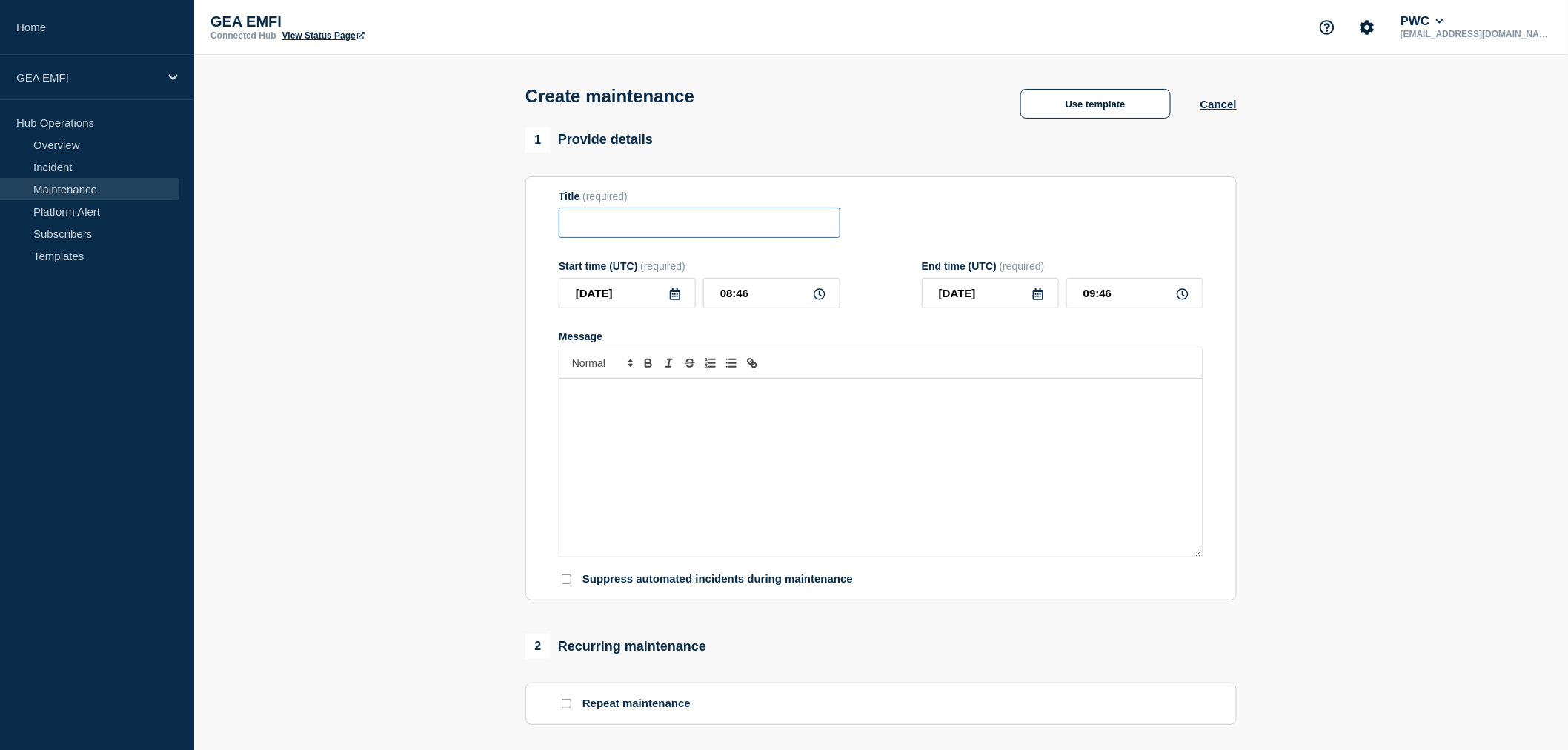
click at [640, 225] on input "Title" at bounding box center [699, 222] width 281 height 31
type input "Replicon September Release - Production"
click at [720, 415] on div "Message" at bounding box center [881, 467] width 643 height 177
paste div "Message"
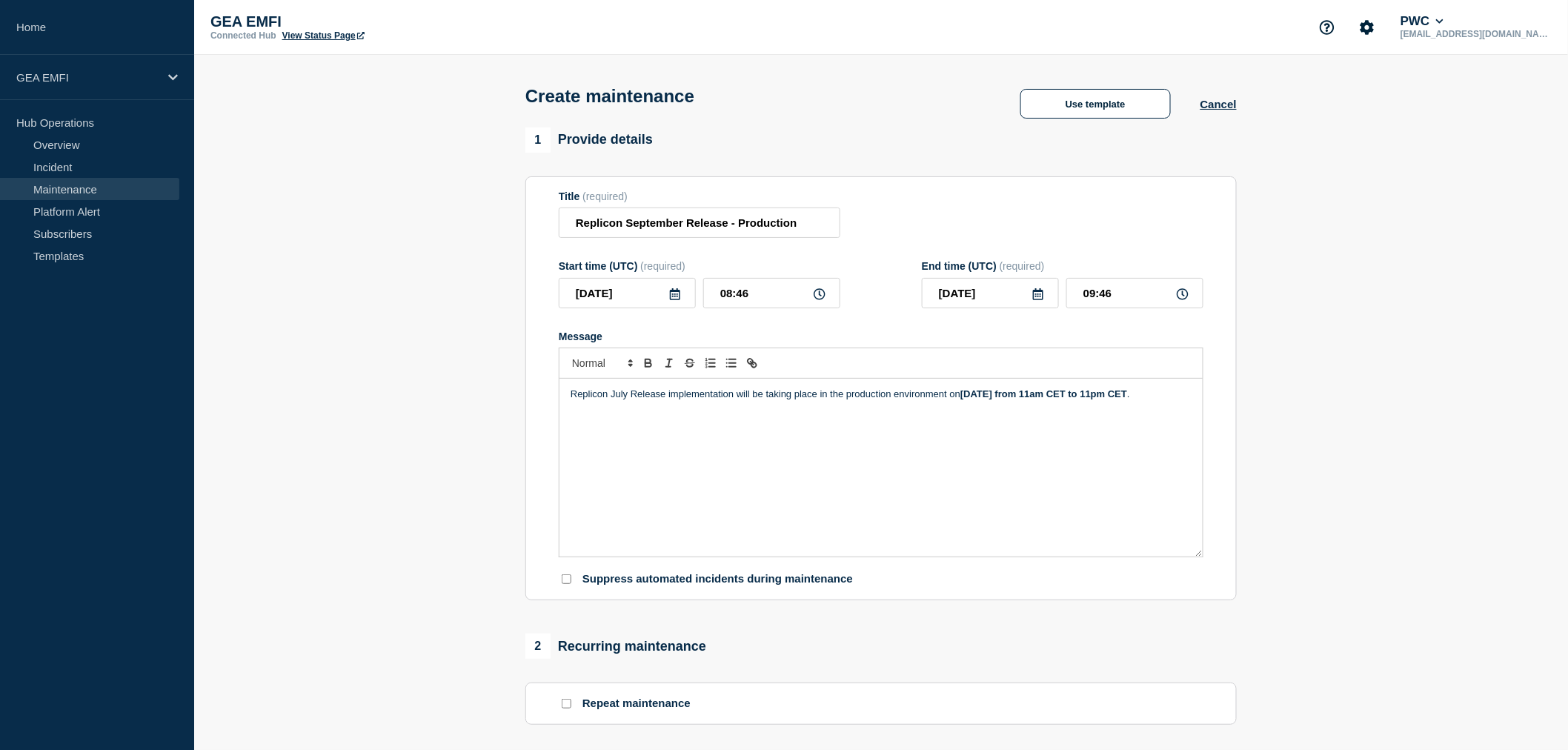
click at [627, 396] on p "Replicon July Release implementation will be taking place in the production env…" at bounding box center [881, 394] width 621 height 13
click at [1015, 399] on strong "[DATE] from 11am CET to 11pm CET" at bounding box center [1074, 394] width 166 height 11
drag, startPoint x: 994, startPoint y: 397, endPoint x: 1046, endPoint y: 399, distance: 52.0
click at [1046, 399] on p "Replicon September Release implementation will be taking place in the productio…" at bounding box center [881, 401] width 621 height 27
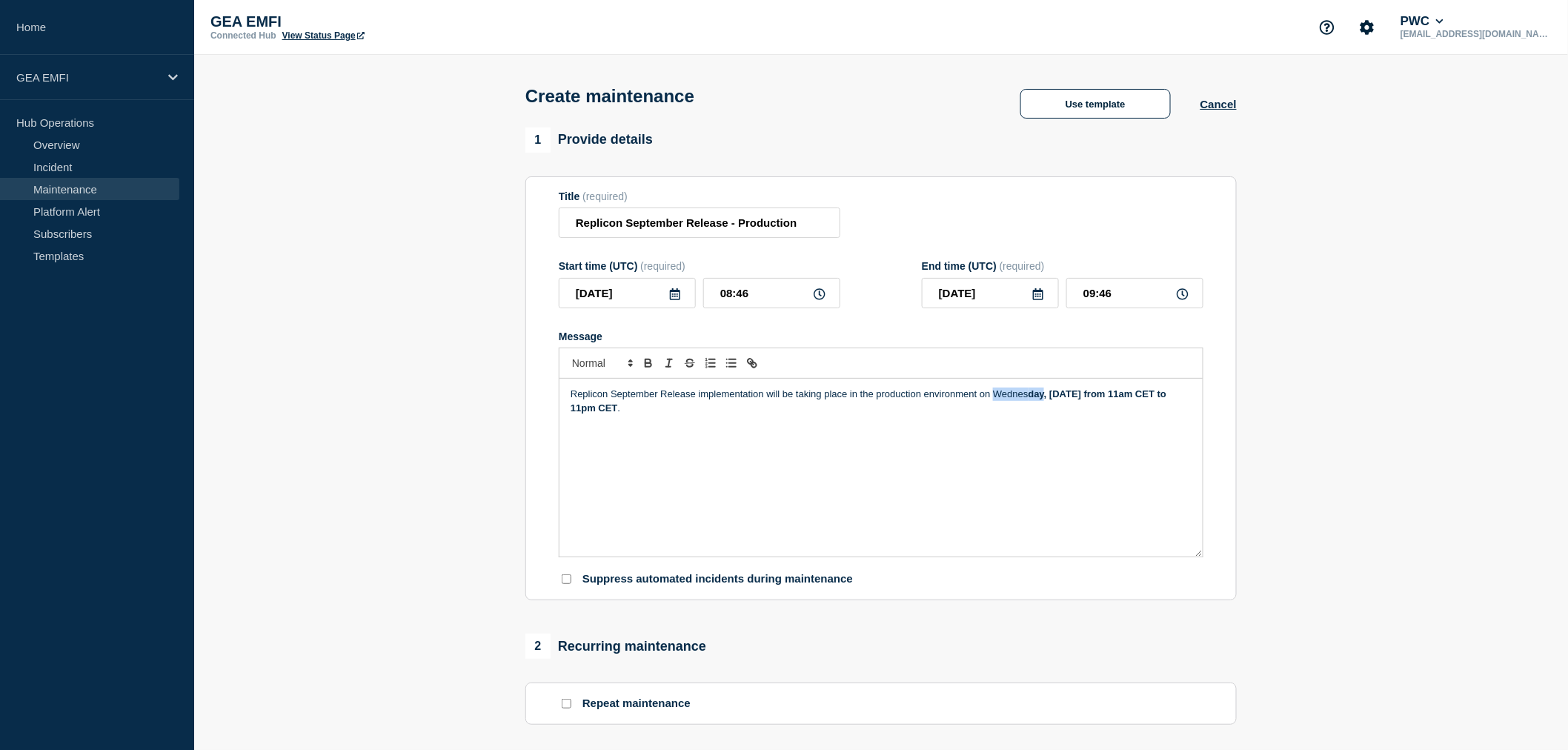
click at [1046, 399] on strong "day, 14th July from 11am CET to 11pm CET" at bounding box center [870, 401] width 599 height 24
drag, startPoint x: 993, startPoint y: 400, endPoint x: 1043, endPoint y: 400, distance: 50.0
click at [1043, 400] on p "Replicon September Release implementation will be taking place in the productio…" at bounding box center [881, 401] width 621 height 27
click at [1043, 399] on strong "day" at bounding box center [1036, 394] width 16 height 11
drag, startPoint x: 1049, startPoint y: 403, endPoint x: 993, endPoint y: 396, distance: 56.4
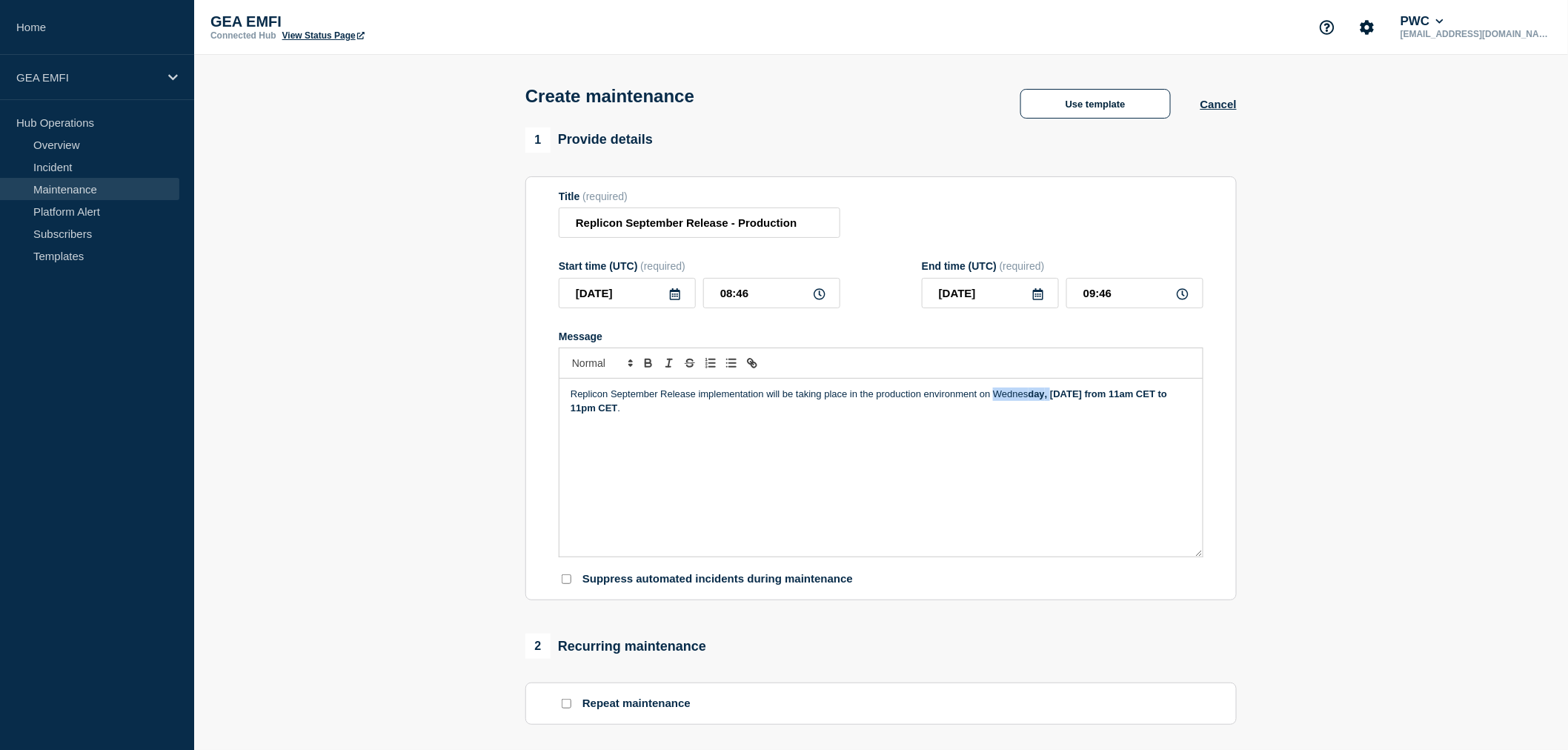
click at [993, 396] on p "Replicon September Release implementation will be taking place in the productio…" at bounding box center [881, 401] width 621 height 27
click at [1008, 426] on div "Replicon September Release implementation will be taking place in the productio…" at bounding box center [881, 467] width 643 height 177
drag, startPoint x: 994, startPoint y: 397, endPoint x: 1052, endPoint y: 397, distance: 58.0
click at [1052, 397] on p "Replicon September Release implementation will be taking place in the productio…" at bounding box center [881, 401] width 621 height 27
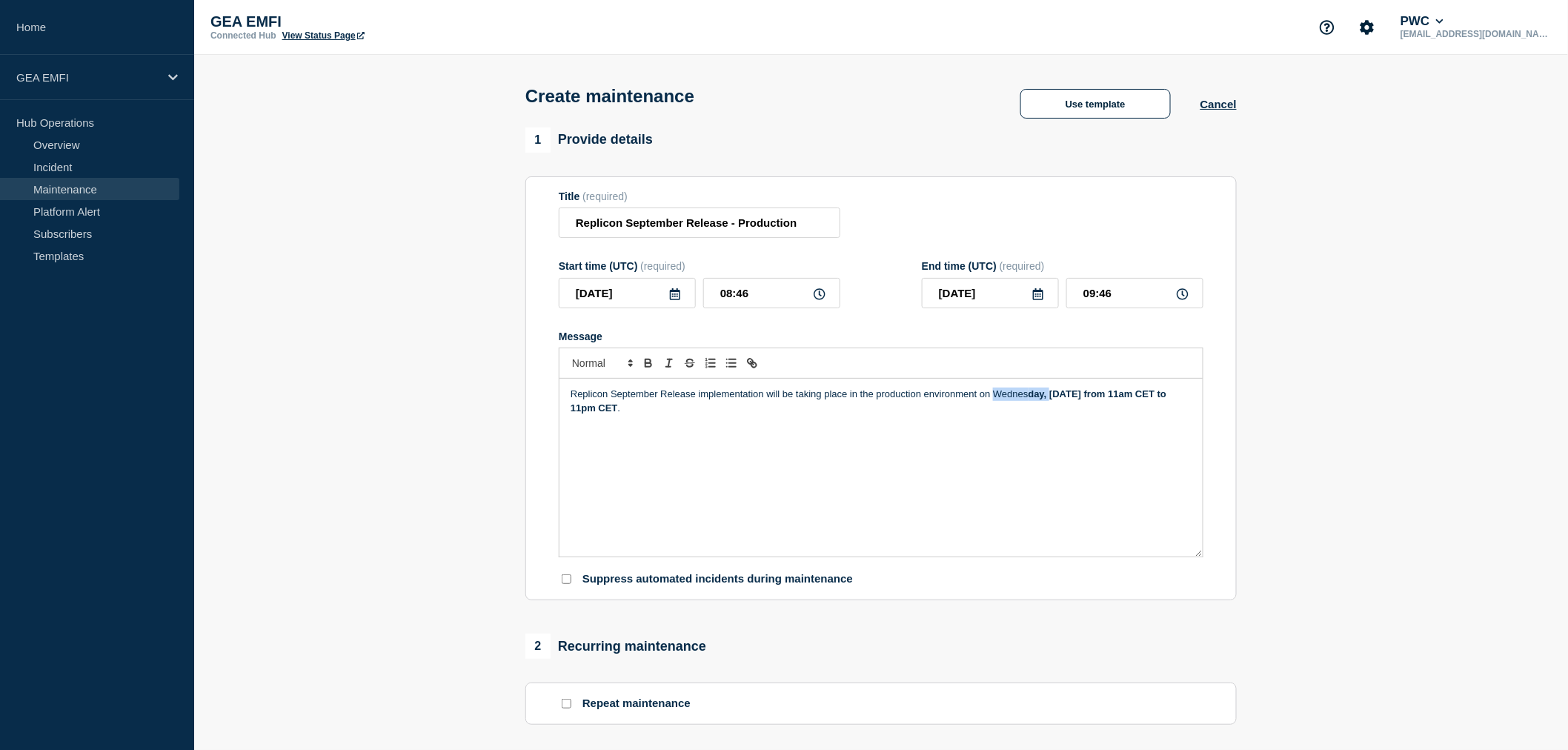
click at [1052, 397] on strong "day, 14th July from 11am CET to 11pm CET" at bounding box center [870, 401] width 599 height 24
drag, startPoint x: 1048, startPoint y: 397, endPoint x: 993, endPoint y: 397, distance: 55.0
click at [993, 397] on p "Replicon September Release implementation will be taking place in the productio…" at bounding box center [881, 401] width 621 height 27
click at [1019, 432] on div "Replicon September Release implementation will be taking place in the productio…" at bounding box center [881, 467] width 643 height 177
click at [1054, 399] on strong "Wednesday, 14th July from 11am CET to 11pm CET" at bounding box center [1074, 394] width 166 height 11
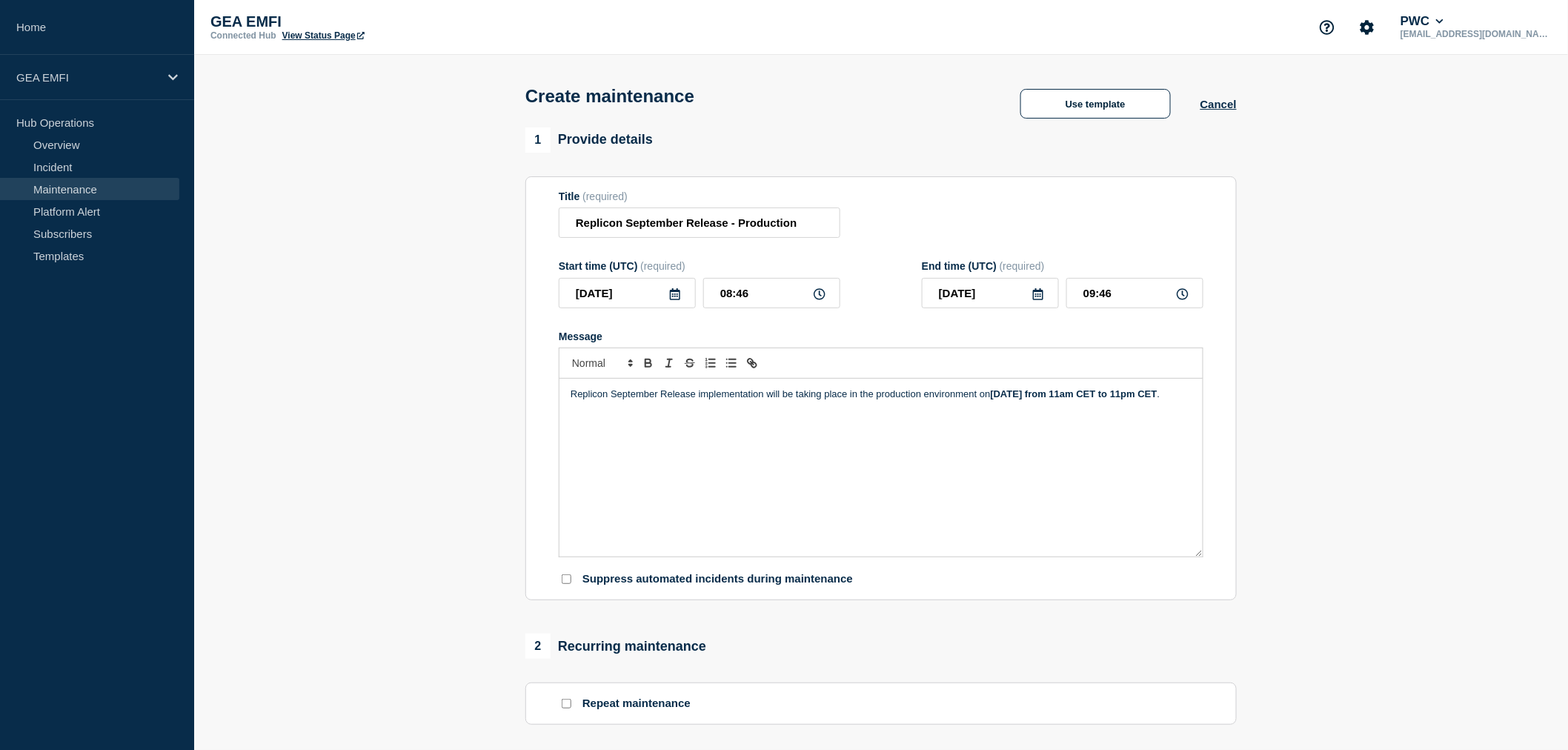
click at [1054, 399] on strong "Wednesday, 14th July from 11am CET to 11pm CET" at bounding box center [1074, 394] width 166 height 11
click at [1073, 399] on strong "Wednesday, 24th September from 11am CET to 11pm CET" at bounding box center [1074, 394] width 166 height 11
click at [811, 401] on p "Replicon September Release implementation will be taking place in the productio…" at bounding box center [881, 394] width 621 height 13
click at [678, 401] on p "Replicon September Release implementation will be taking place in the productio…" at bounding box center [881, 394] width 621 height 13
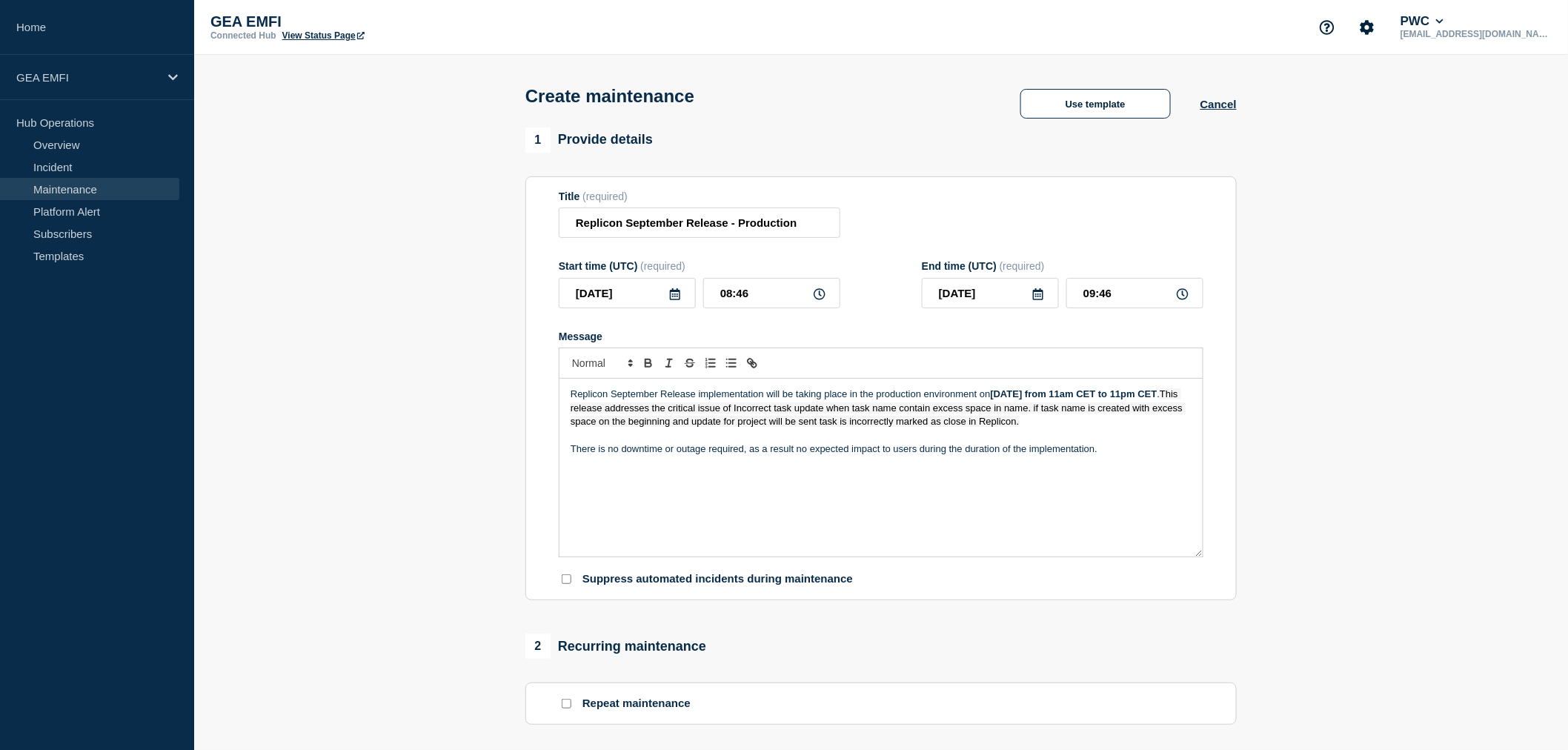
click at [975, 527] on div "Replicon September Release implementation will be taking place in the productio…" at bounding box center [881, 467] width 643 height 177
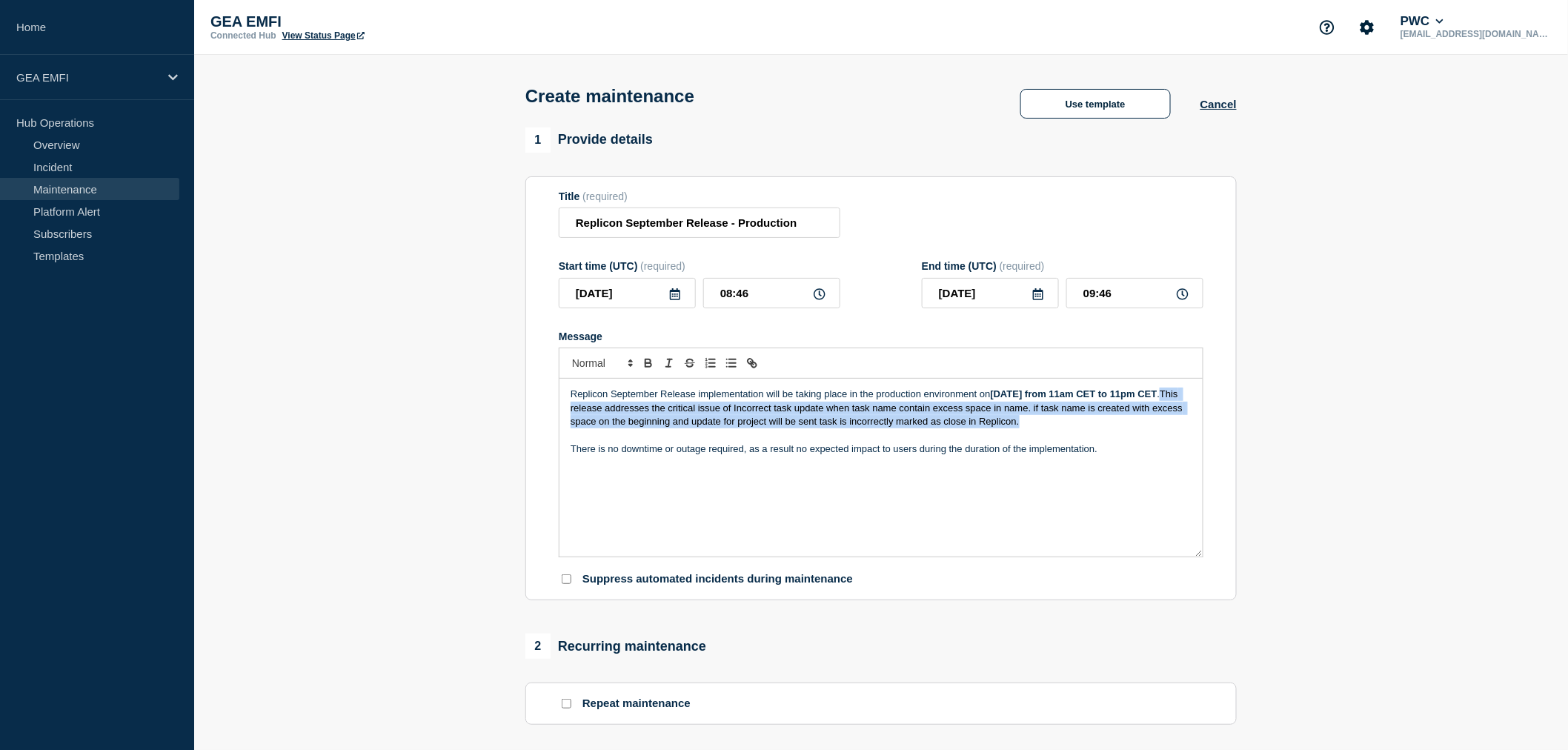
drag, startPoint x: 1162, startPoint y: 428, endPoint x: 657, endPoint y: 413, distance: 505.2
click at [657, 413] on p "Replicon September Release implementation will be taking place in the productio…" at bounding box center [881, 408] width 621 height 41
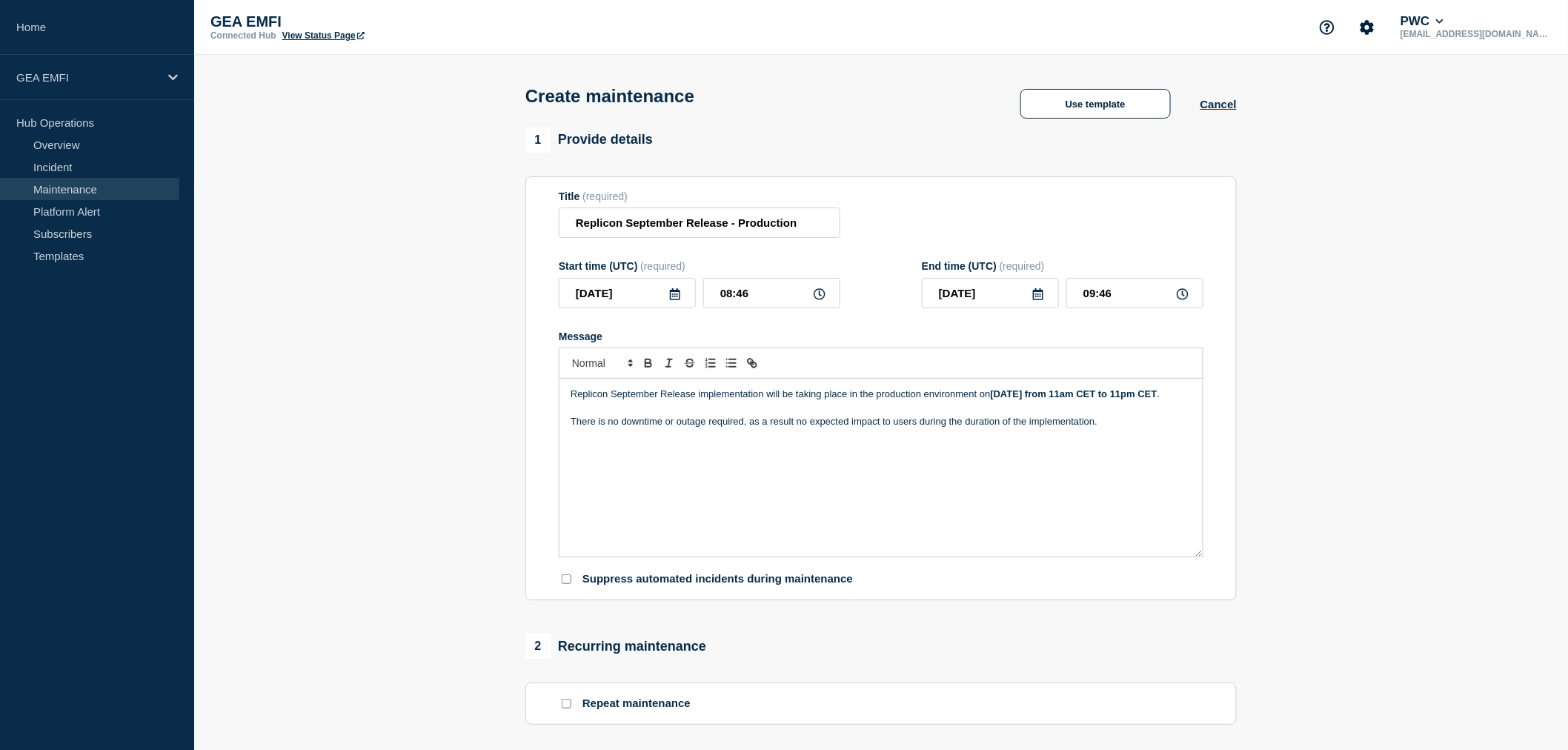
click at [671, 401] on p "Replicon September Release implementation will be taking place in the productio…" at bounding box center [881, 394] width 621 height 13
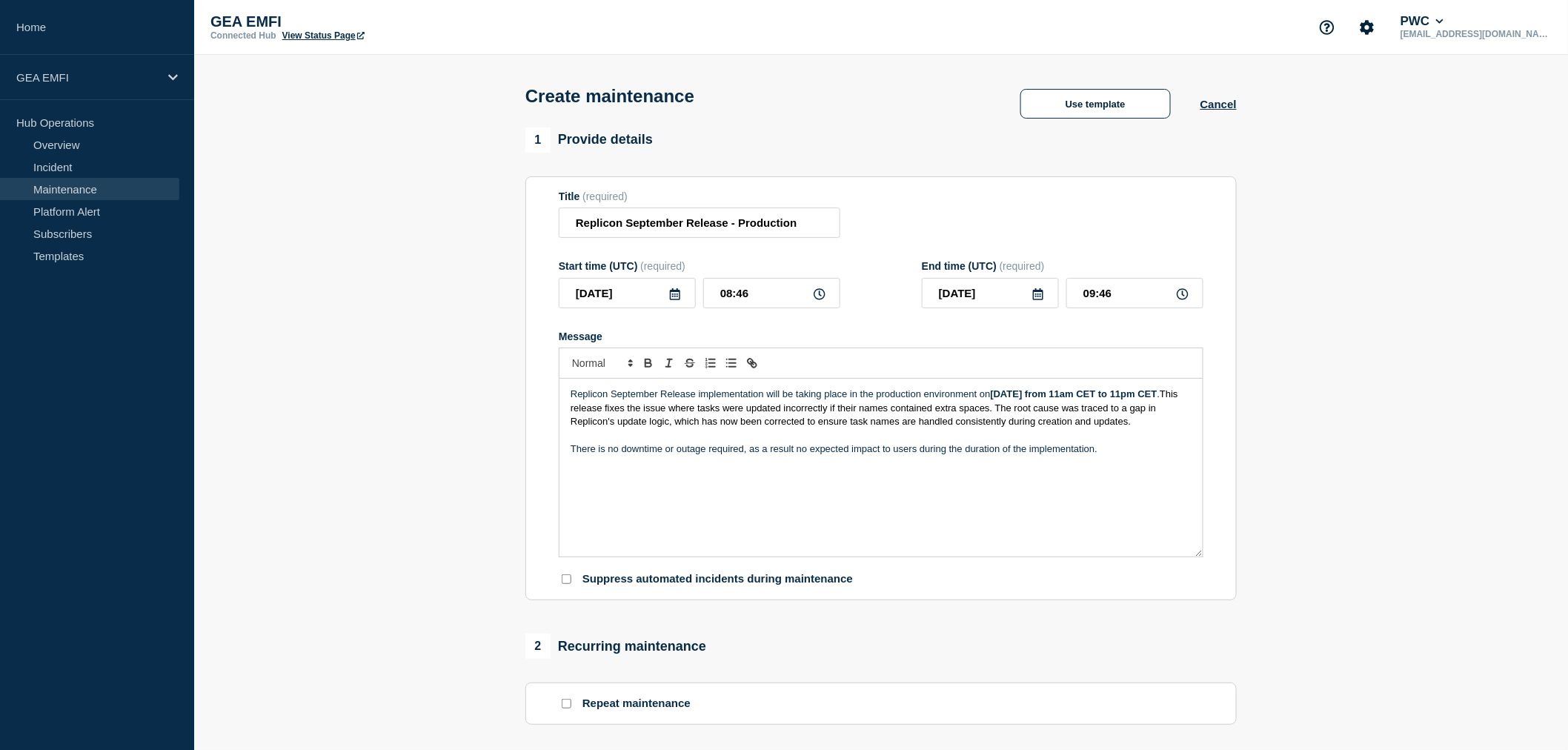
click at [675, 427] on span "This release fixes the issue where tasks were updated incorrectly if their name…" at bounding box center [876, 407] width 610 height 38
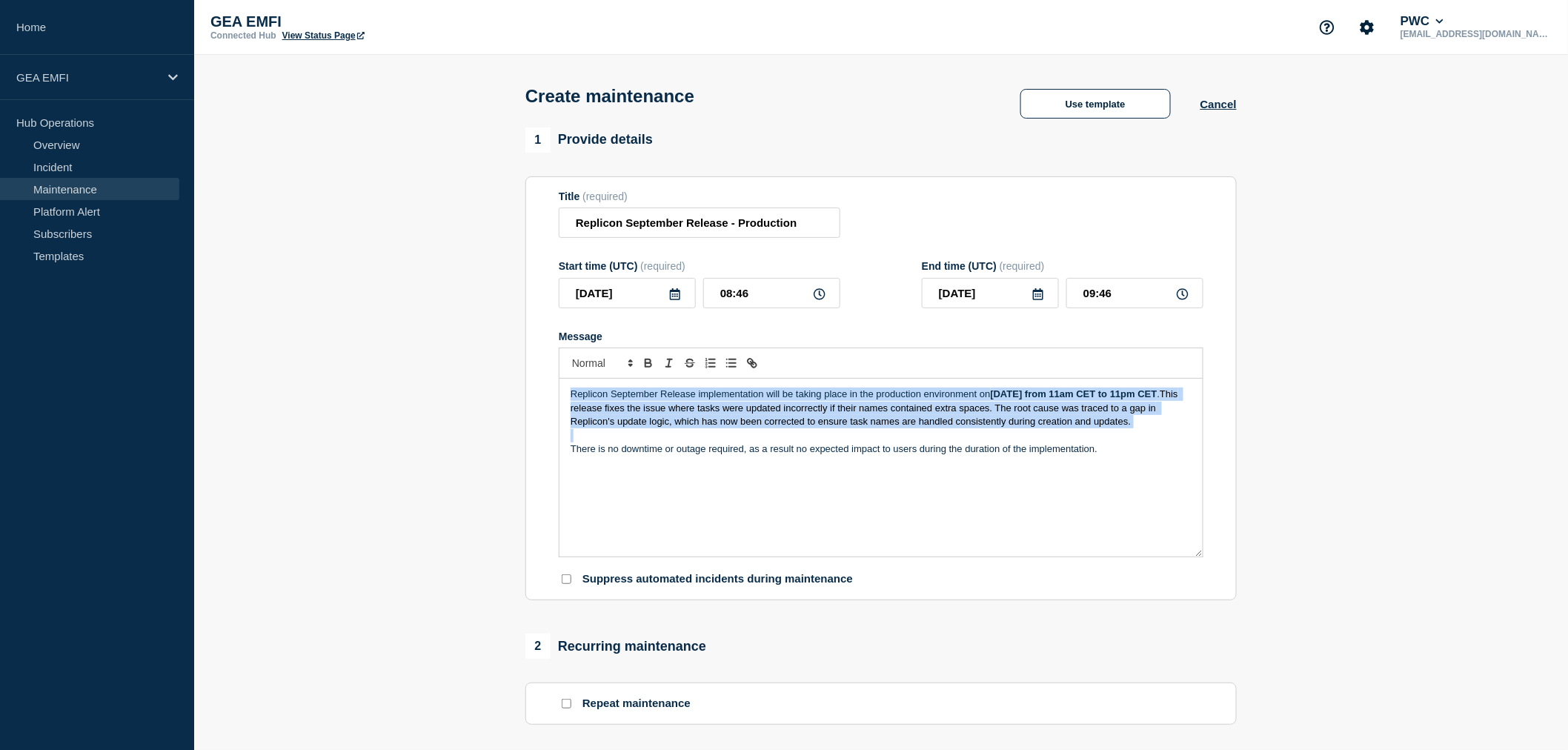
click at [675, 428] on p "Replicon September Release implementation will be taking place in the productio…" at bounding box center [881, 408] width 621 height 41
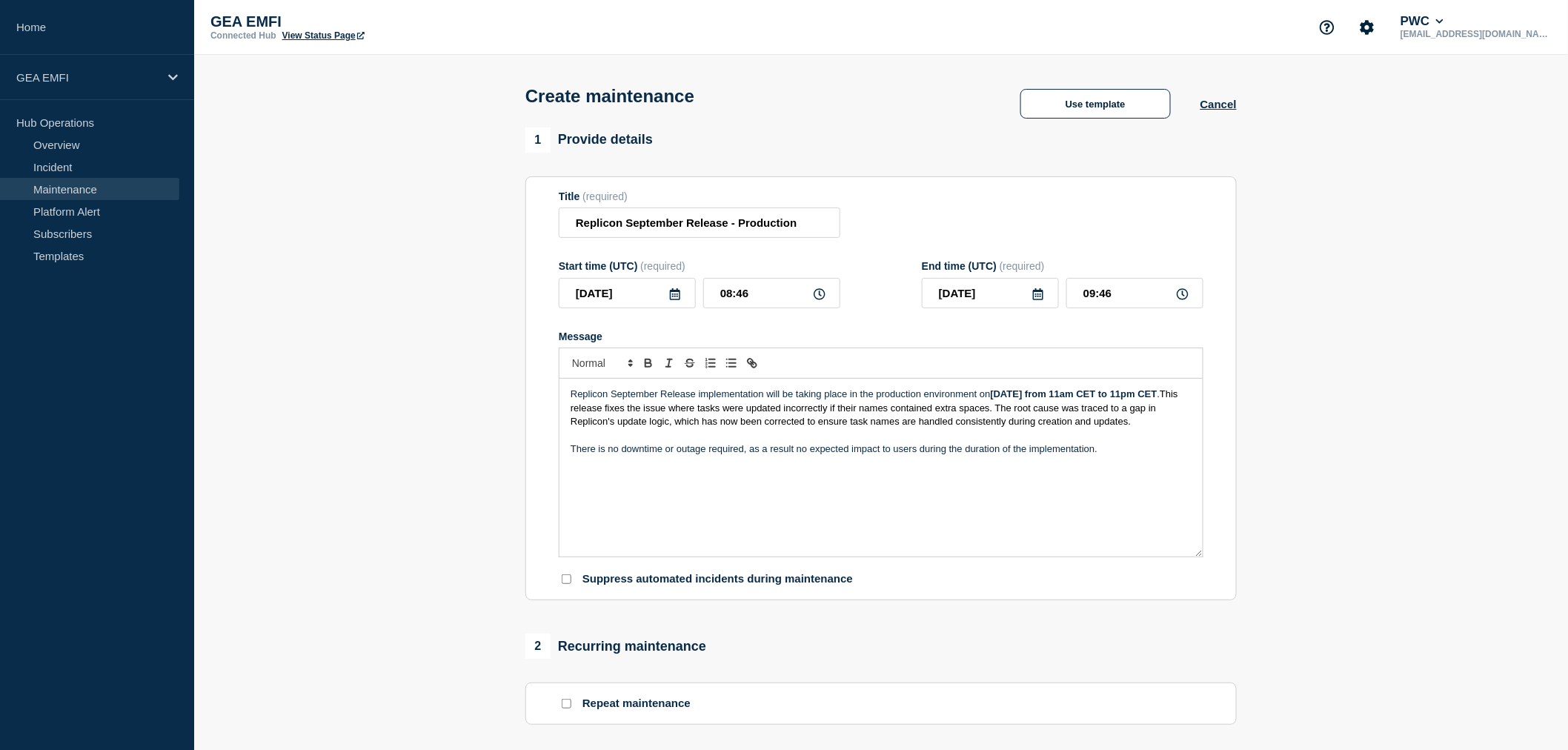
click at [1132, 456] on p "There is no downtime or outage required, as a result no expected impact to user…" at bounding box center [881, 448] width 621 height 13
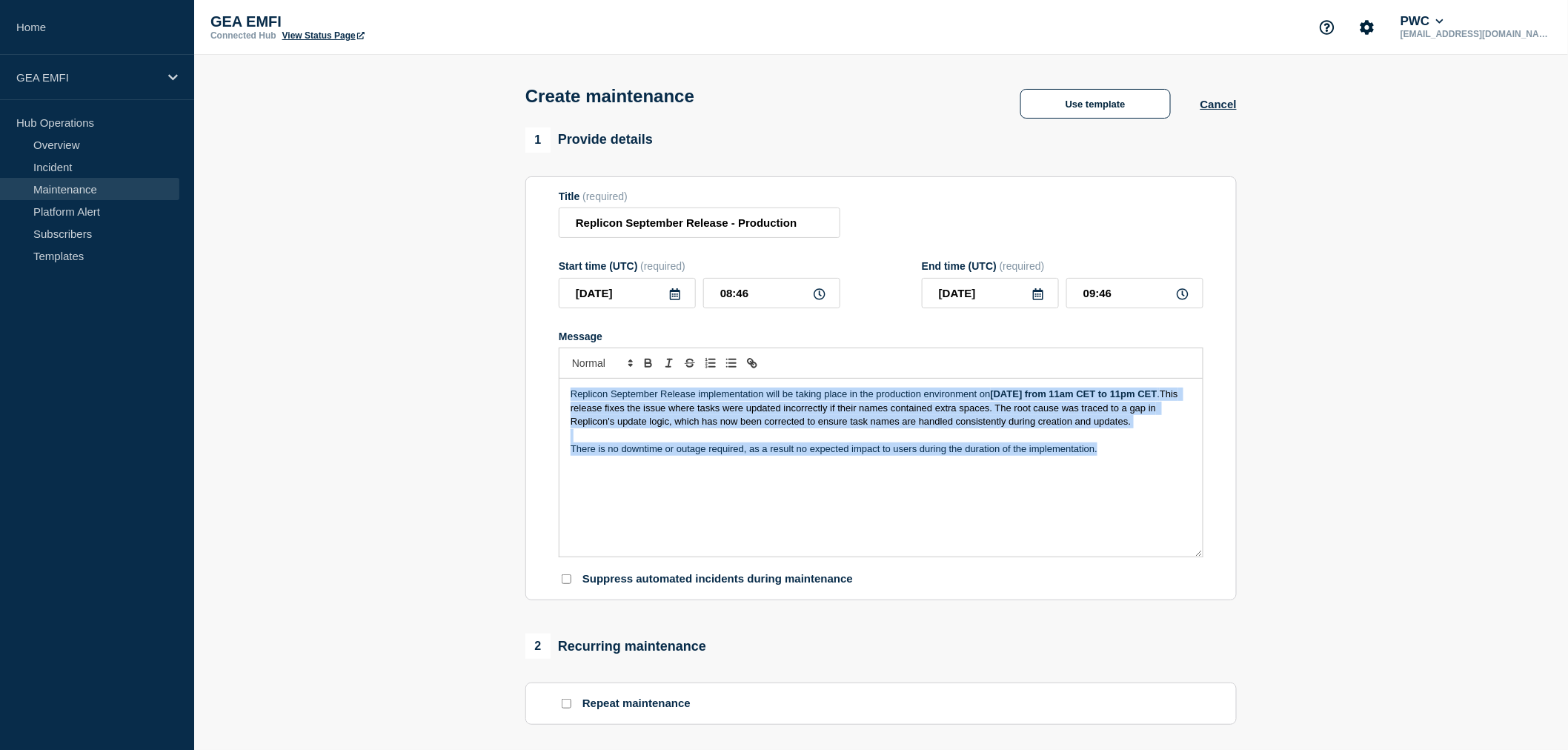
drag, startPoint x: 1129, startPoint y: 471, endPoint x: 546, endPoint y: 395, distance: 587.9
click at [546, 395] on section "Title (required) Replicon September Release - Production Start time (UTC) (requ…" at bounding box center [880, 389] width 711 height 424
click at [724, 456] on p "There is no downtime or outage required, as a result no expected impact to user…" at bounding box center [881, 448] width 621 height 13
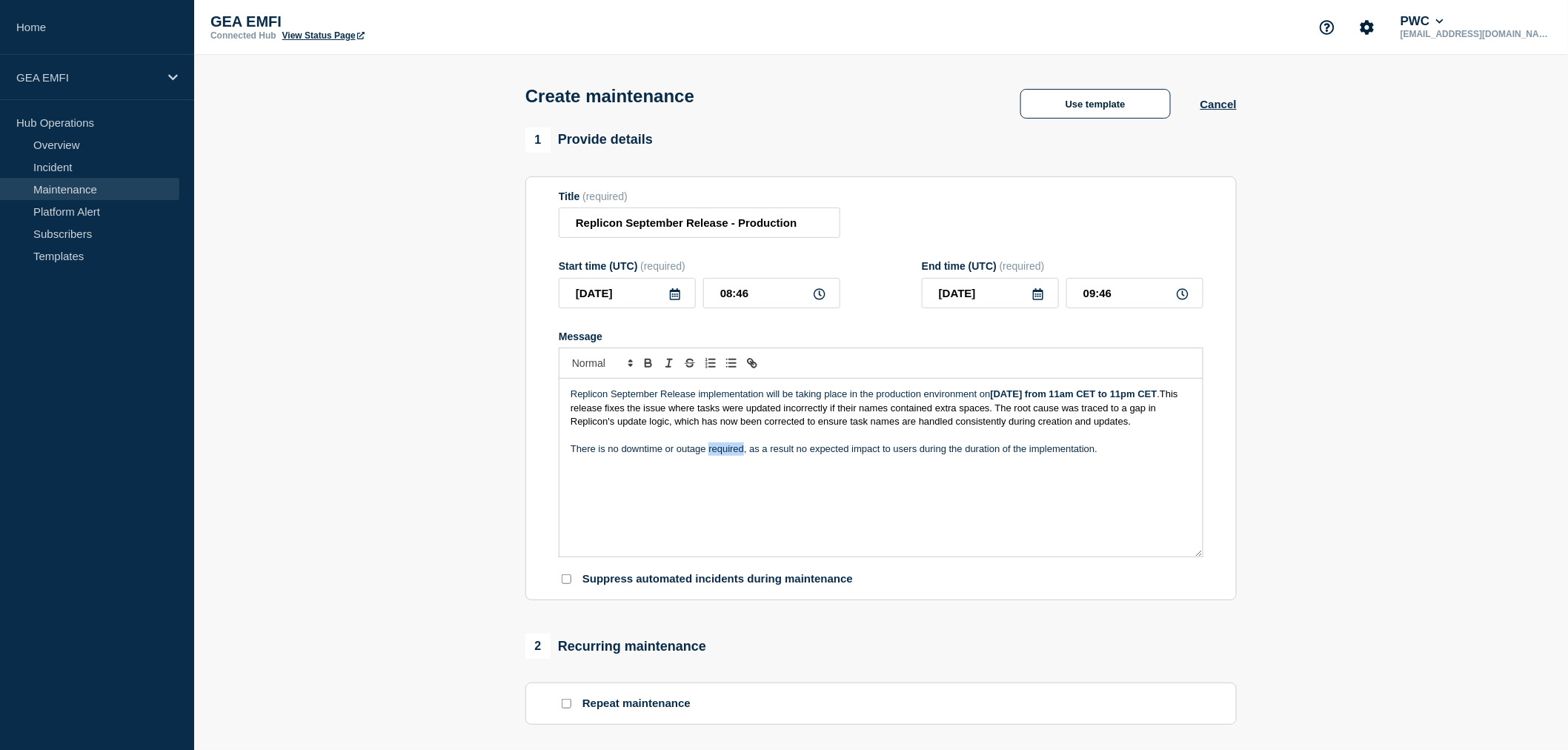
click at [1133, 475] on div "Replicon September Release implementation will be taking place in the productio…" at bounding box center [881, 467] width 643 height 177
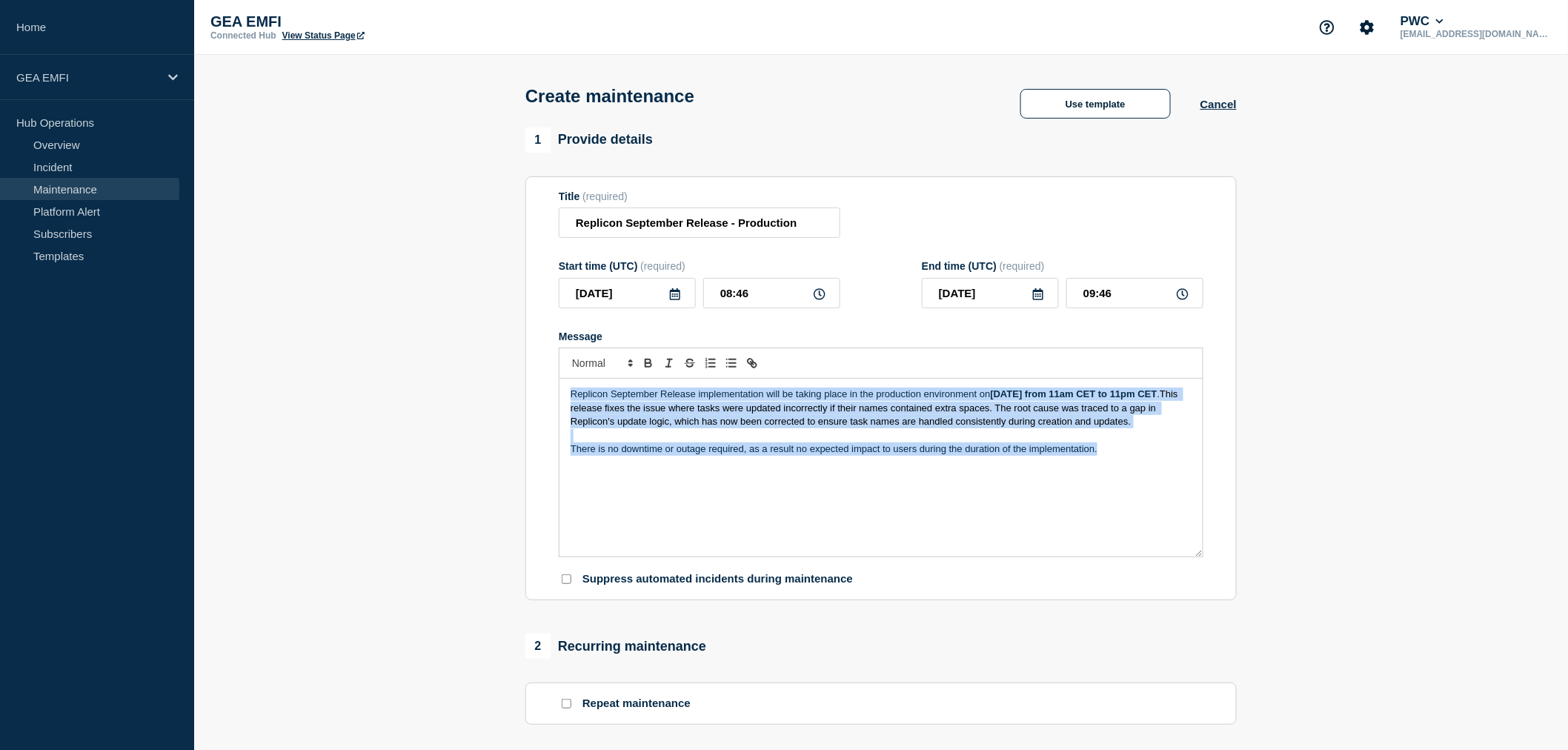
drag, startPoint x: 1133, startPoint y: 475, endPoint x: 558, endPoint y: 399, distance: 580.0
click at [559, 399] on div "Replicon September Release implementation will be taking place in the productio…" at bounding box center [881, 467] width 645 height 178
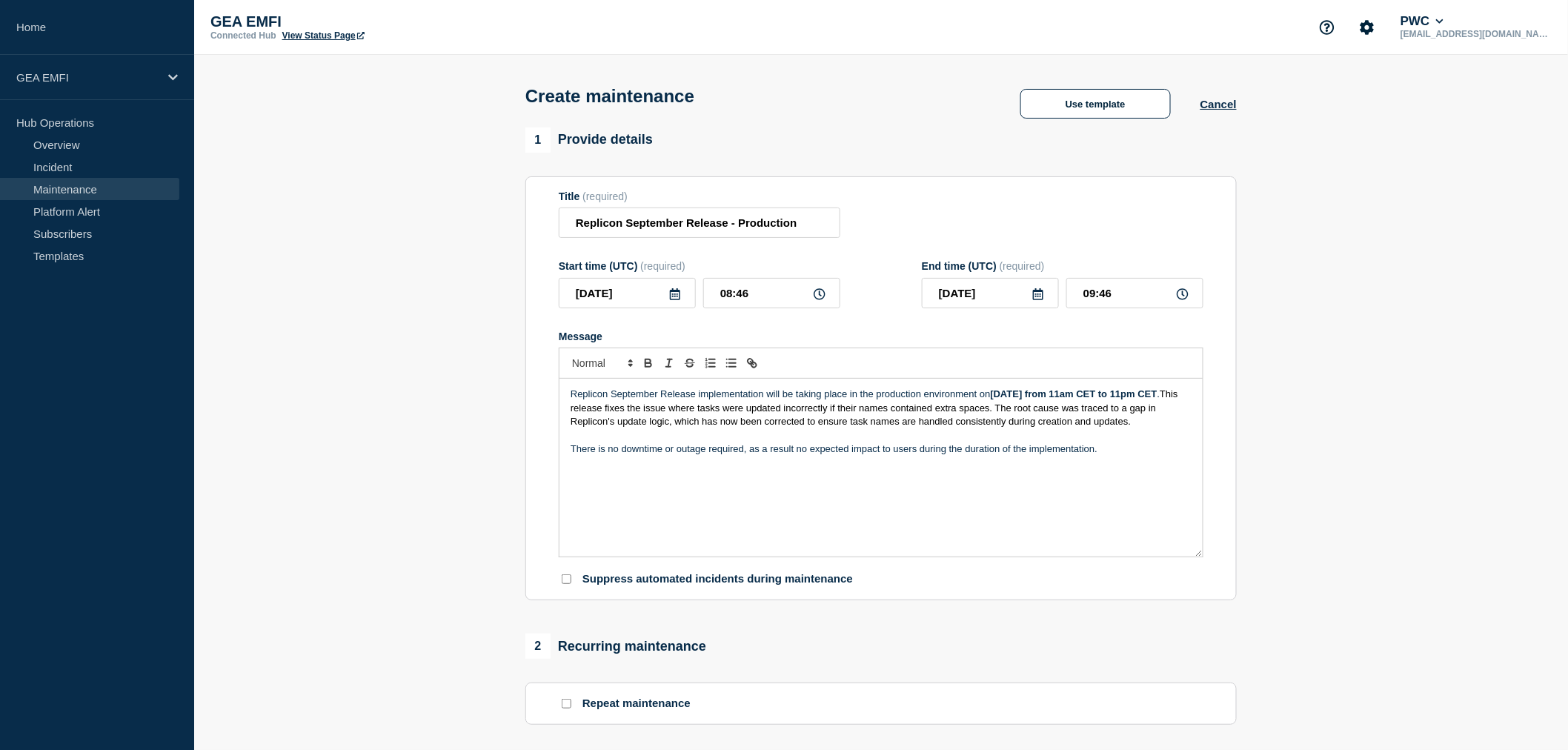
click at [1005, 456] on p "There is no downtime or outage required, as a result no expected impact to user…" at bounding box center [881, 448] width 621 height 13
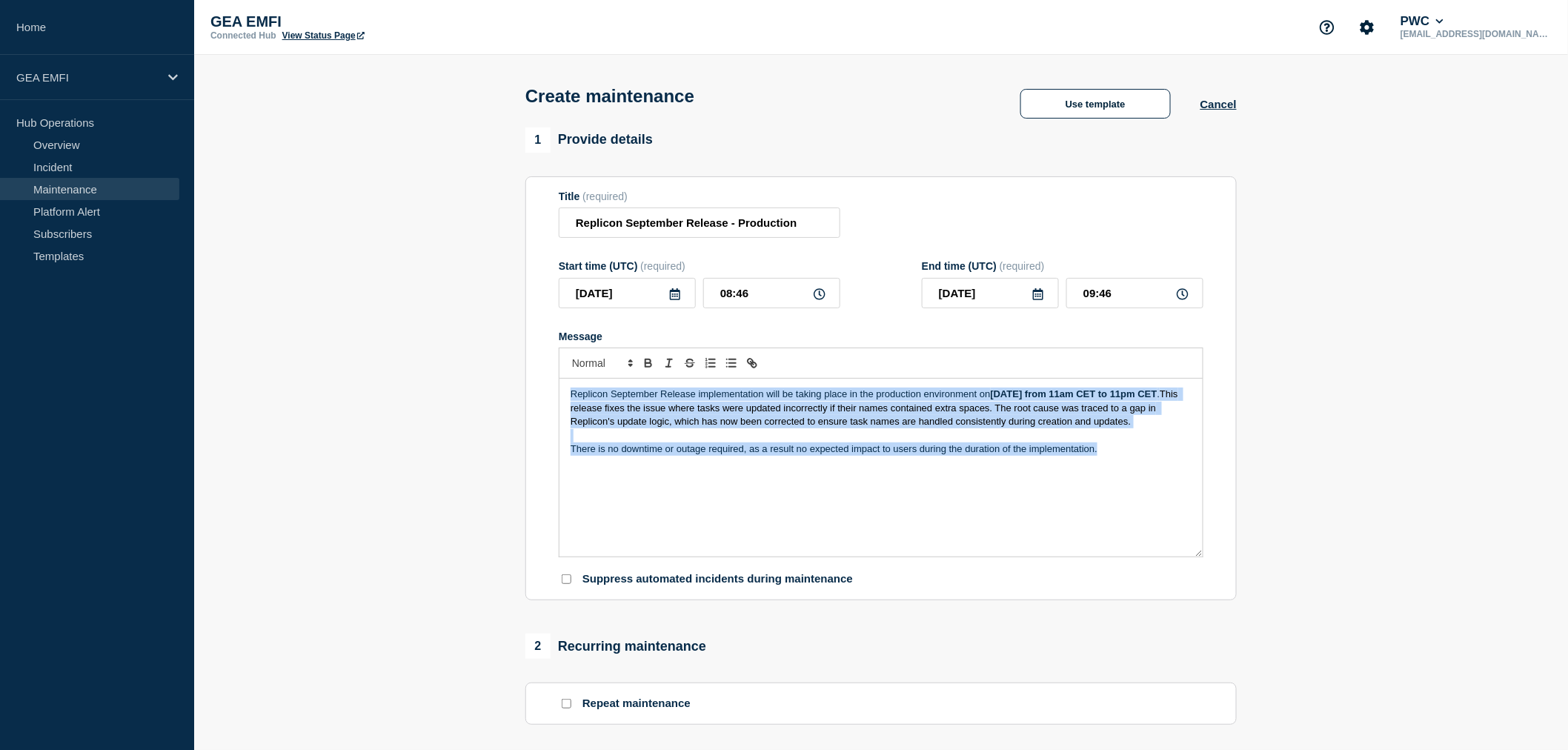
drag, startPoint x: 1109, startPoint y: 467, endPoint x: 569, endPoint y: 395, distance: 544.8
click at [569, 395] on div "Replicon September Release implementation will be taking place in the productio…" at bounding box center [881, 467] width 643 height 177
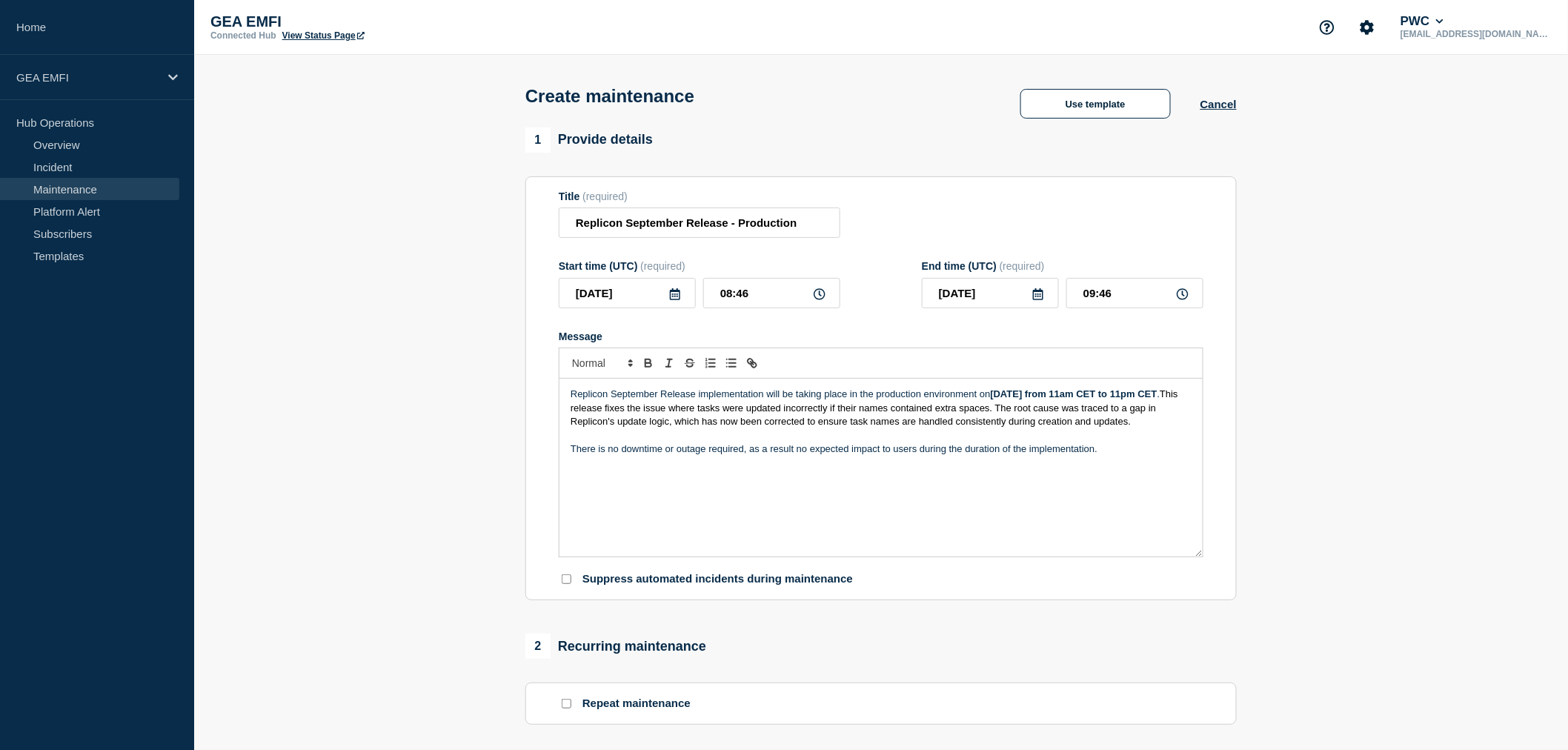
click at [824, 297] on icon at bounding box center [820, 293] width 12 height 12
click at [820, 298] on icon at bounding box center [820, 293] width 12 height 12
click at [782, 306] on input "08:46" at bounding box center [772, 292] width 137 height 31
click at [671, 299] on icon at bounding box center [675, 293] width 12 height 12
click at [677, 460] on div "25" at bounding box center [677, 456] width 21 height 21
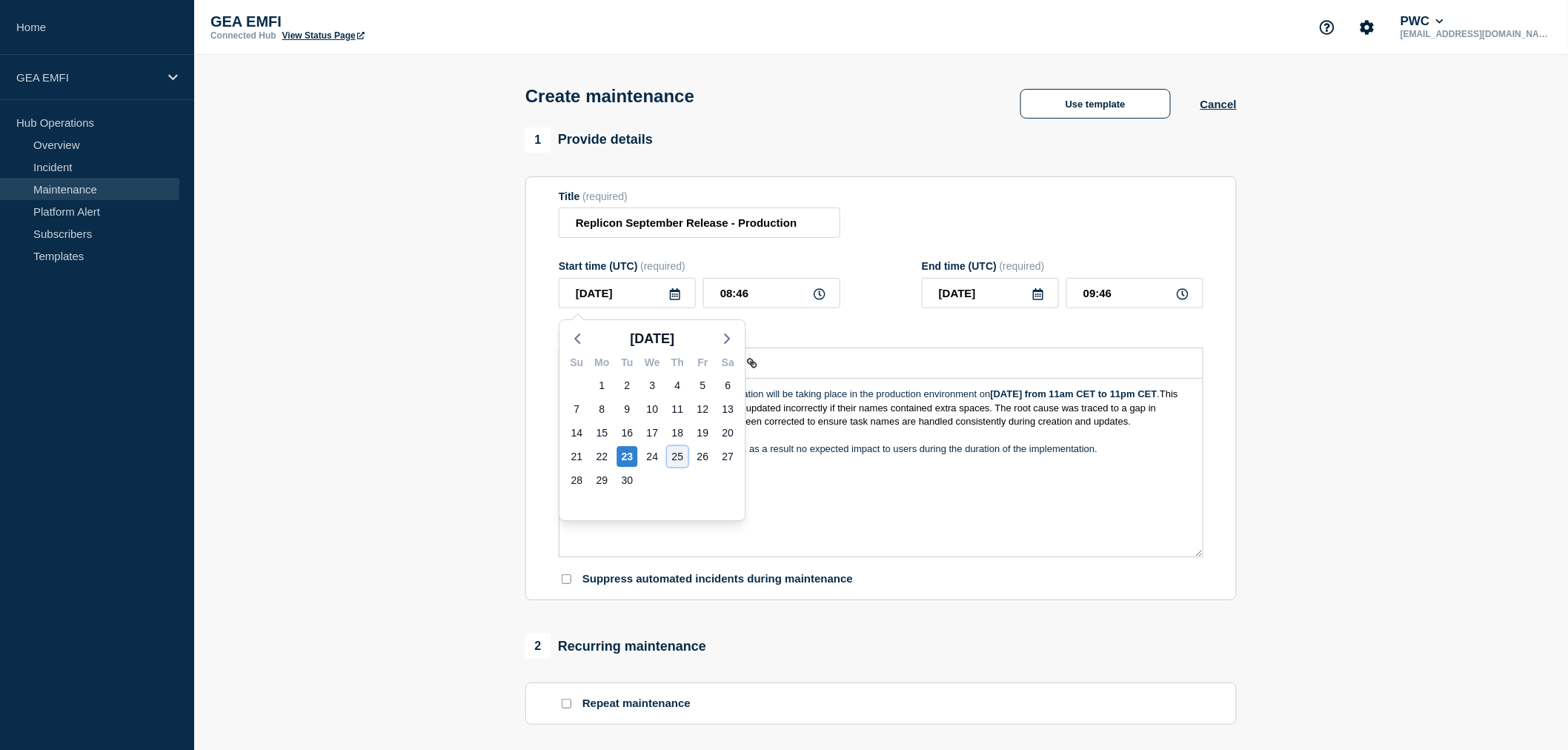
type input "2025-09-25"
click at [1025, 399] on strong "Wednesday, 24th September from 11am CET to 11pm CET" at bounding box center [1074, 394] width 166 height 11
click at [1027, 399] on strong "Wednesday, 24th September from 11am CET to 11pm CET" at bounding box center [1074, 394] width 166 height 11
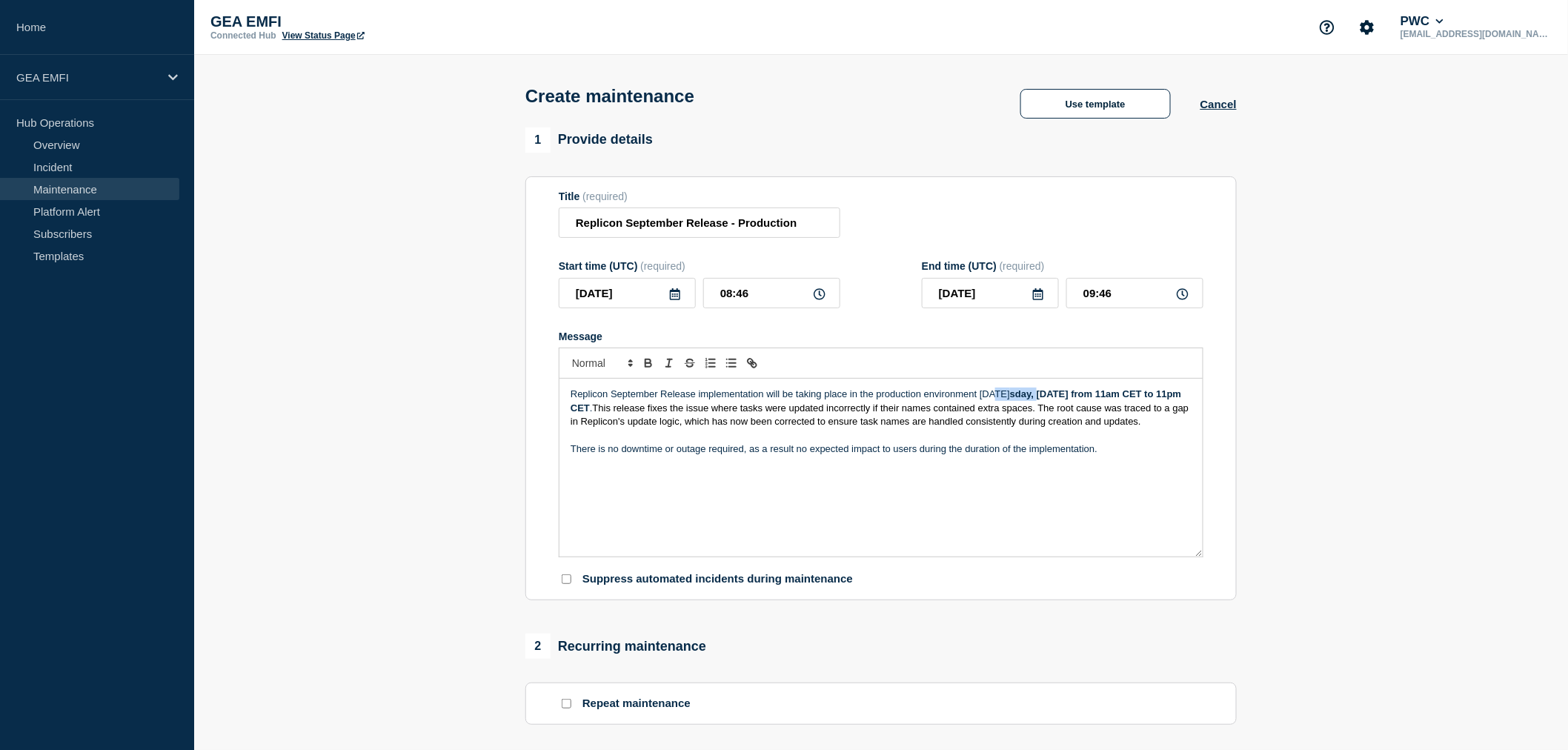
drag, startPoint x: 993, startPoint y: 399, endPoint x: 1039, endPoint y: 396, distance: 46.1
click at [1039, 396] on p "Replicon September Release implementation will be taking place in the productio…" at bounding box center [881, 408] width 621 height 41
click at [1078, 442] on p "Message" at bounding box center [881, 435] width 621 height 13
click at [1052, 398] on strong "Thursday, 24th September from 11am CET to 11pm CET" at bounding box center [1074, 394] width 166 height 11
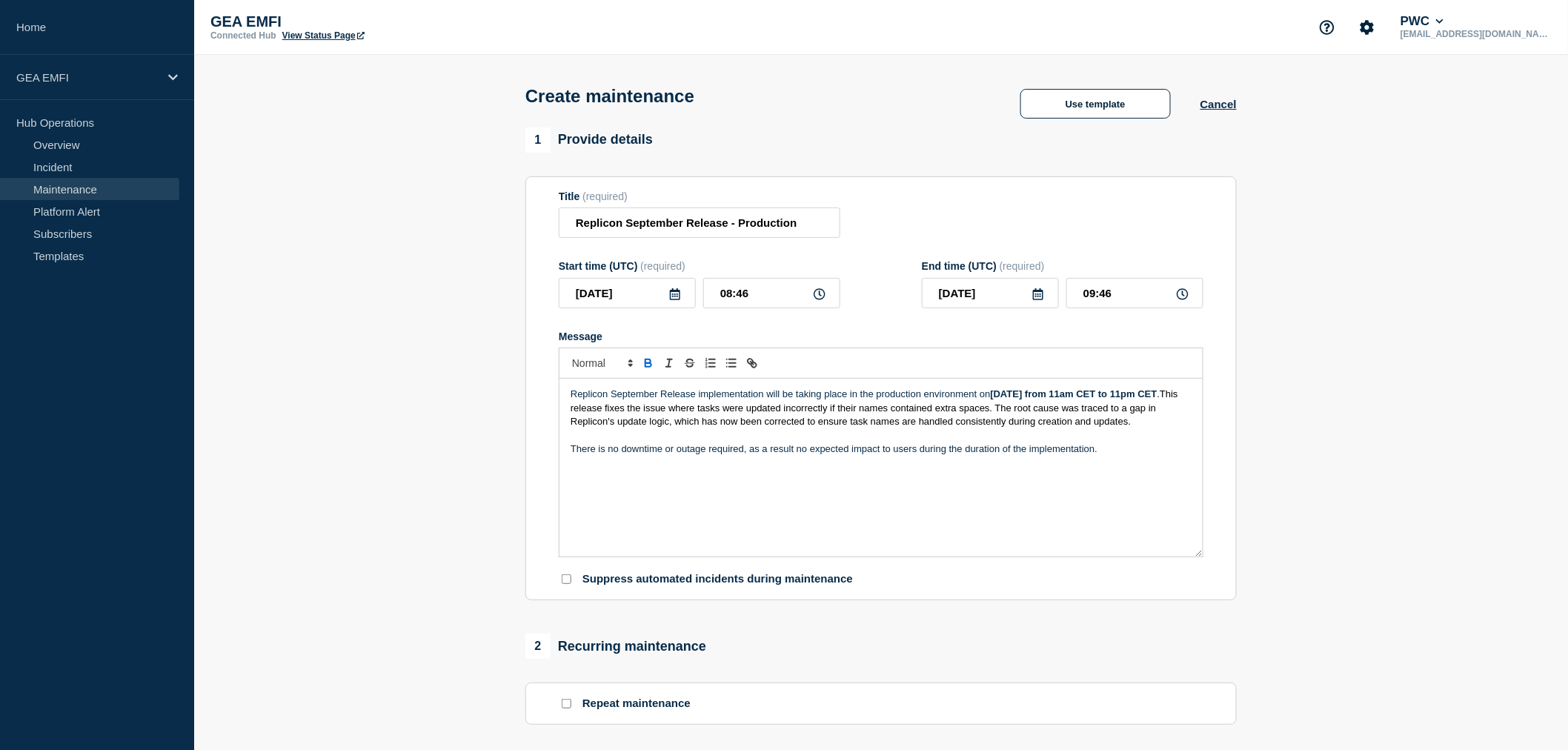
click at [1024, 517] on div "Replicon September Release implementation will be taking place in the productio…" at bounding box center [881, 467] width 643 height 177
click at [730, 296] on input "08:46" at bounding box center [772, 292] width 137 height 31
type input "11:46"
type input "12:46"
type input "11:00"
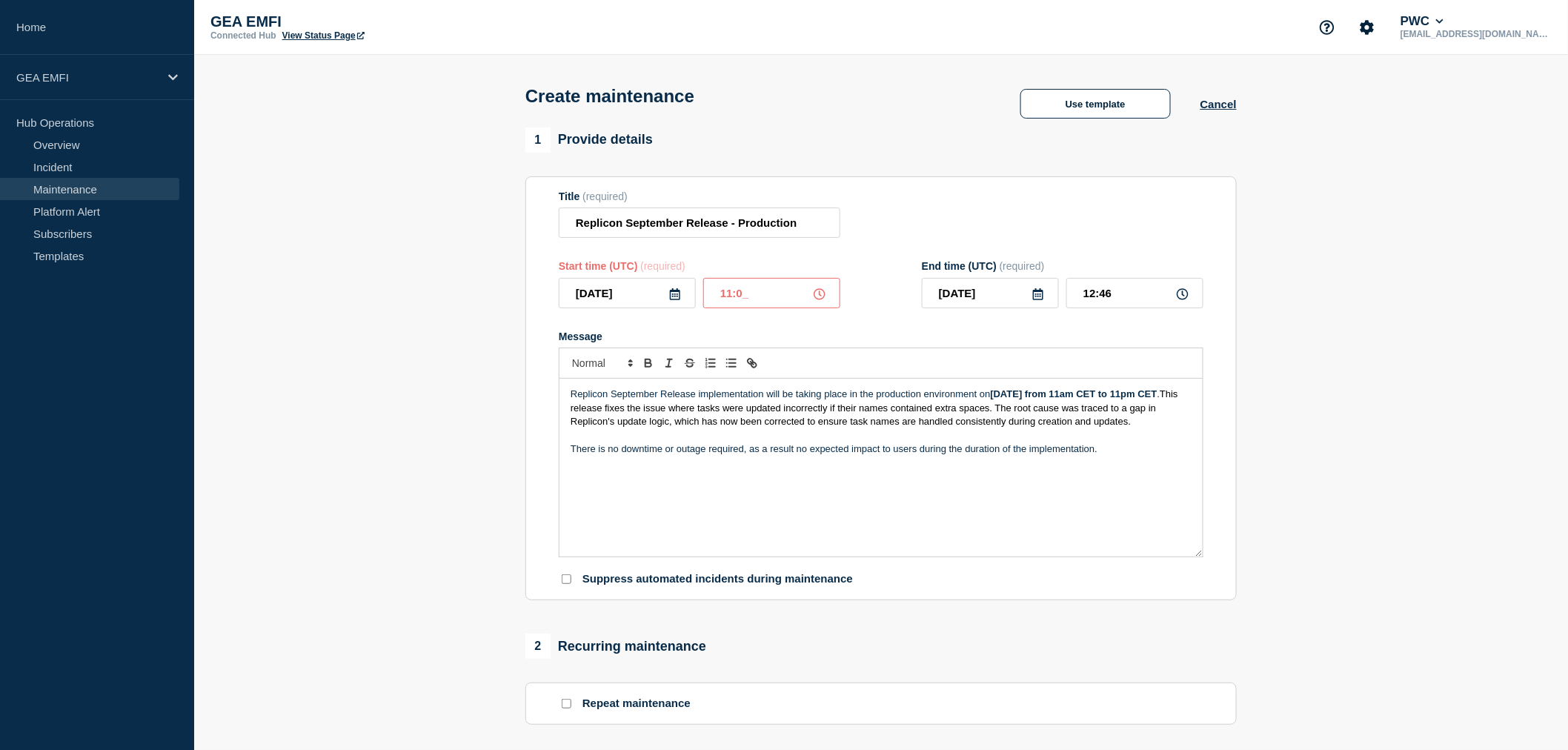
type input "12:00"
click at [1095, 299] on input "12:00" at bounding box center [1134, 292] width 137 height 31
click at [819, 299] on icon at bounding box center [820, 293] width 12 height 12
click at [730, 294] on input "11:00" at bounding box center [772, 292] width 137 height 31
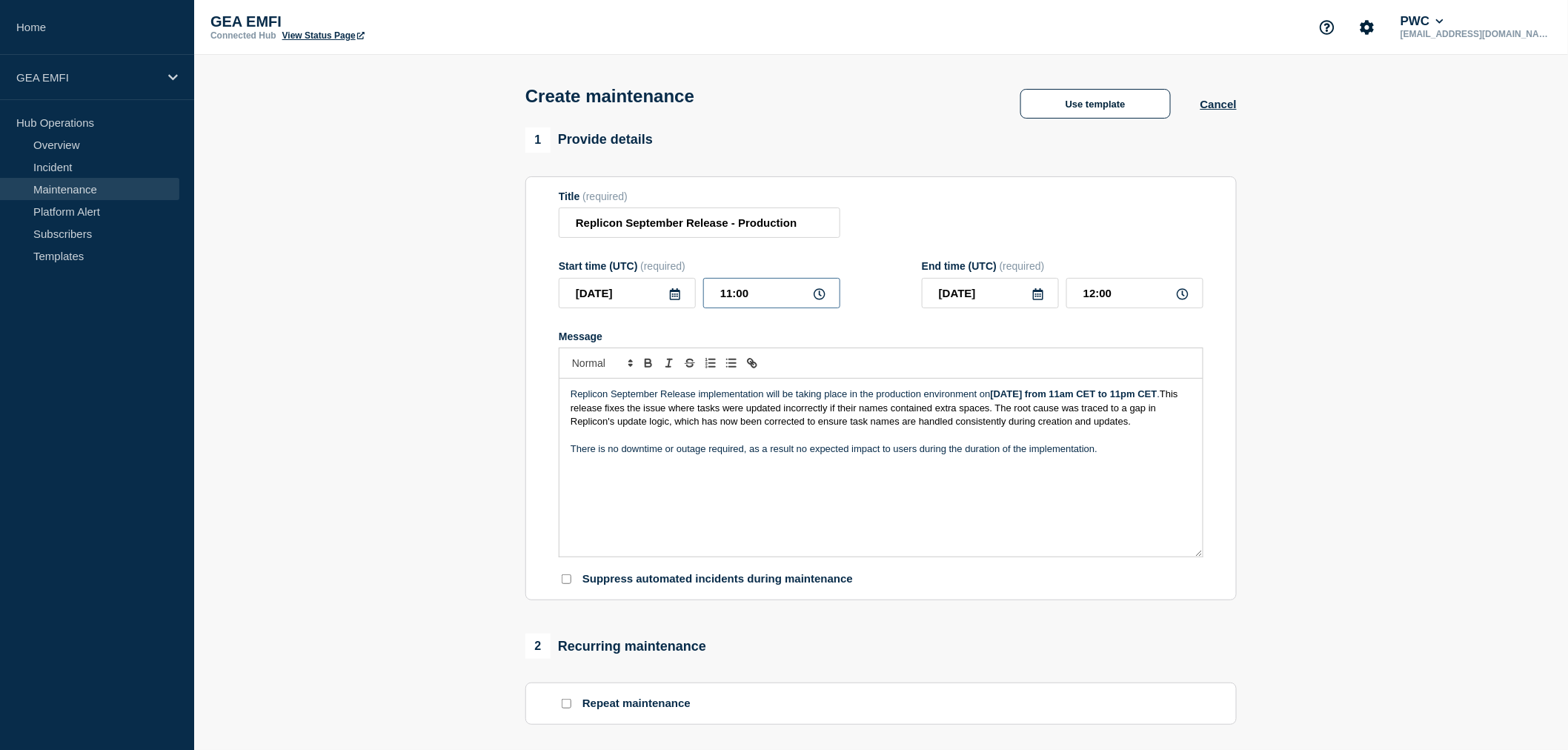
click at [730, 294] on input "11:00" at bounding box center [772, 292] width 137 height 31
type input "09:00"
click at [1110, 327] on form "Title (required) Replicon September Release - Production Start time (UTC) (requ…" at bounding box center [881, 389] width 645 height 396
click at [1094, 298] on input "10:00" at bounding box center [1134, 292] width 137 height 31
type input "21:00"
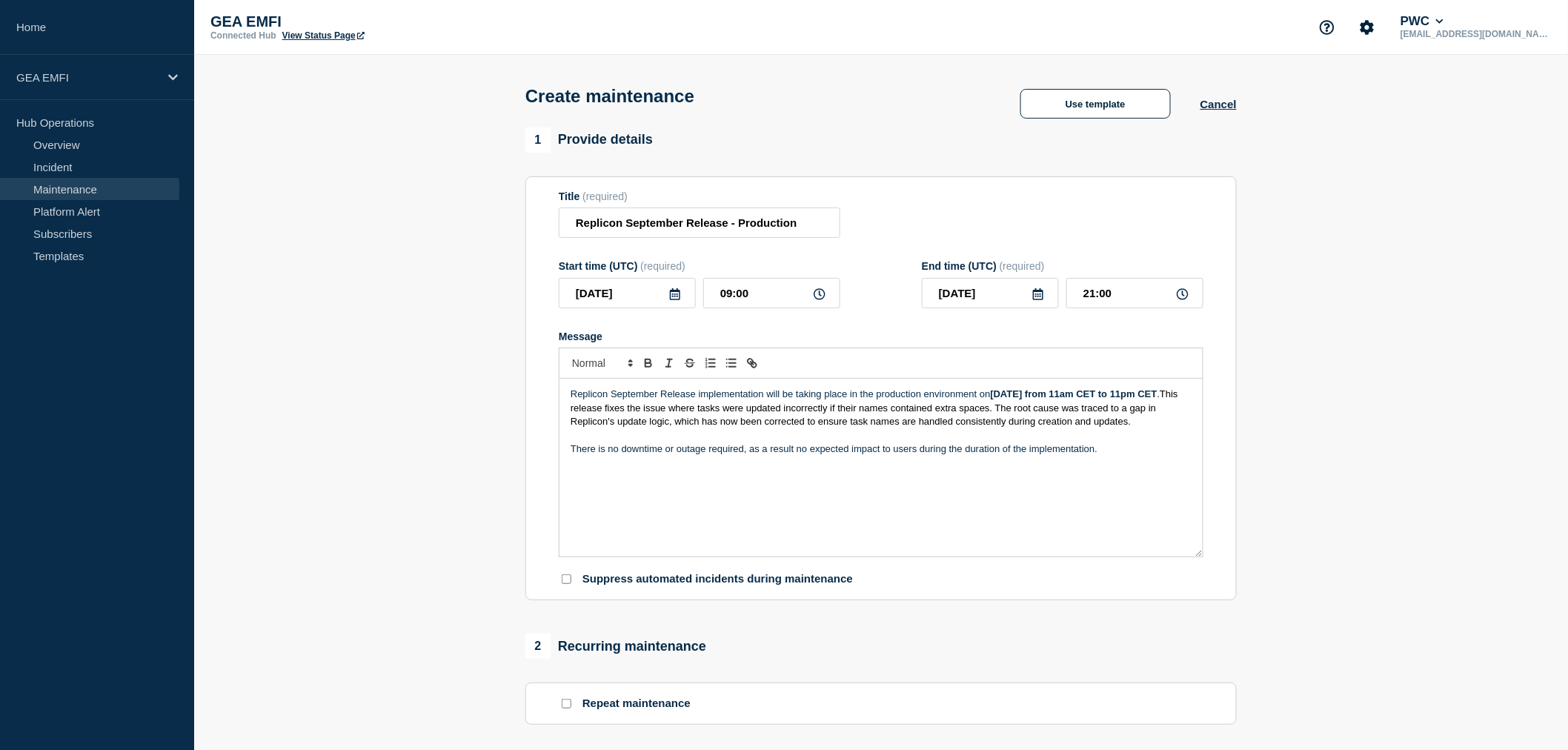
click at [1107, 339] on div "Message" at bounding box center [881, 336] width 645 height 12
click at [682, 425] on span "This release fixes the issue where tasks were updated incorrectly if their name…" at bounding box center [876, 407] width 610 height 38
click at [682, 424] on span "This release fixes the issue where tasks were updated incorrectly if their name…" at bounding box center [876, 407] width 610 height 38
click at [668, 427] on span "This release fixes the issue where tasks were updated incorrectly if their name…" at bounding box center [876, 407] width 610 height 38
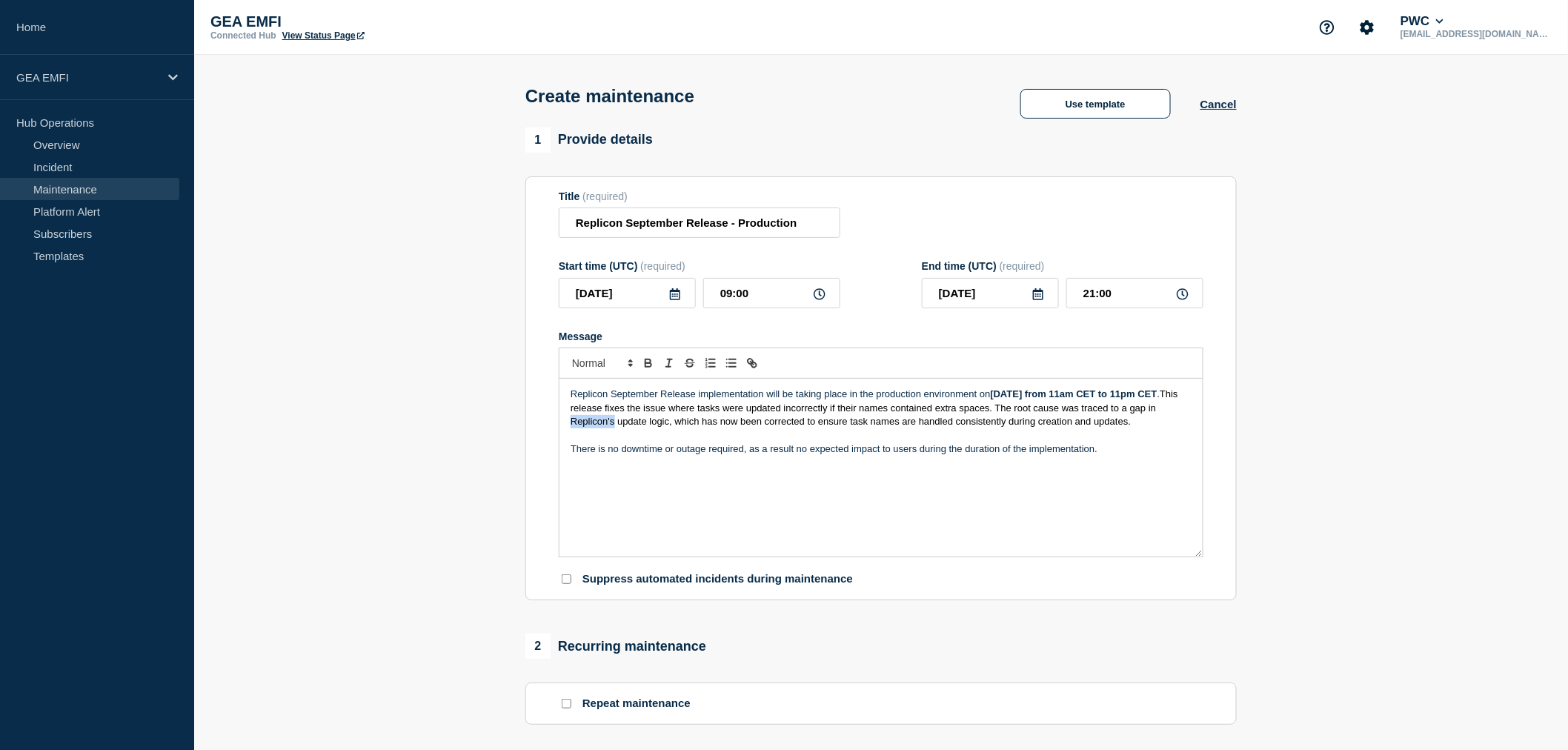
click at [690, 427] on span "This release fixes the issue where tasks were updated incorrectly if their name…" at bounding box center [876, 407] width 610 height 38
click at [838, 515] on div "Replicon September Release implementation will be taking place in the productio…" at bounding box center [881, 467] width 643 height 177
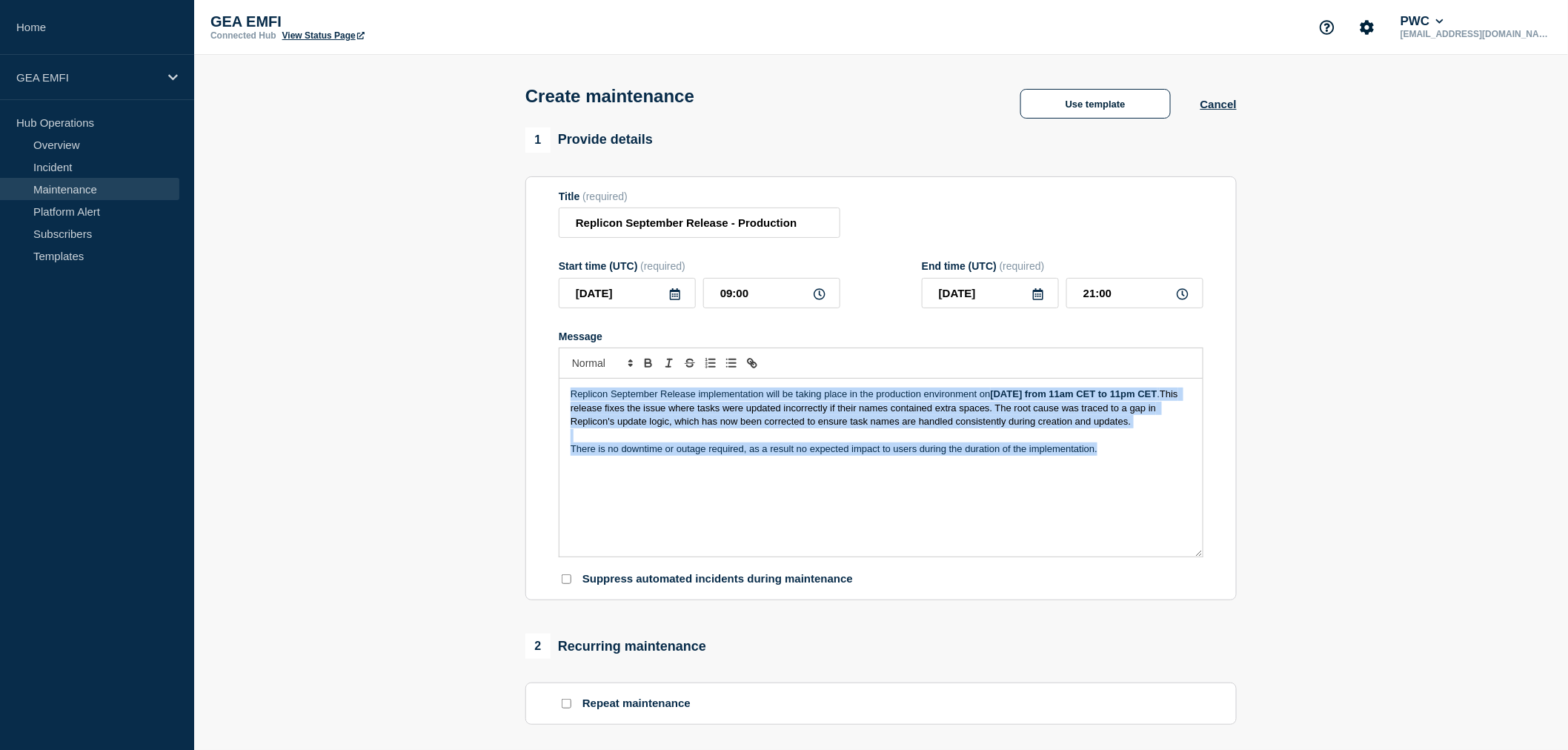
drag, startPoint x: 1108, startPoint y: 469, endPoint x: 557, endPoint y: 402, distance: 555.1
click at [557, 402] on section "Title (required) Replicon September Release - Production Start time (UTC) (requ…" at bounding box center [880, 389] width 711 height 424
click at [670, 367] on icon "Toggle italic text" at bounding box center [669, 362] width 13 height 13
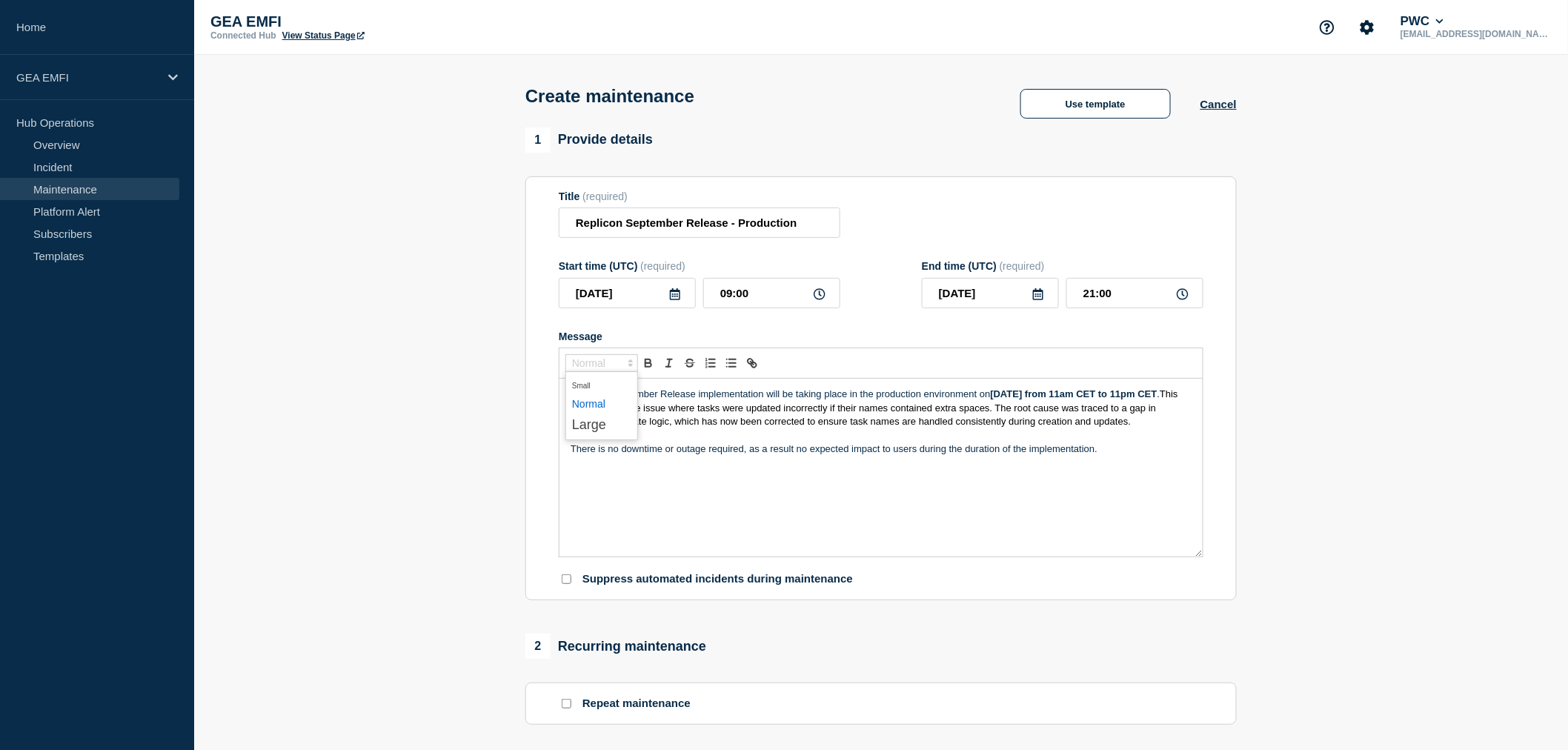
click at [632, 369] on icon "Font size" at bounding box center [631, 362] width 13 height 13
click at [604, 430] on span "submenu" at bounding box center [601, 425] width 59 height 23
click at [991, 399] on strong "Thursday, 25th September from 11am CET to 11pm CET" at bounding box center [1074, 394] width 166 height 11
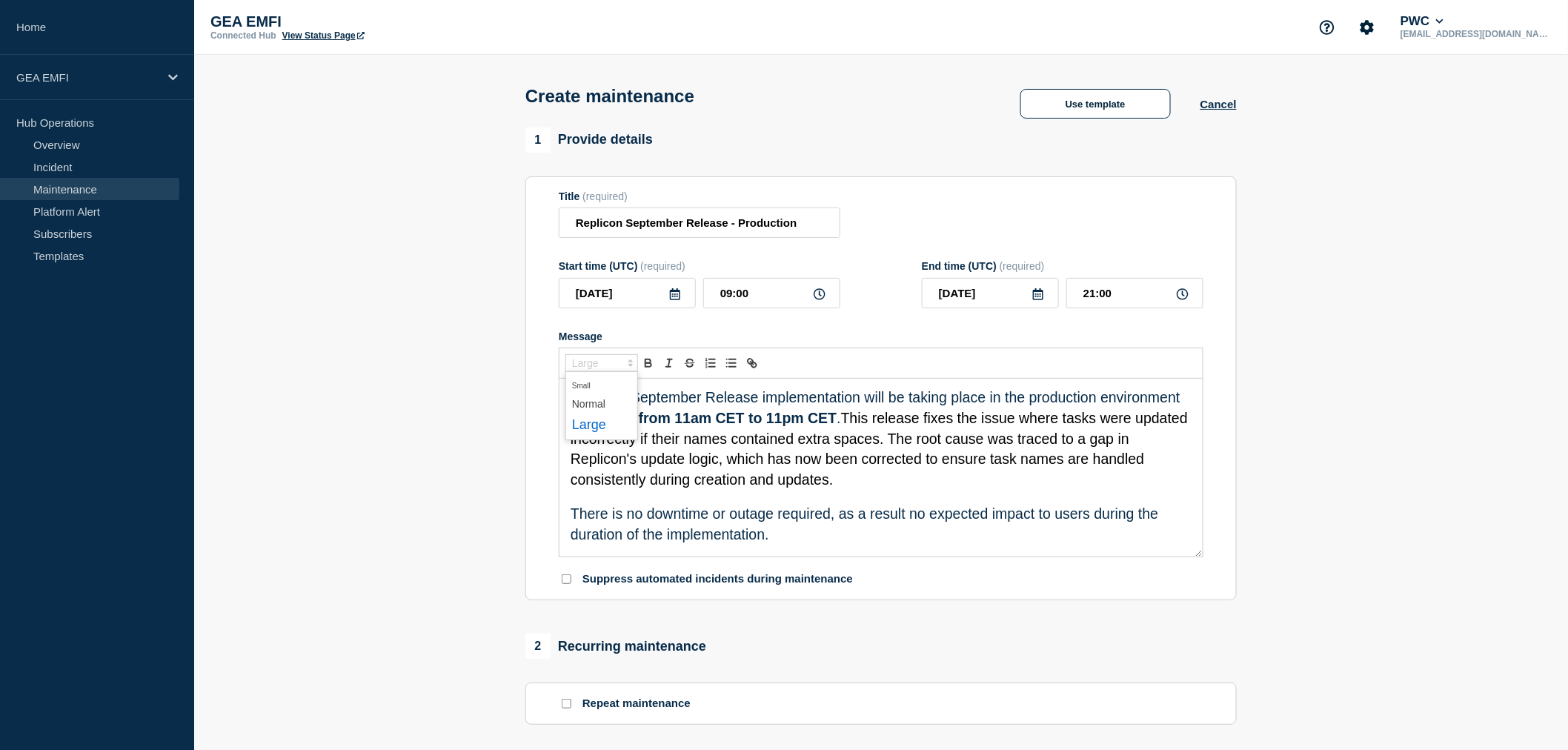
click at [628, 366] on icon "Font size" at bounding box center [631, 362] width 13 height 13
click at [604, 403] on span "submenu" at bounding box center [601, 403] width 59 height 20
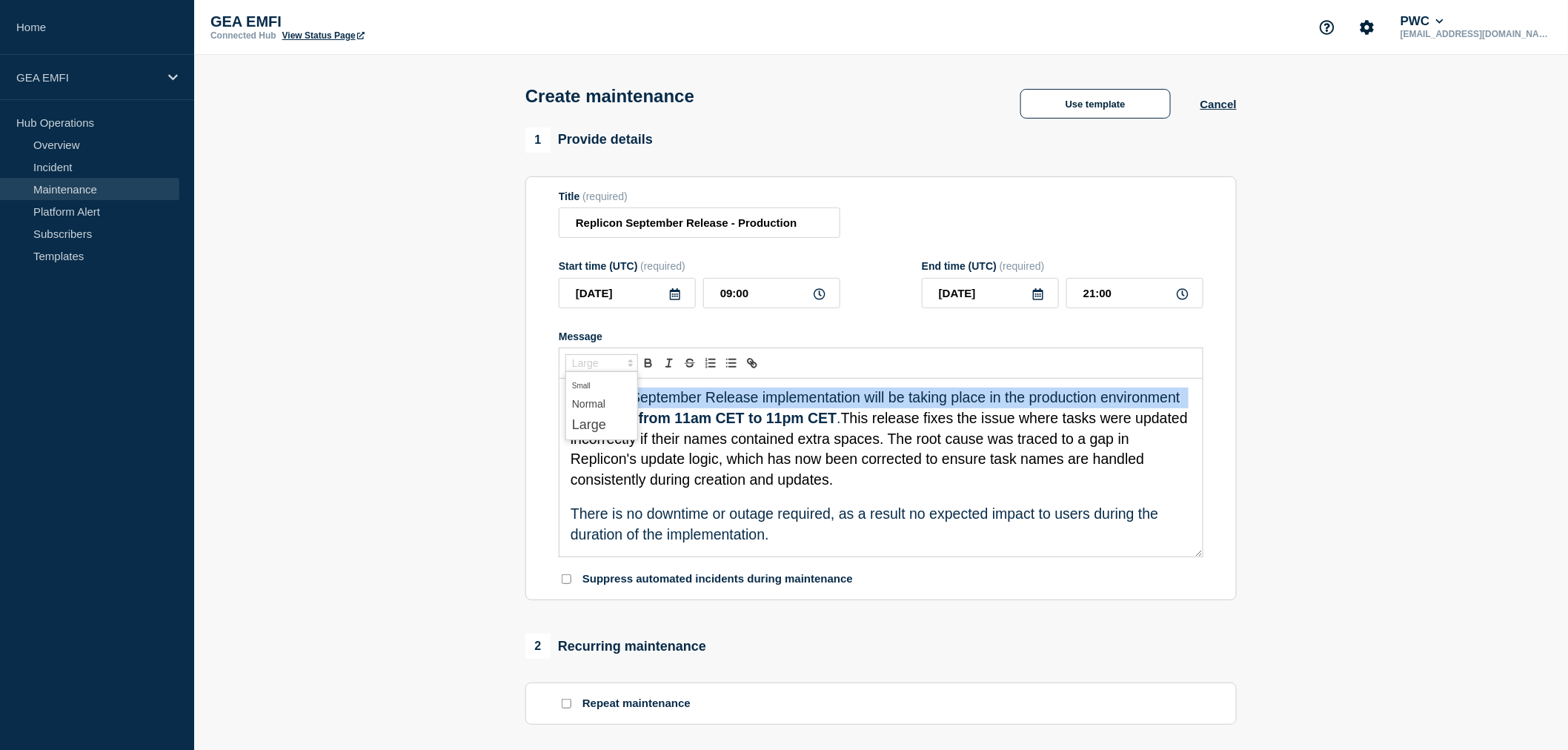
click at [603, 403] on p "Replicon September Release implementation will be taking place in the productio…" at bounding box center [881, 438] width 621 height 102
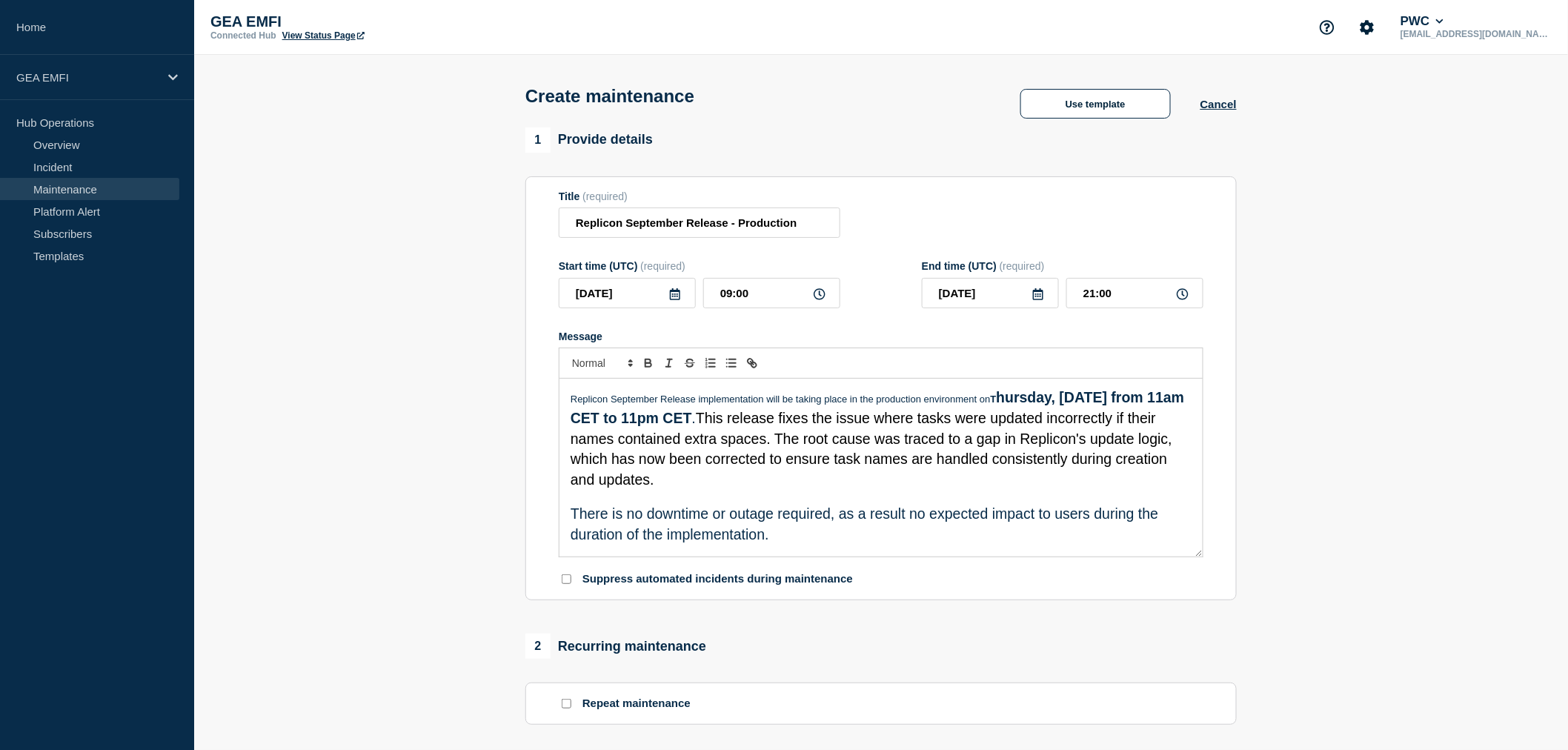
click at [854, 503] on p "Message" at bounding box center [881, 497] width 621 height 13
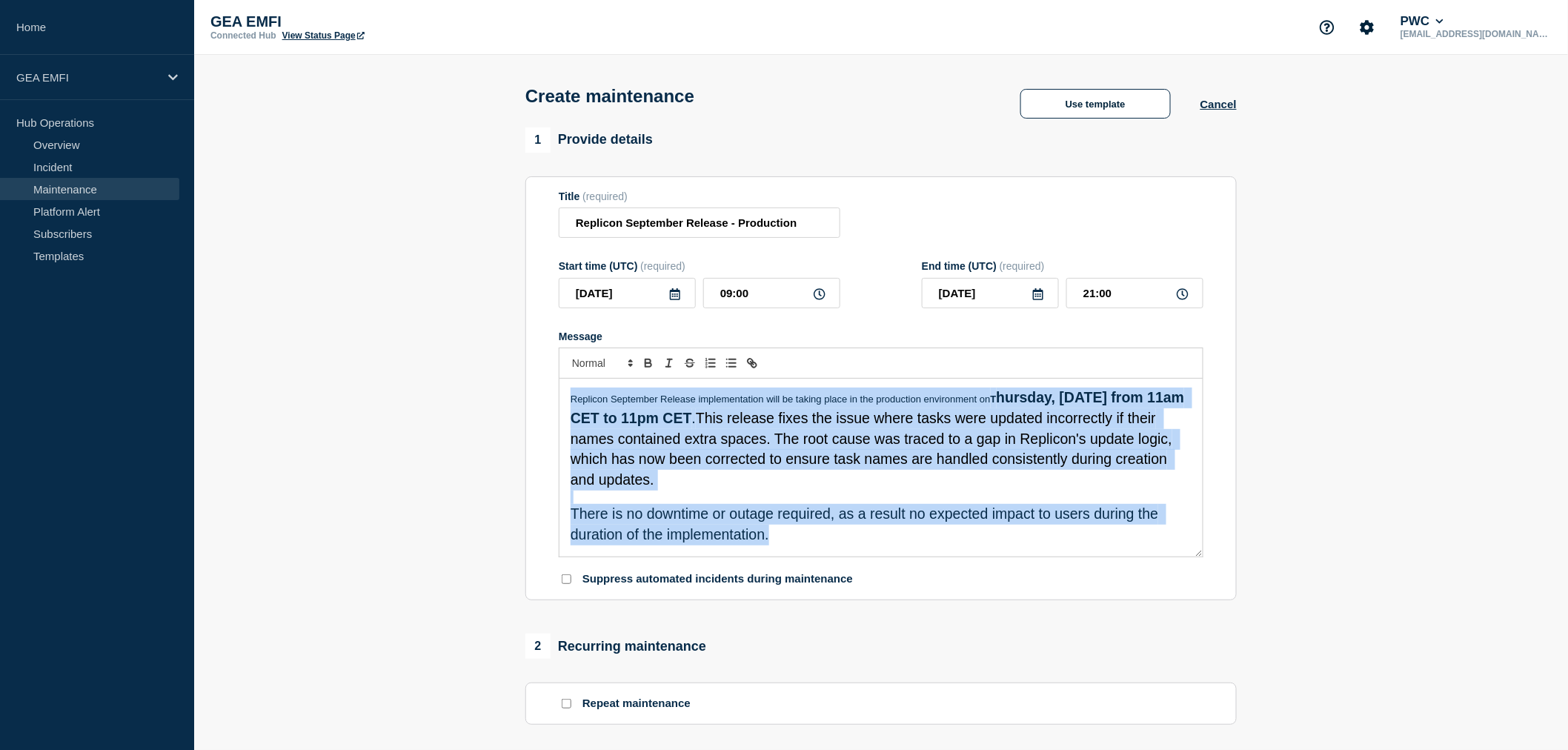
drag, startPoint x: 775, startPoint y: 545, endPoint x: 561, endPoint y: 381, distance: 269.6
click at [561, 381] on div "Replicon September Release implementation will be taking place in the productio…" at bounding box center [881, 467] width 643 height 177
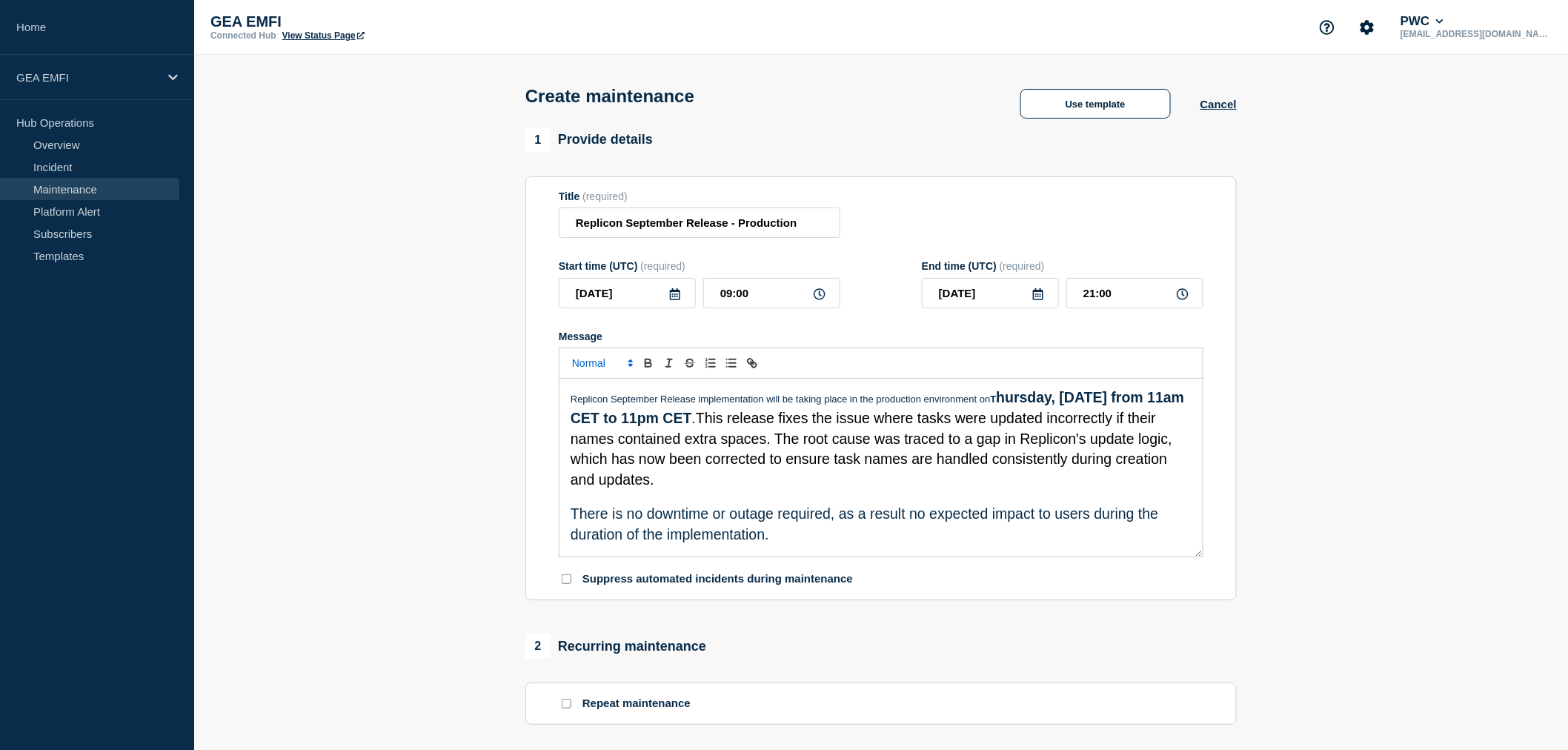
click at [611, 365] on span "Font size" at bounding box center [602, 362] width 73 height 18
click at [603, 405] on span "submenu" at bounding box center [601, 403] width 59 height 20
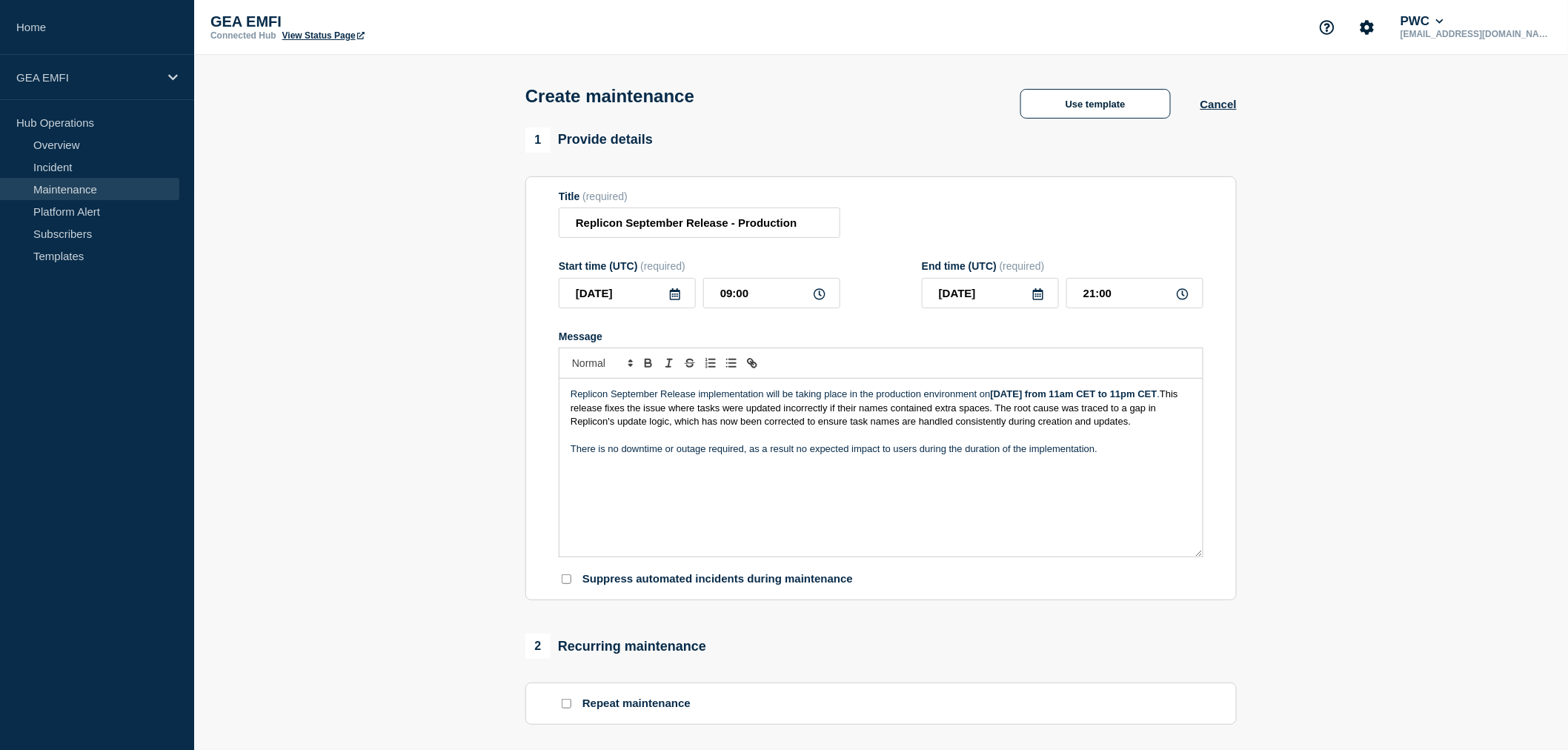
click at [723, 521] on div "Replicon September Release implementation will be taking place in the productio…" at bounding box center [881, 467] width 643 height 177
click at [848, 538] on div "Replicon September Release implementation will be taking place in the productio…" at bounding box center [881, 467] width 643 height 177
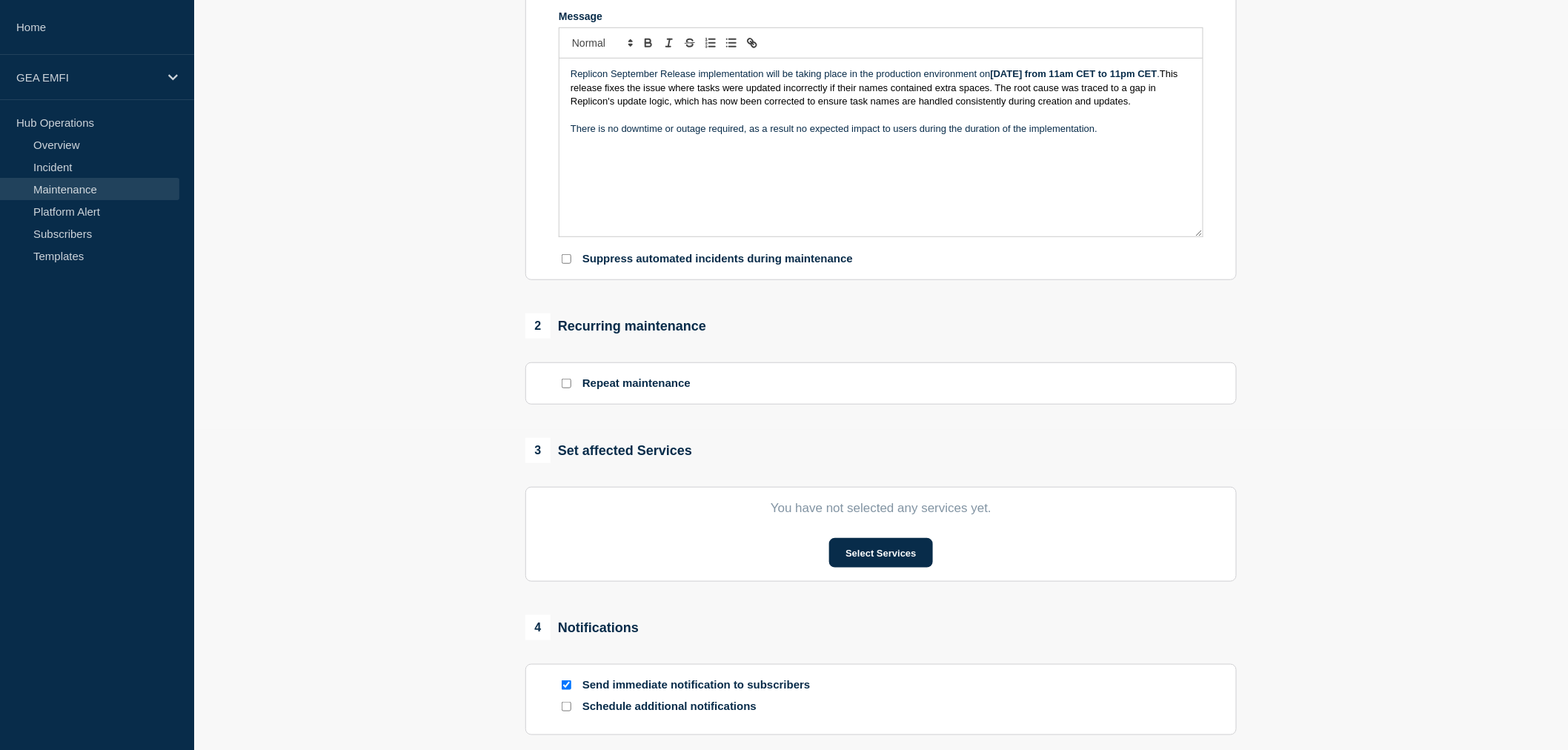
scroll to position [329, 0]
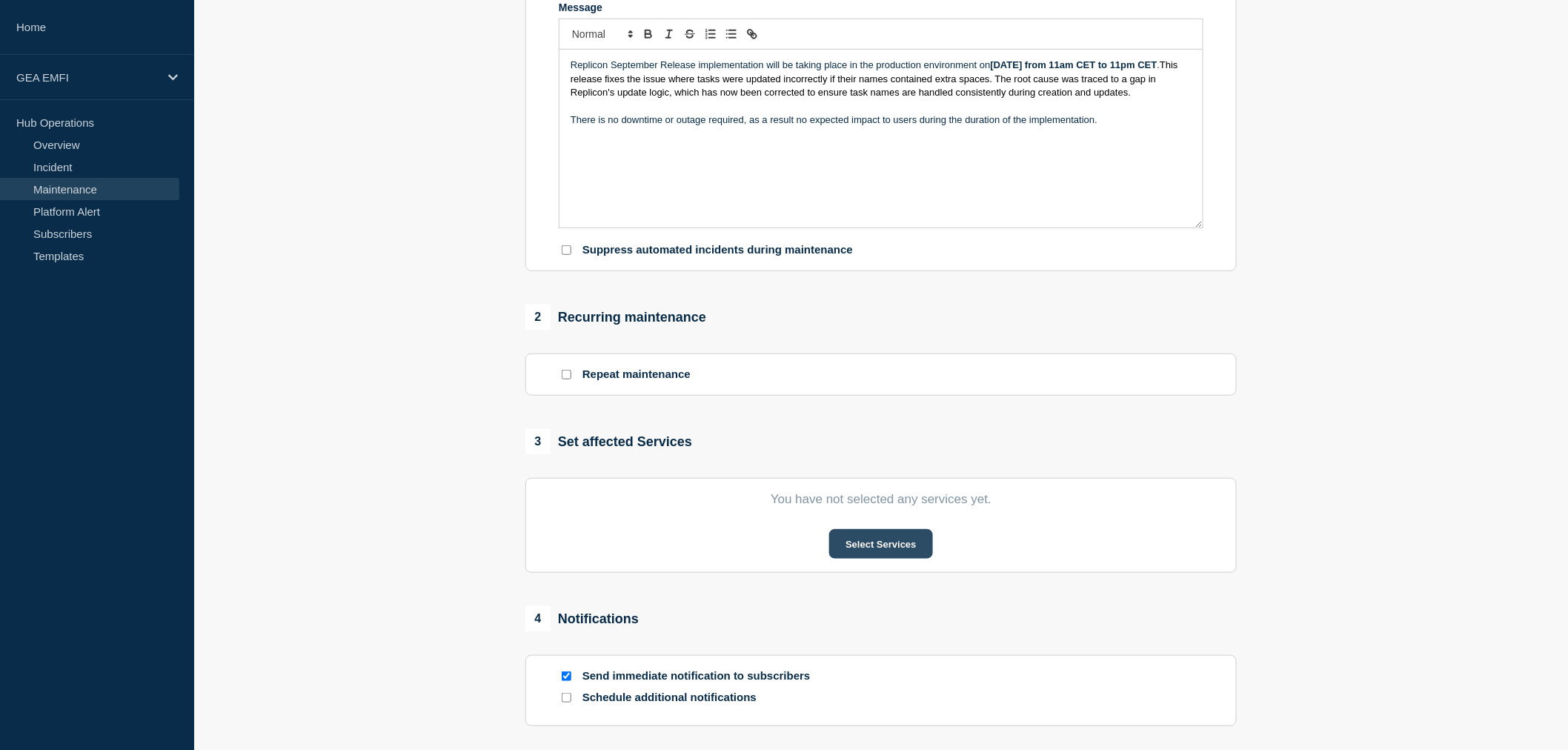
click at [897, 546] on button "Select Services" at bounding box center [880, 544] width 103 height 30
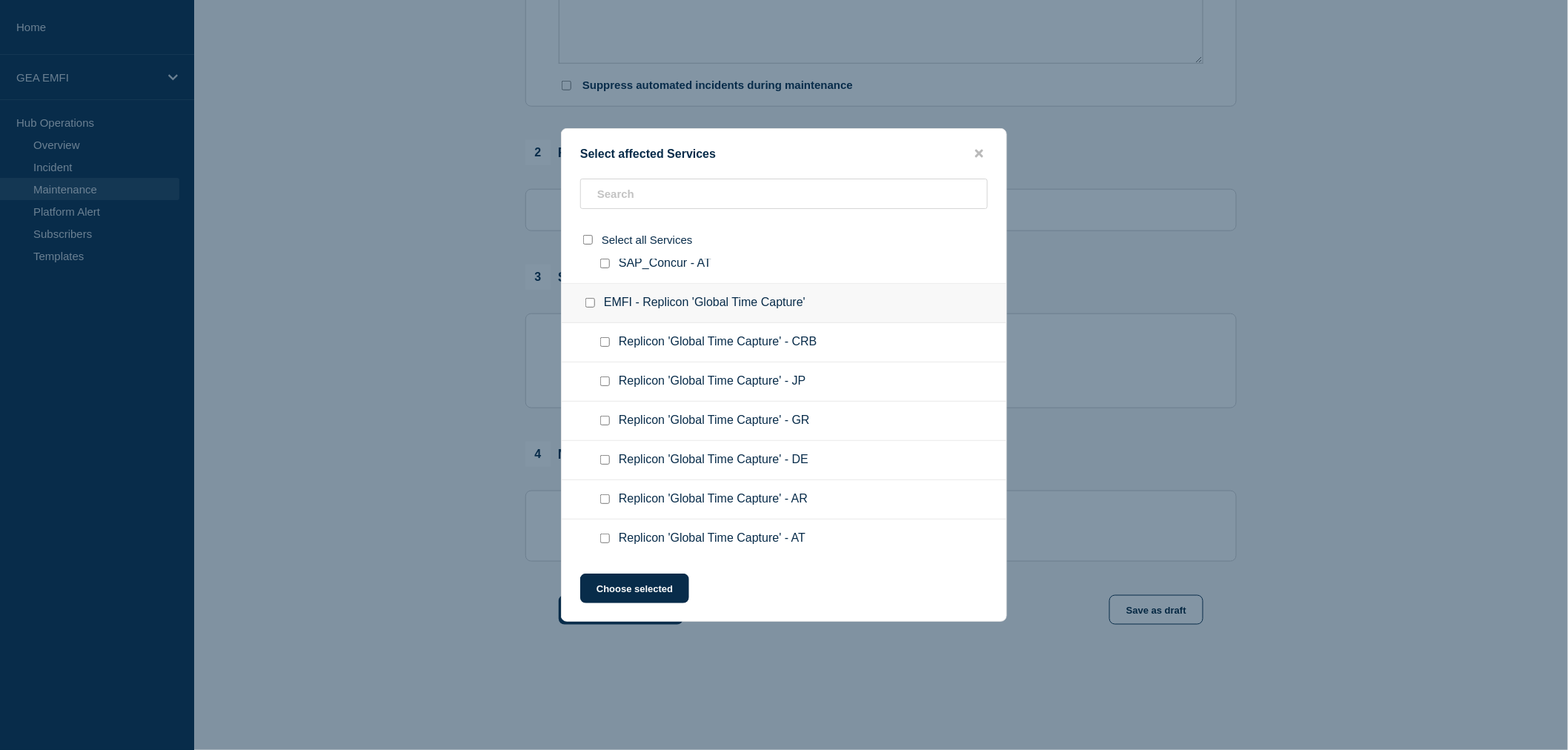
scroll to position [575, 0]
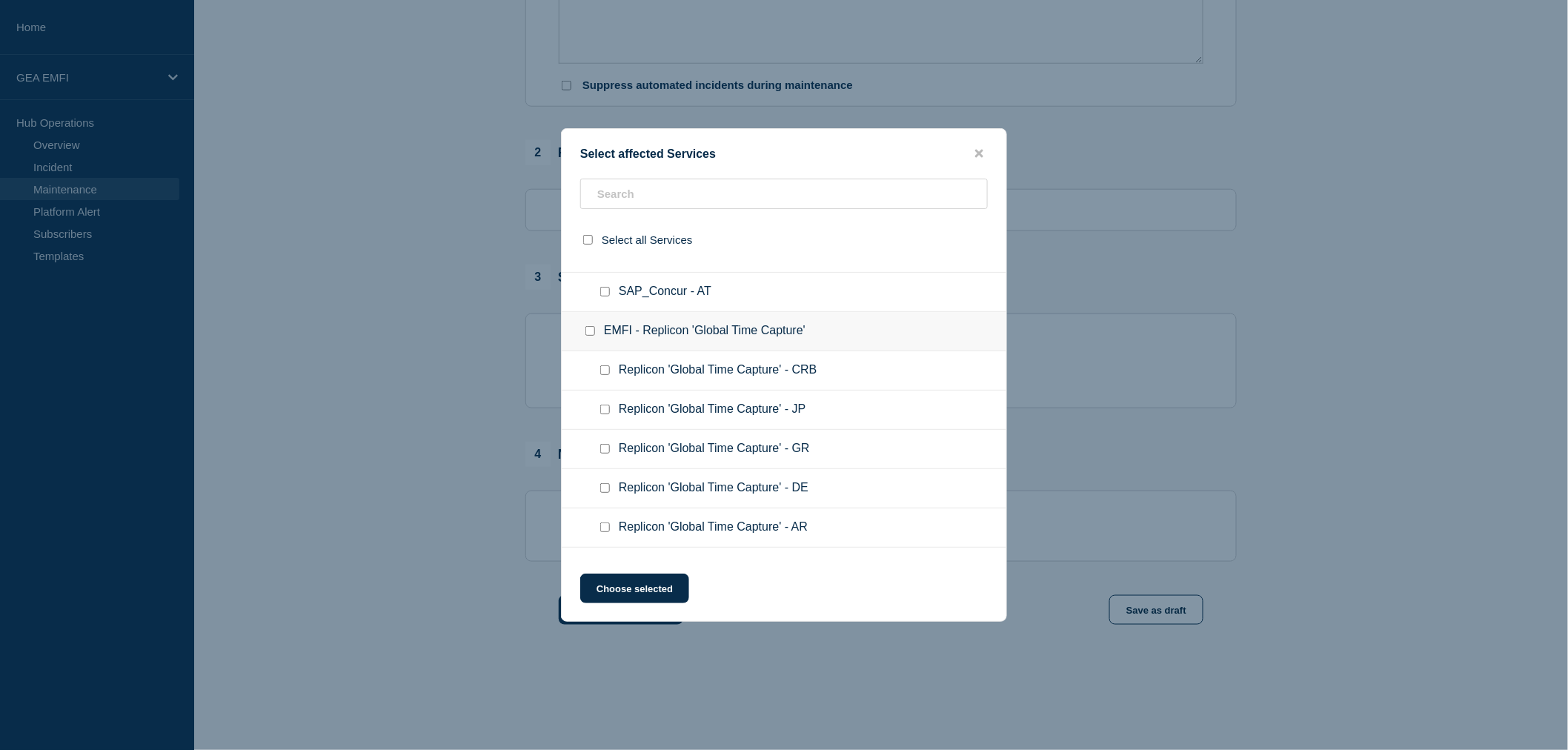
click at [593, 326] on input "EMFI - Replicon 'Global Time Capture' checkbox" at bounding box center [591, 331] width 9 height 9
checkbox input "true"
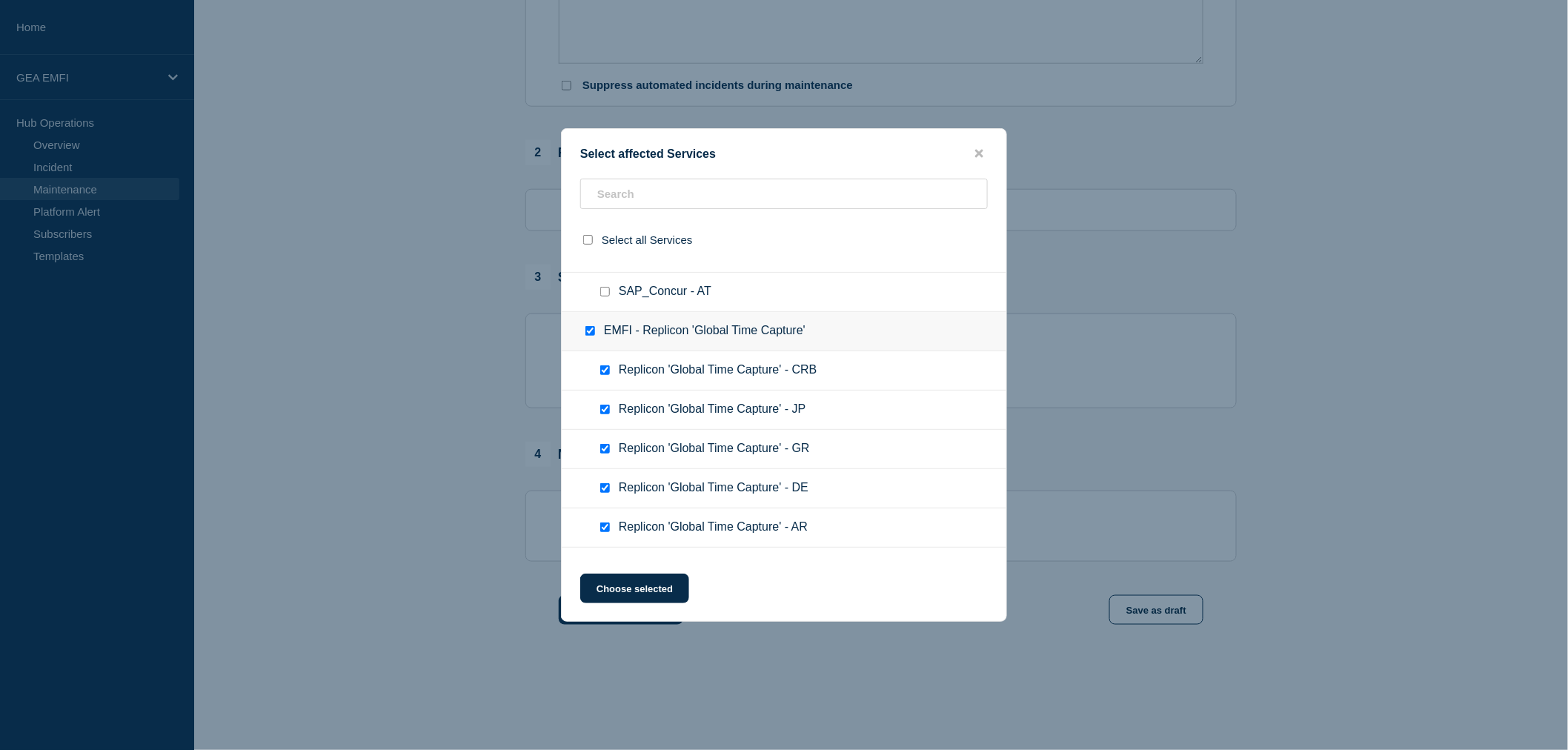
checkbox input "true"
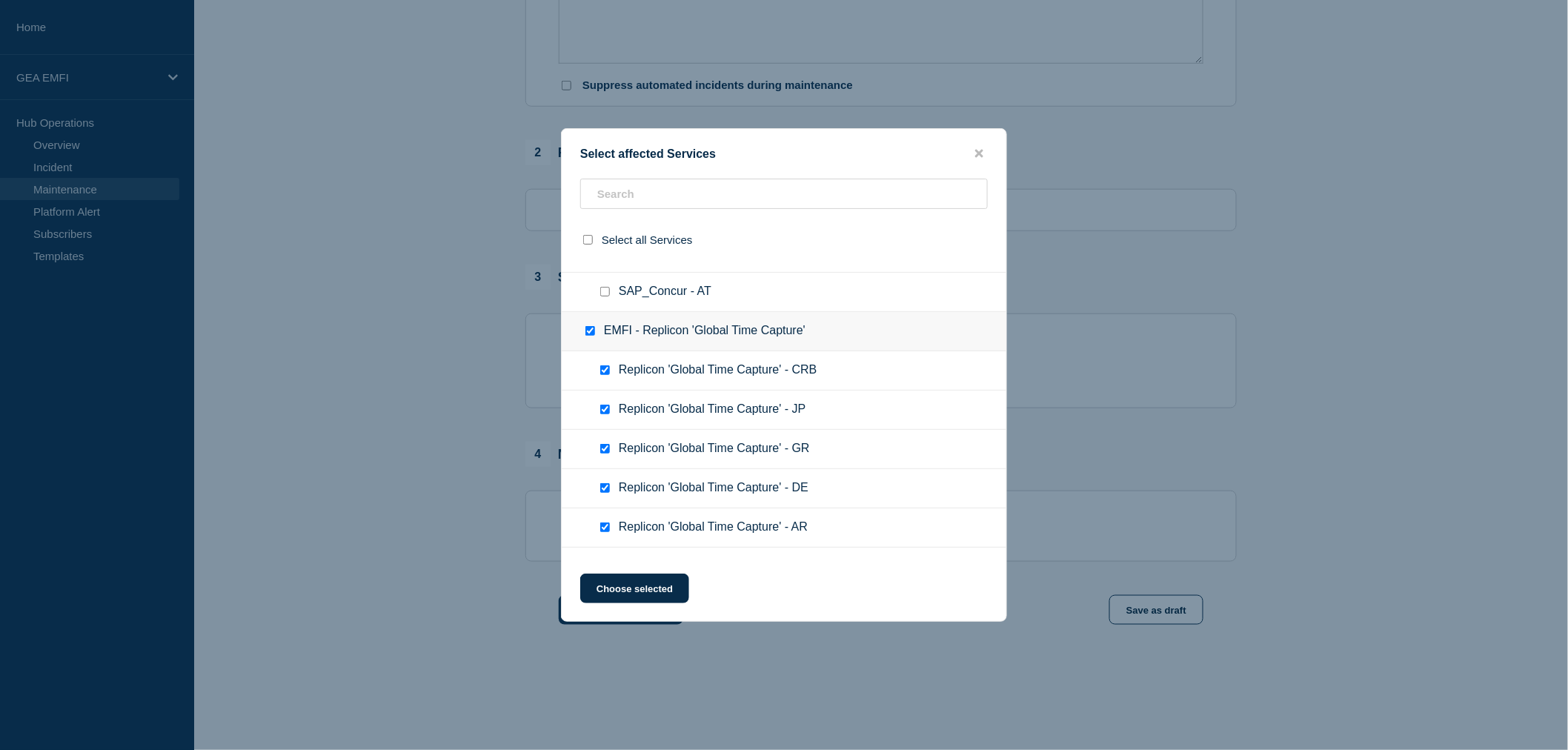
checkbox input "true"
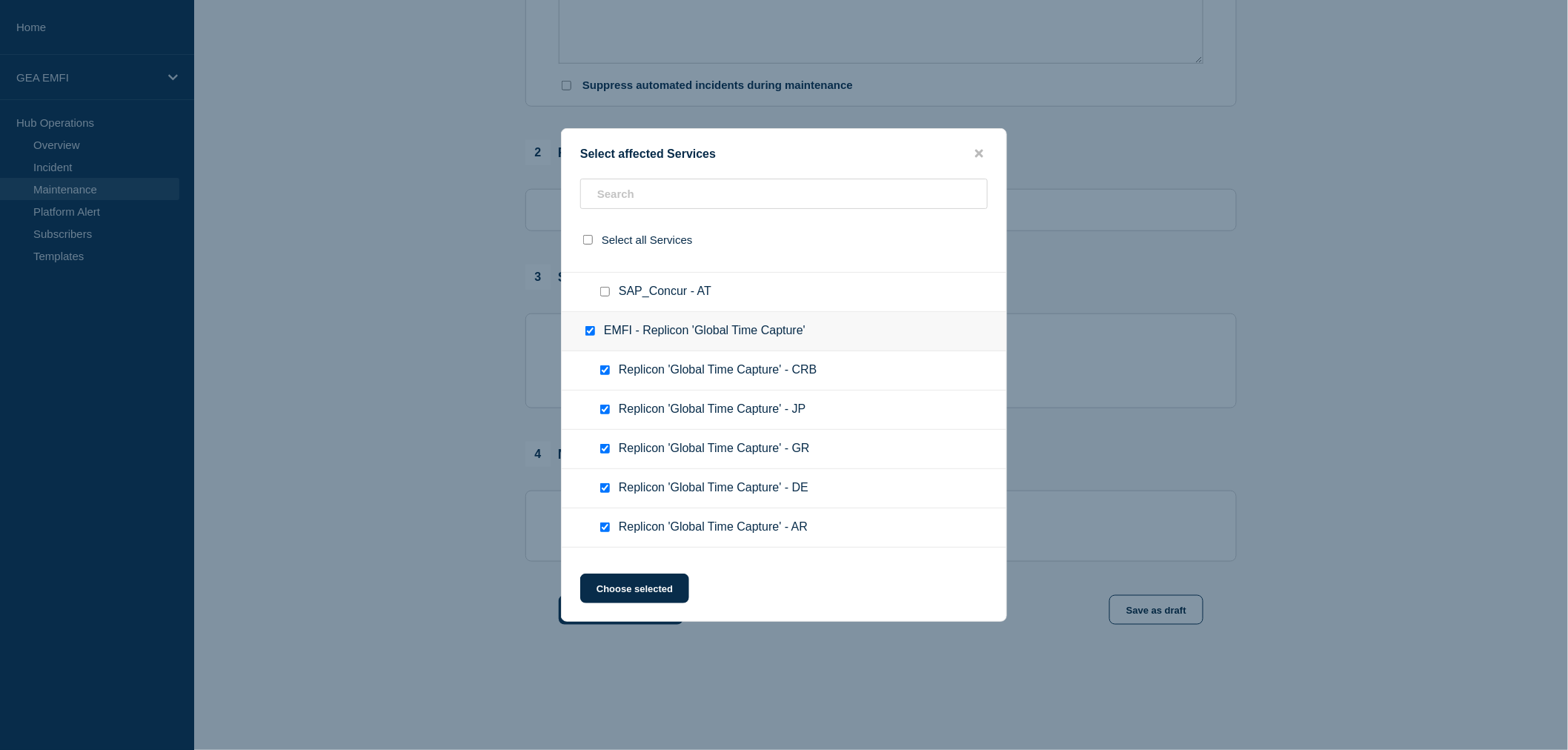
checkbox input "true"
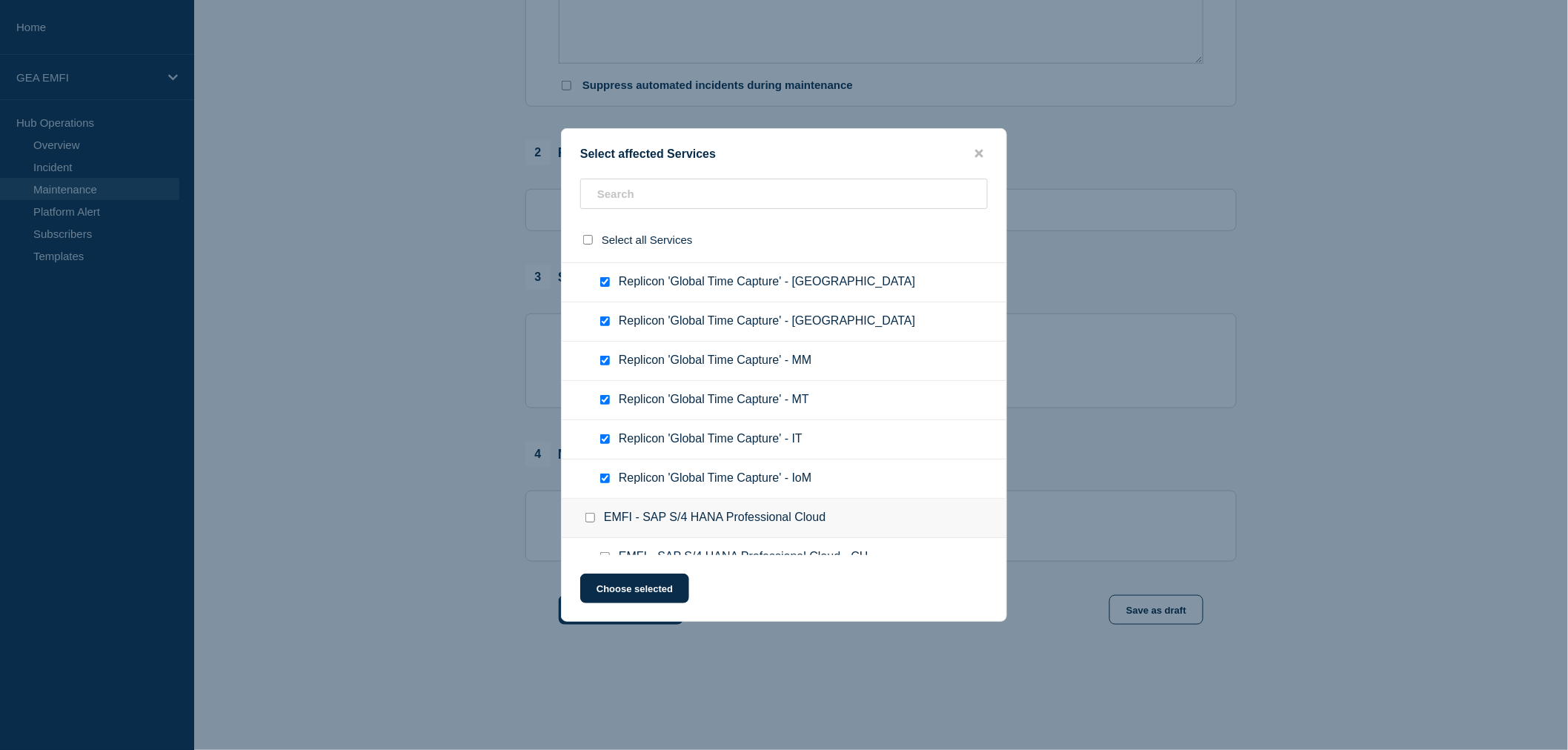
scroll to position [1152, 0]
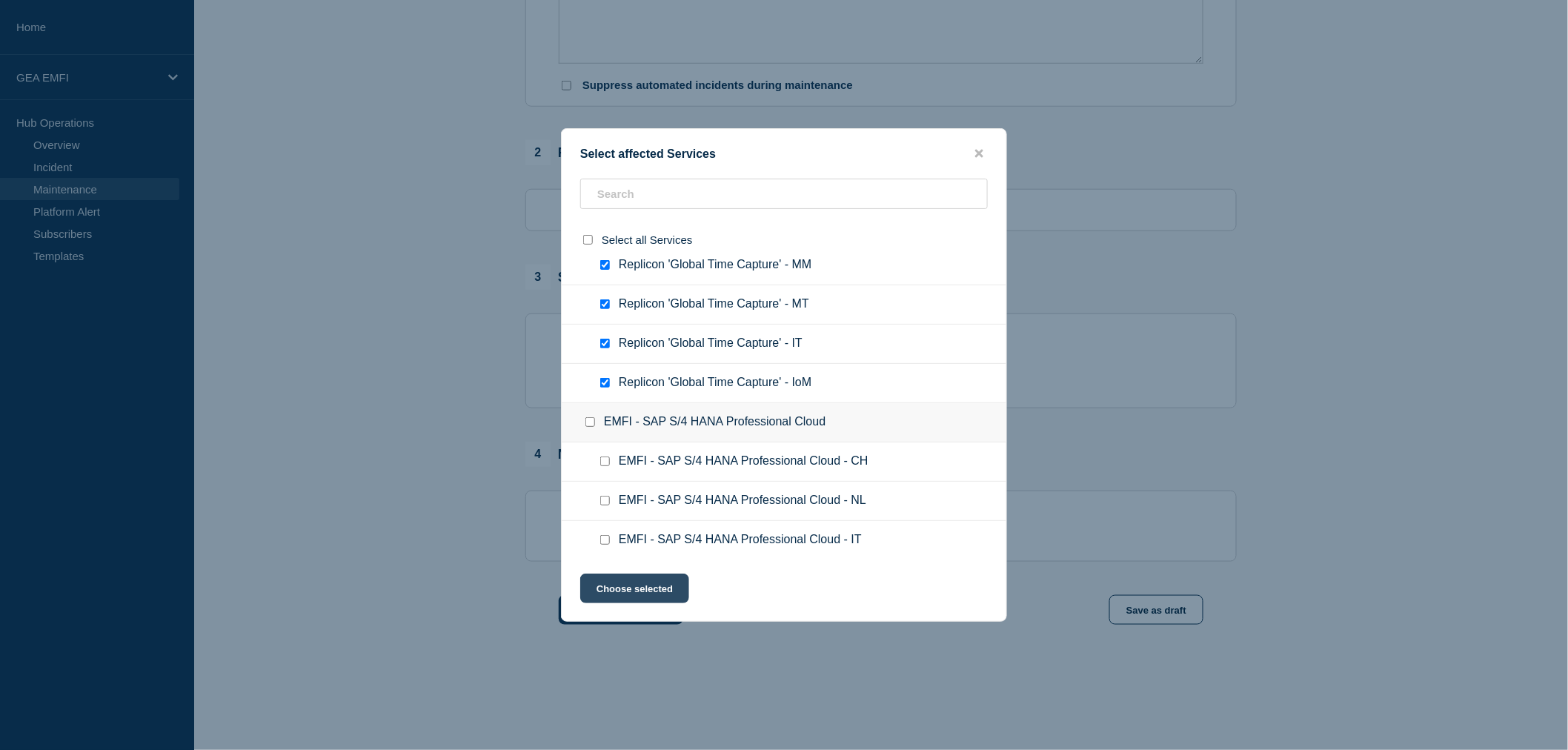
click at [634, 596] on button "Choose selected" at bounding box center [634, 588] width 109 height 30
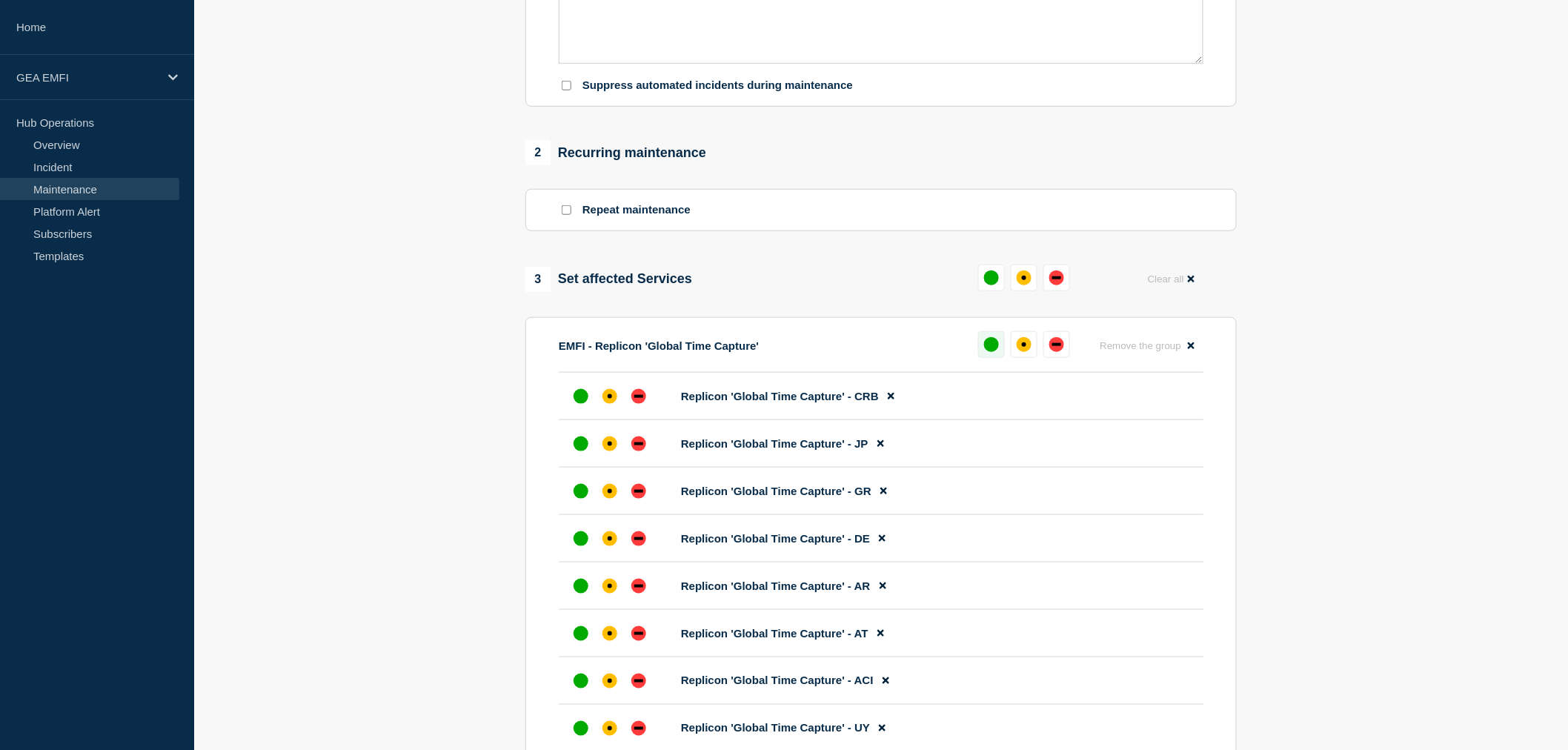
click at [997, 348] on div "up" at bounding box center [991, 345] width 15 height 15
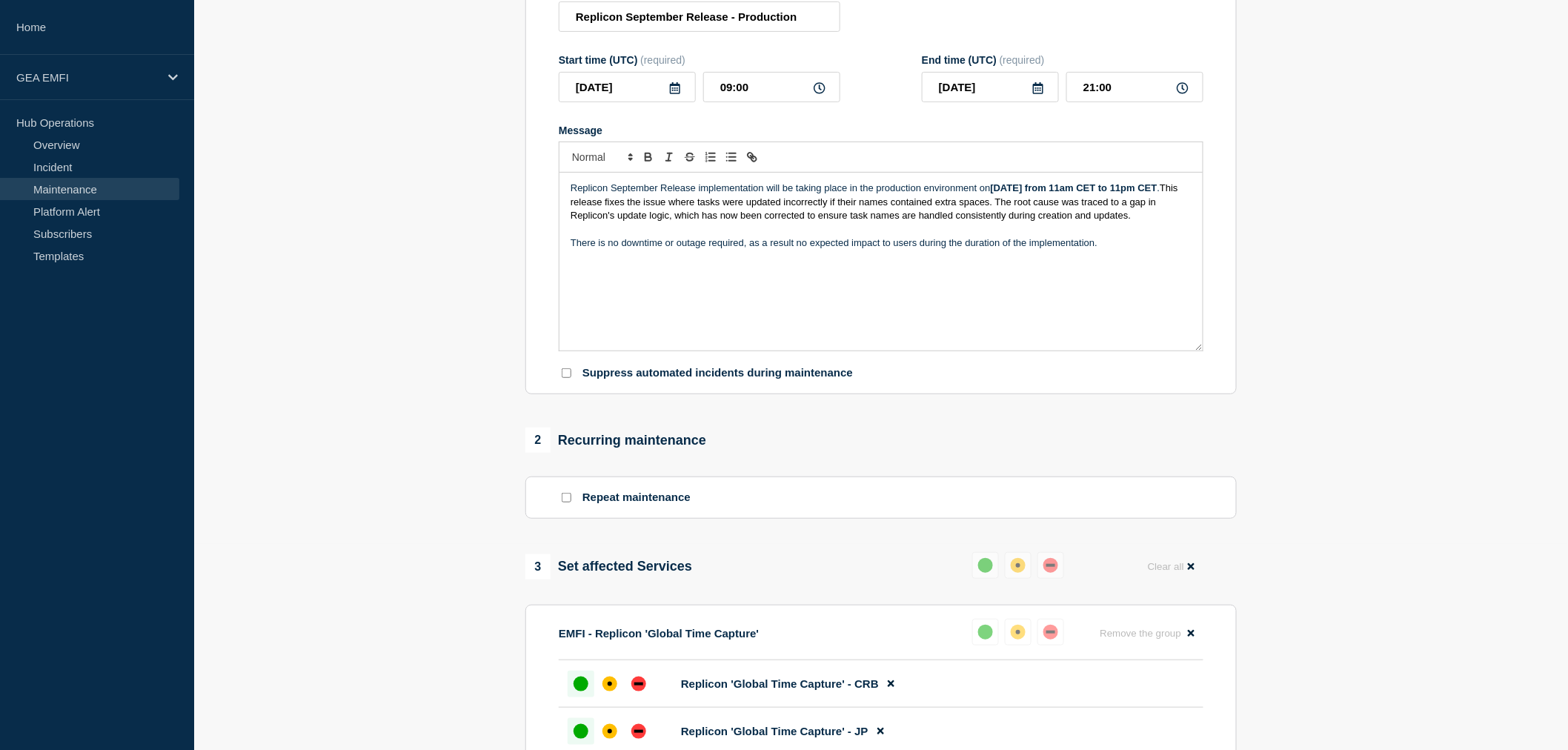
scroll to position [106, 0]
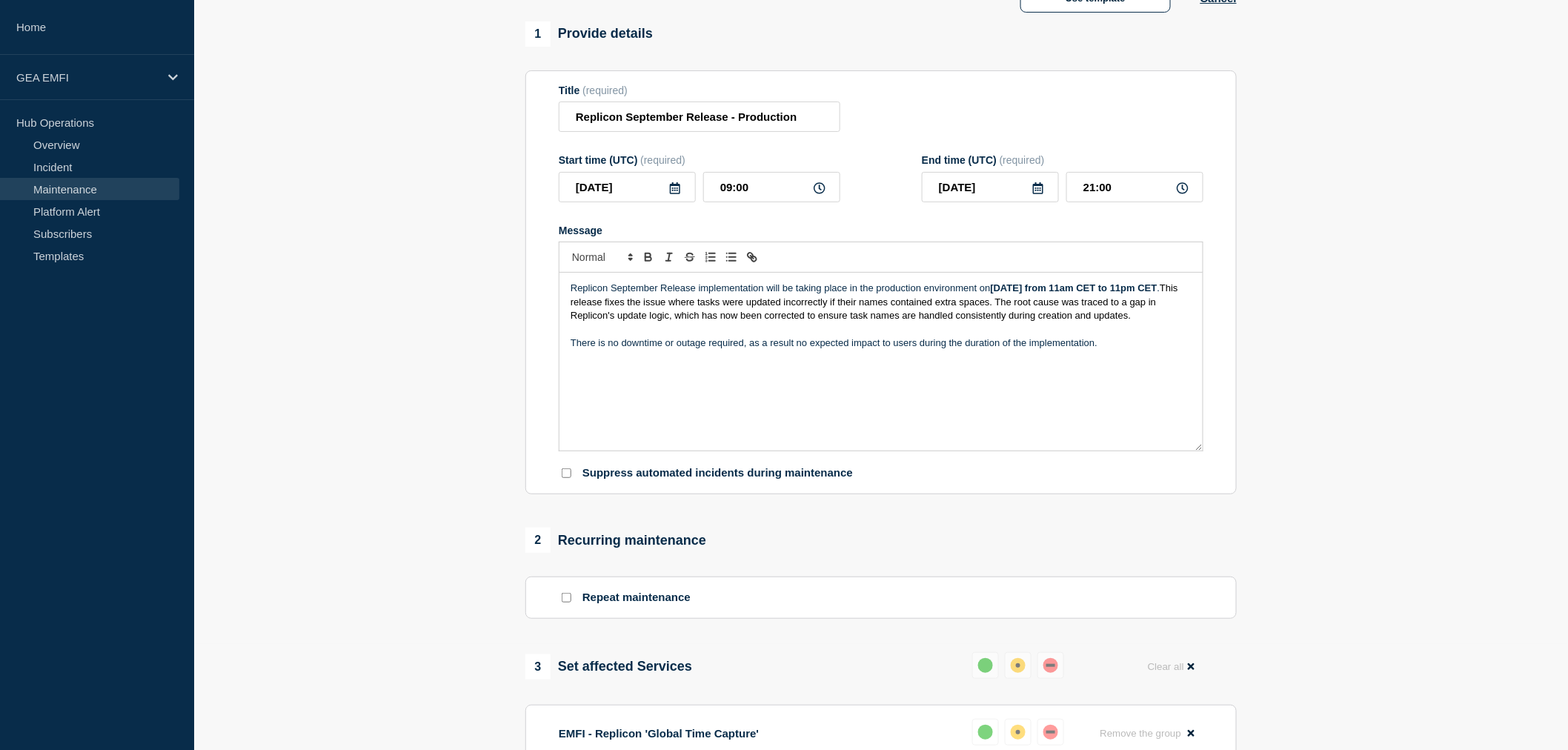
click at [1137, 292] on strong "Thursday, 25th September from 11am CET to 11pm CET" at bounding box center [1074, 288] width 166 height 11
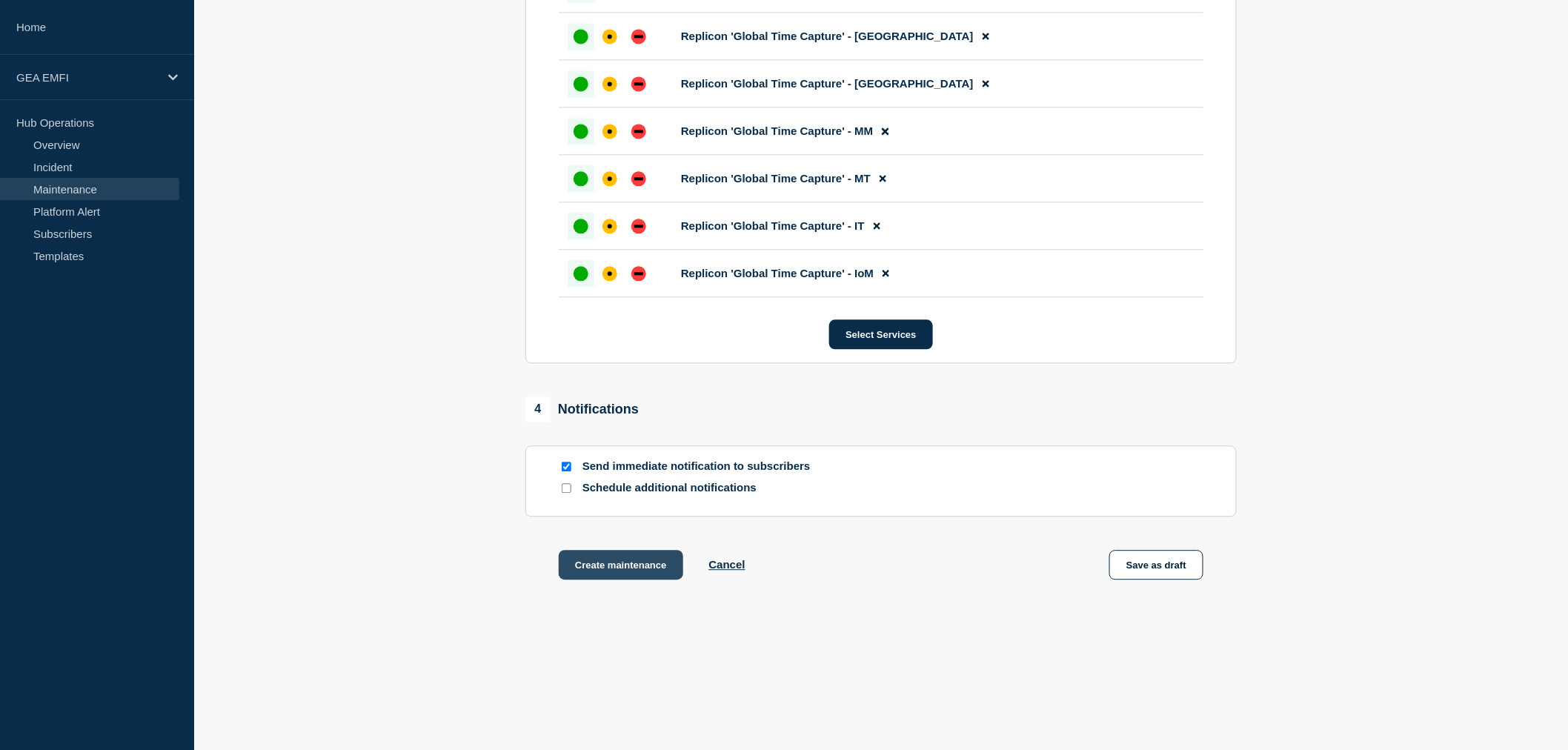
scroll to position [1340, 0]
click at [648, 567] on button "Create maintenance" at bounding box center [620, 564] width 124 height 30
